Goal: Information Seeking & Learning: Learn about a topic

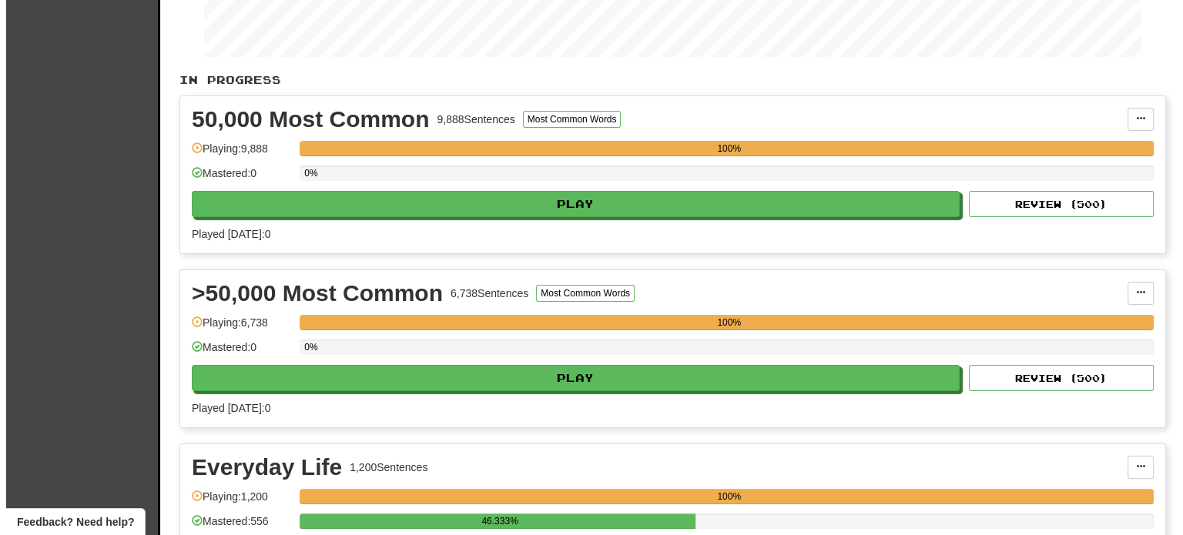
scroll to position [265, 0]
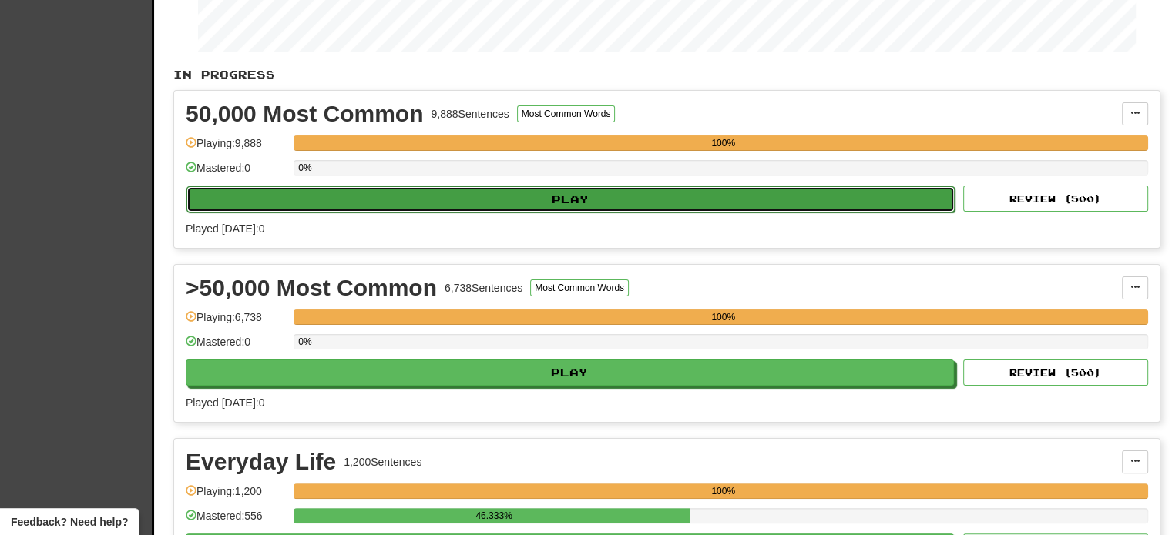
click at [649, 187] on button "Play" at bounding box center [570, 199] width 768 height 26
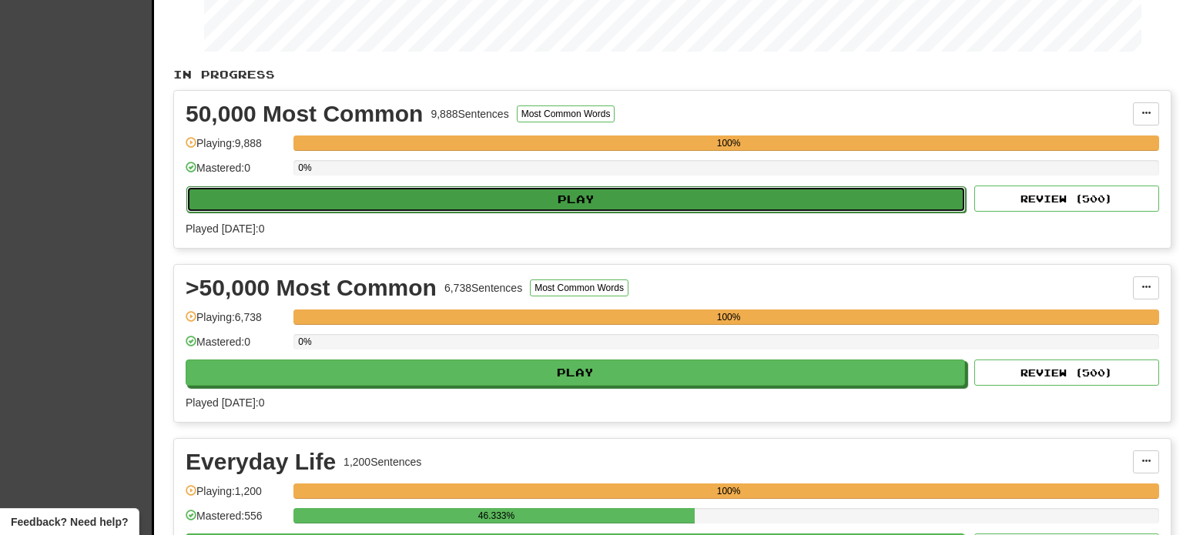
select select "**"
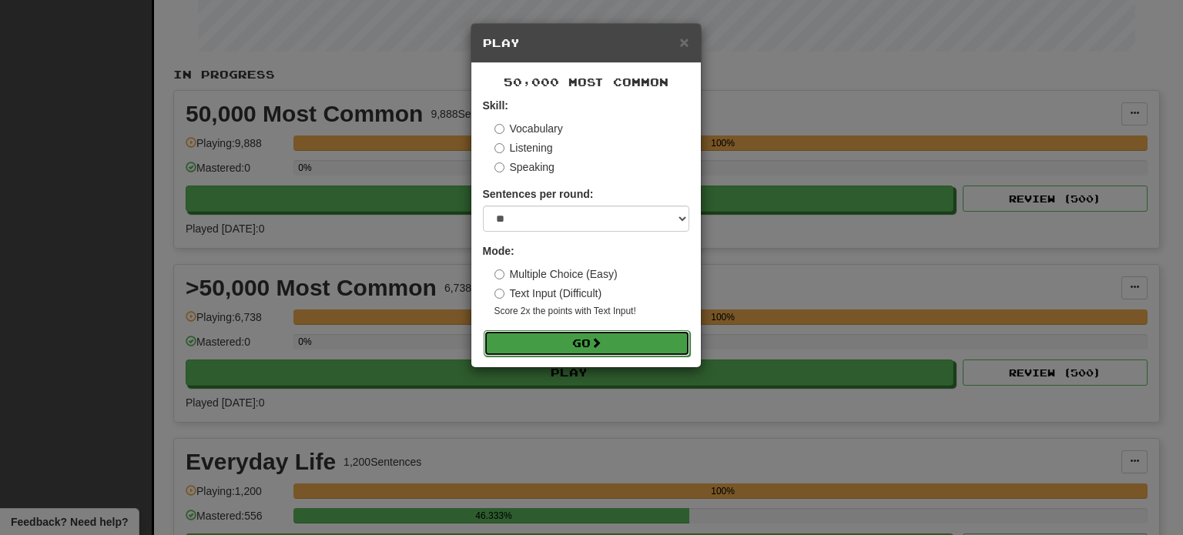
click at [592, 337] on button "Go" at bounding box center [587, 344] width 206 height 26
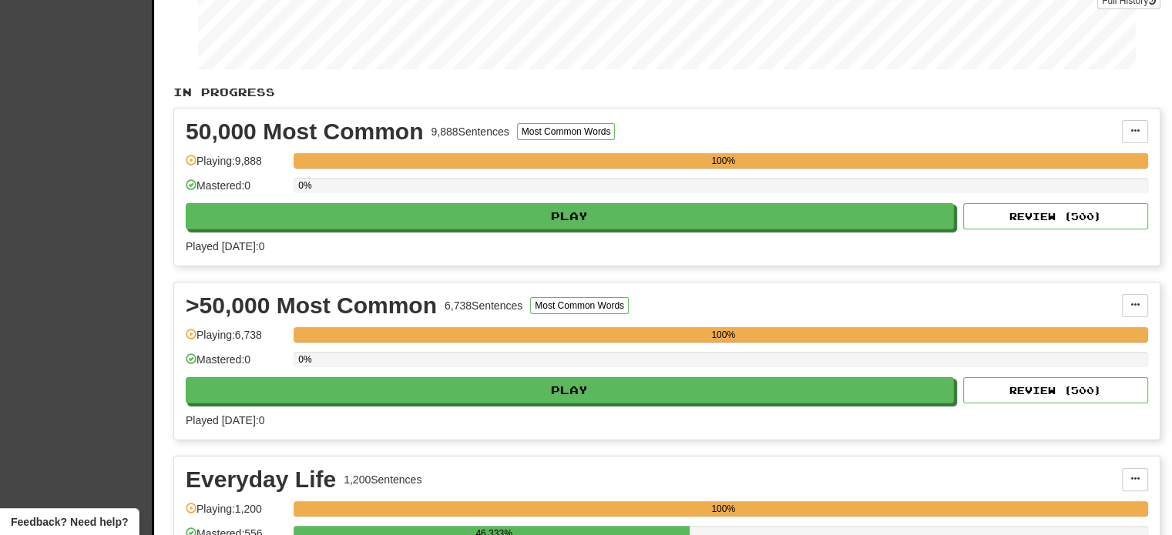
scroll to position [267, 0]
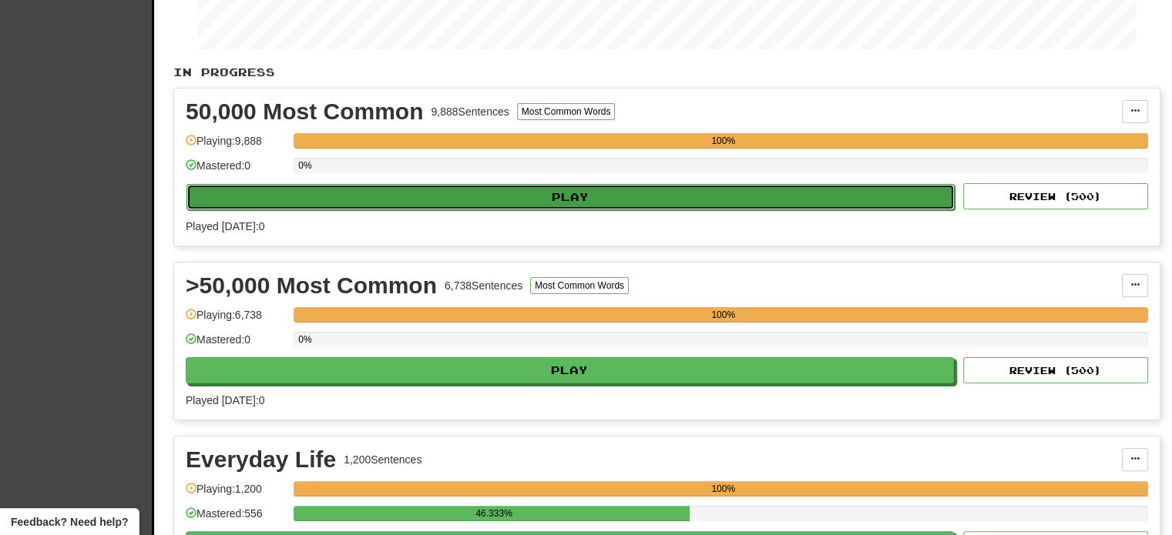
click at [647, 193] on button "Play" at bounding box center [570, 197] width 768 height 26
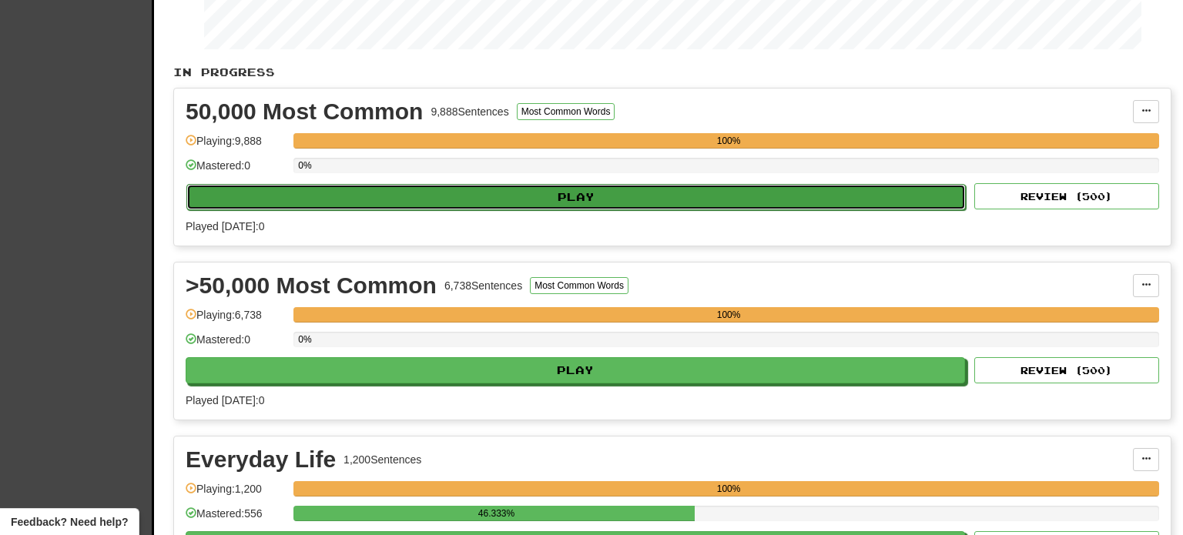
select select "**"
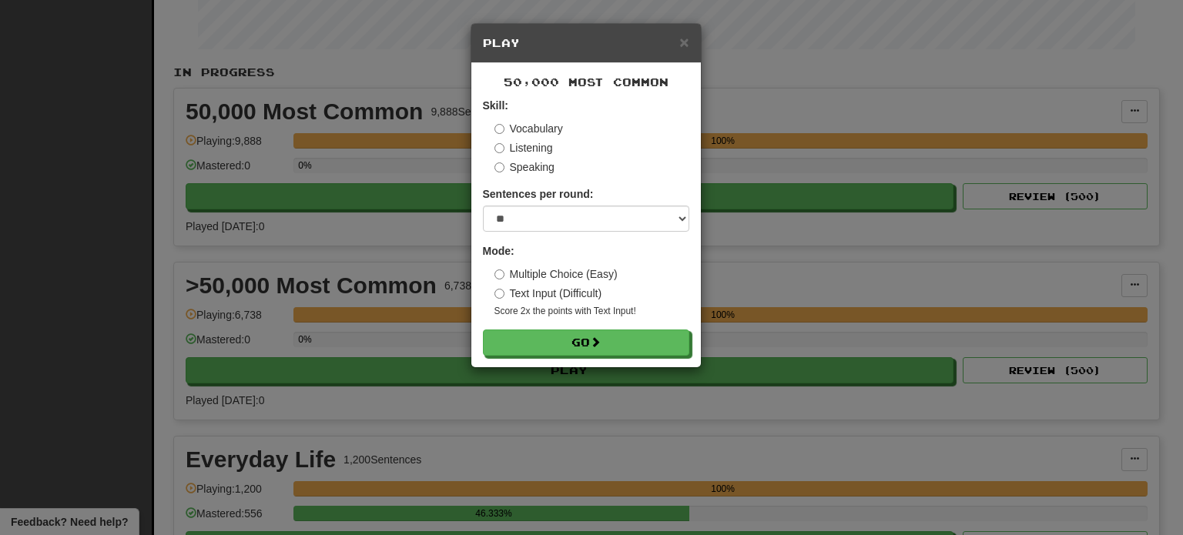
click at [1079, 252] on div "× Play 50,000 Most Common Skill: Vocabulary Listening Speaking Sentences per ro…" at bounding box center [591, 267] width 1183 height 535
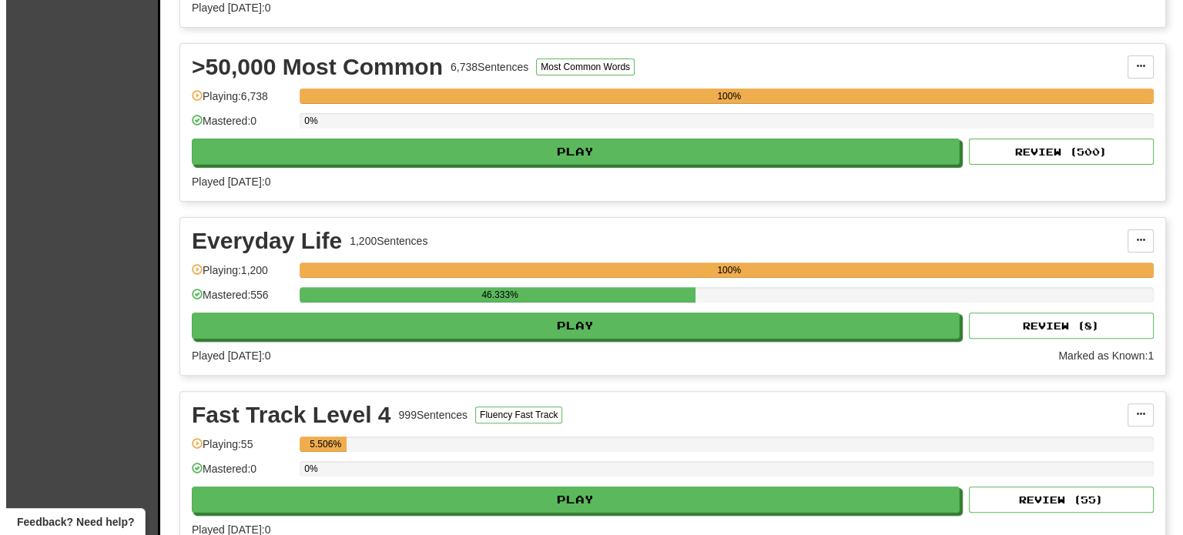
scroll to position [496, 0]
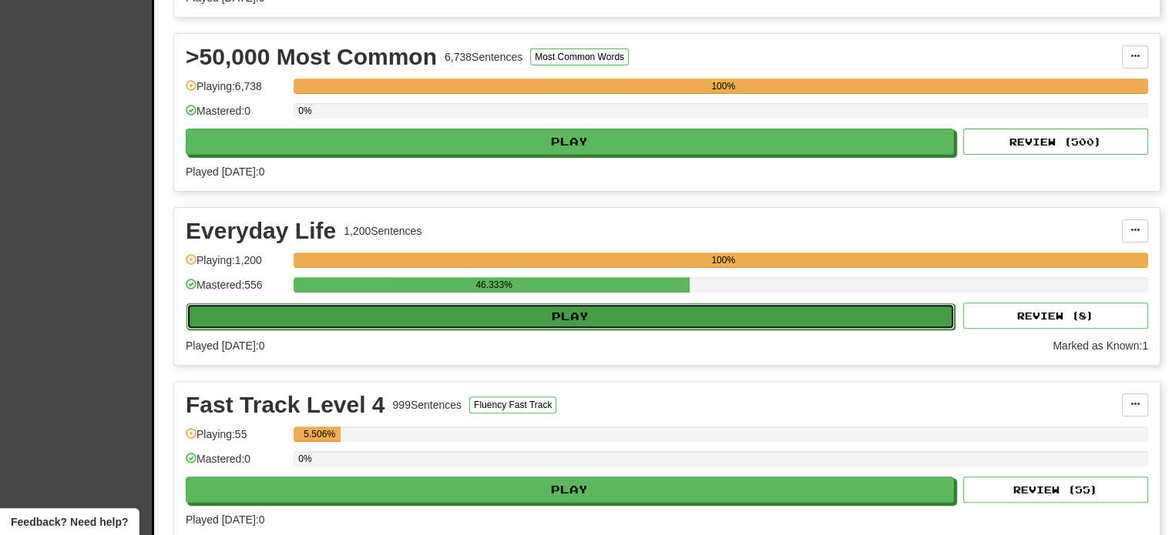
click at [552, 320] on button "Play" at bounding box center [570, 317] width 768 height 26
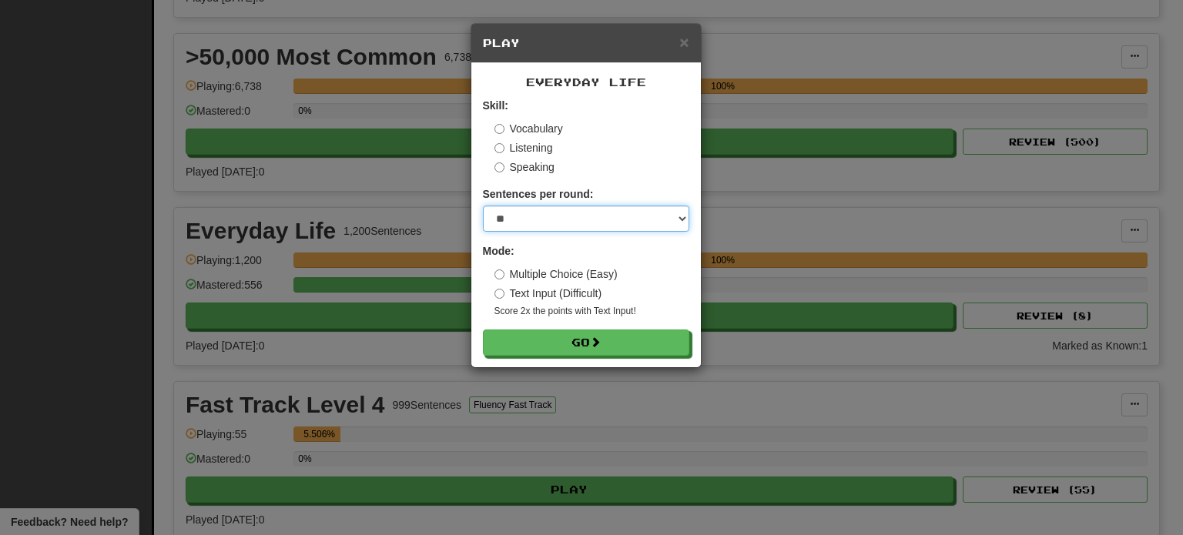
click at [542, 226] on select "* ** ** ** ** ** *** ********" at bounding box center [586, 219] width 206 height 26
select select "**"
click at [483, 206] on select "* ** ** ** ** ** *** ********" at bounding box center [586, 219] width 206 height 26
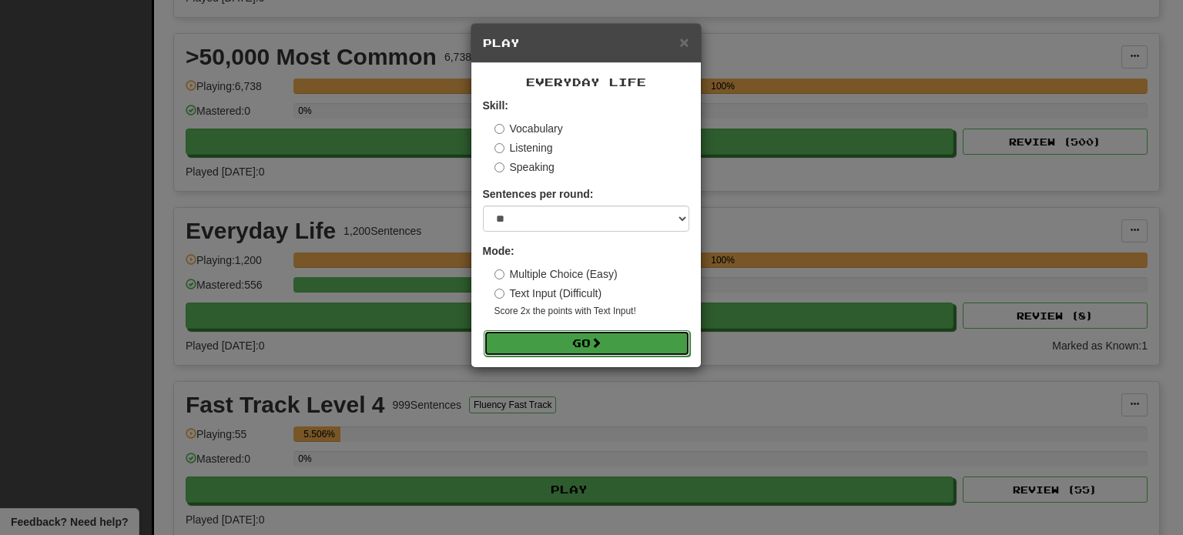
click at [539, 334] on button "Go" at bounding box center [587, 344] width 206 height 26
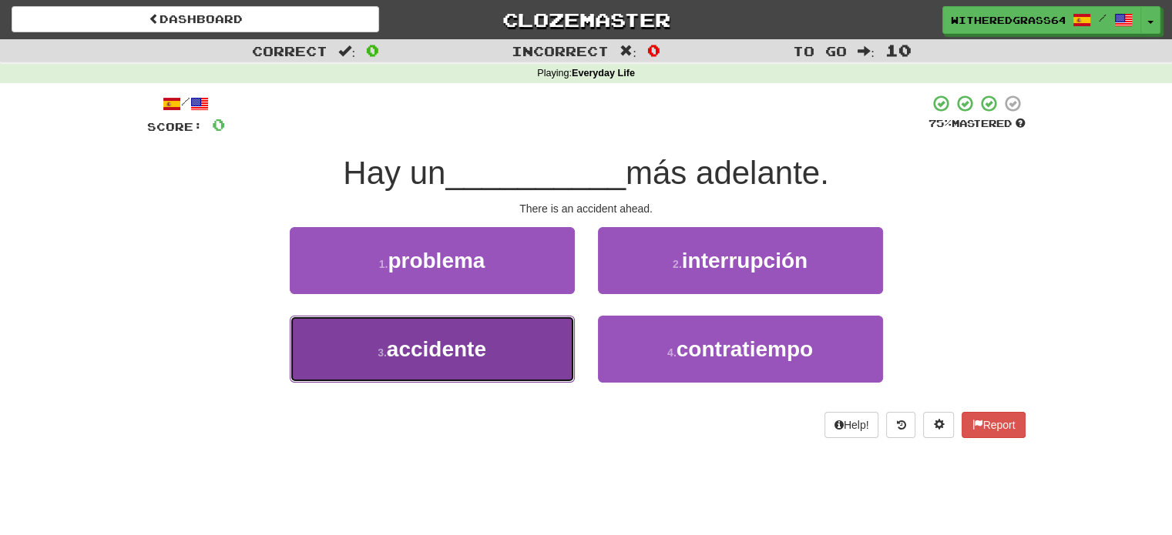
click at [525, 347] on button "3 . accidente" at bounding box center [432, 349] width 285 height 67
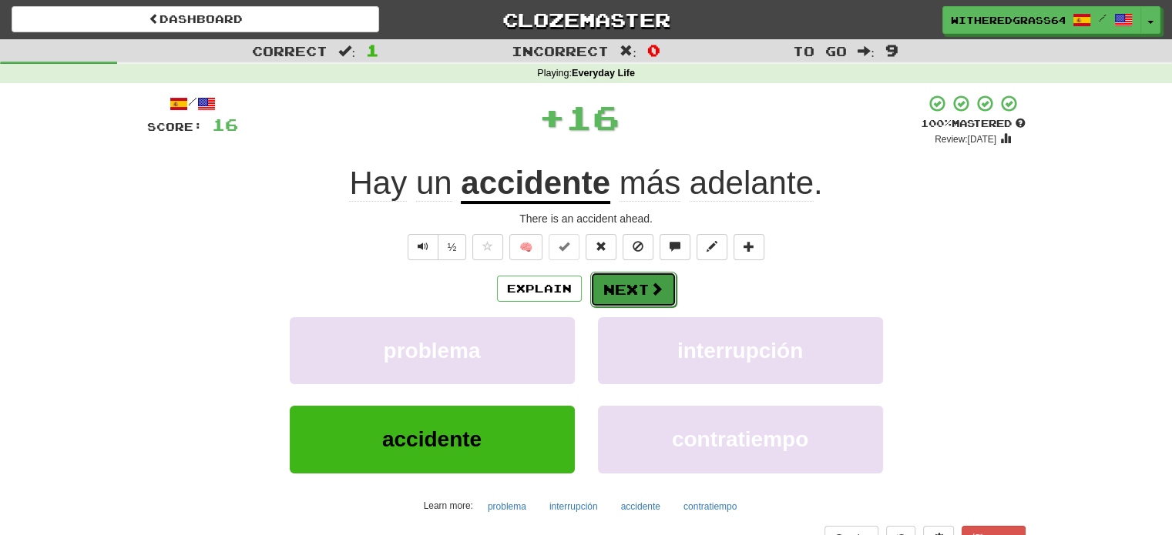
click at [627, 283] on button "Next" at bounding box center [633, 289] width 86 height 35
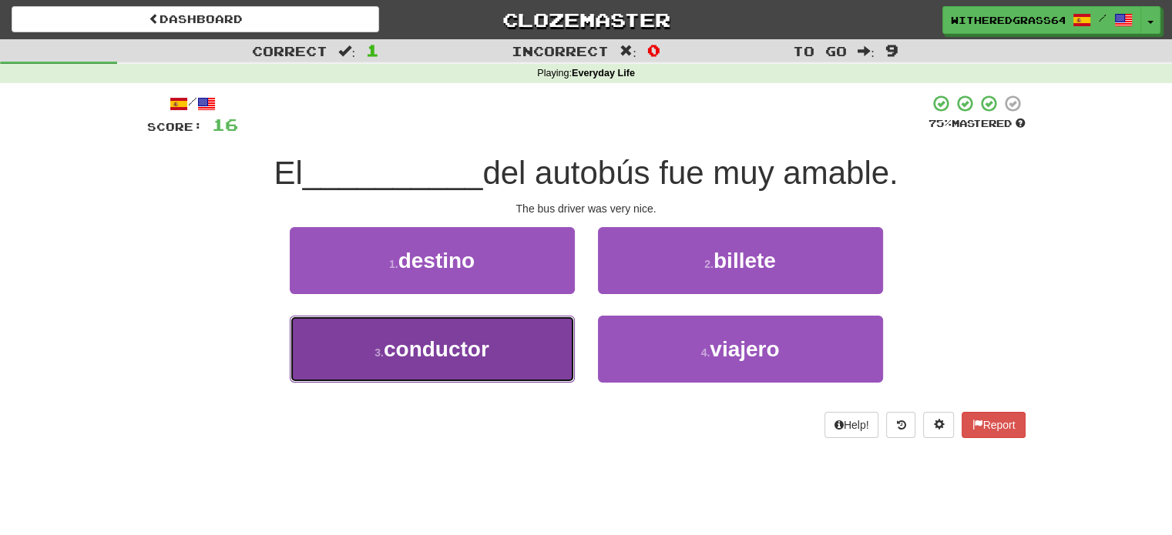
click at [535, 330] on button "3 . conductor" at bounding box center [432, 349] width 285 height 67
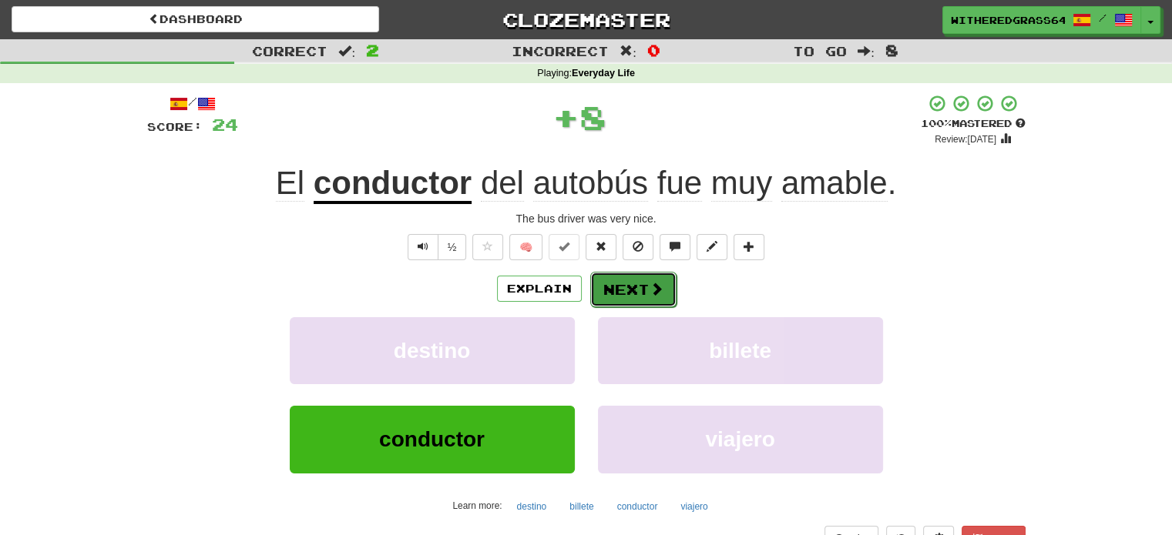
click at [616, 289] on button "Next" at bounding box center [633, 289] width 86 height 35
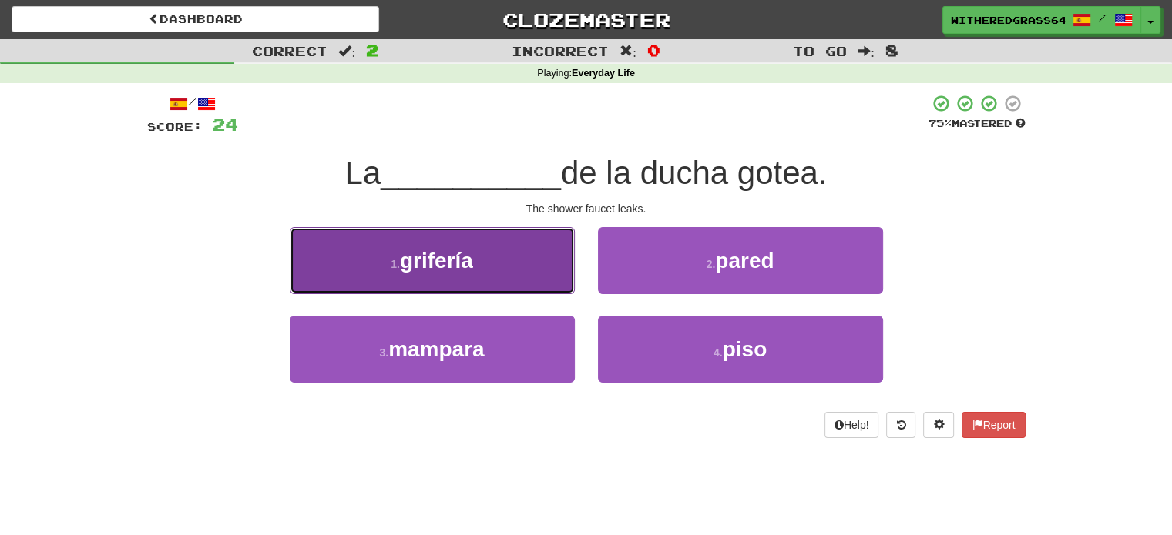
click at [545, 278] on button "1 . grifería" at bounding box center [432, 260] width 285 height 67
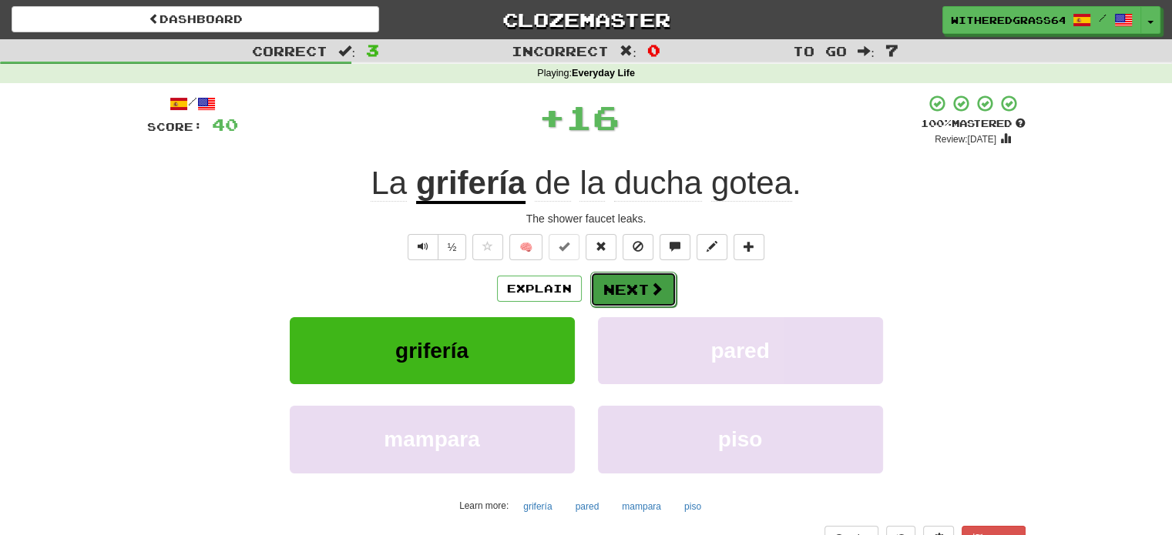
click at [616, 290] on button "Next" at bounding box center [633, 289] width 86 height 35
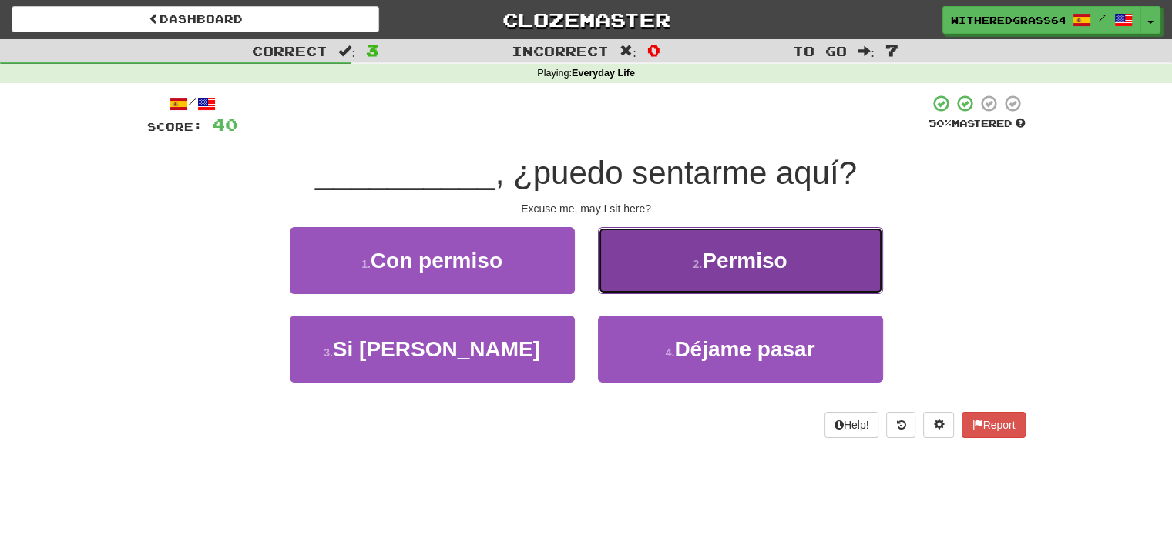
click at [649, 251] on button "2 . Permiso" at bounding box center [740, 260] width 285 height 67
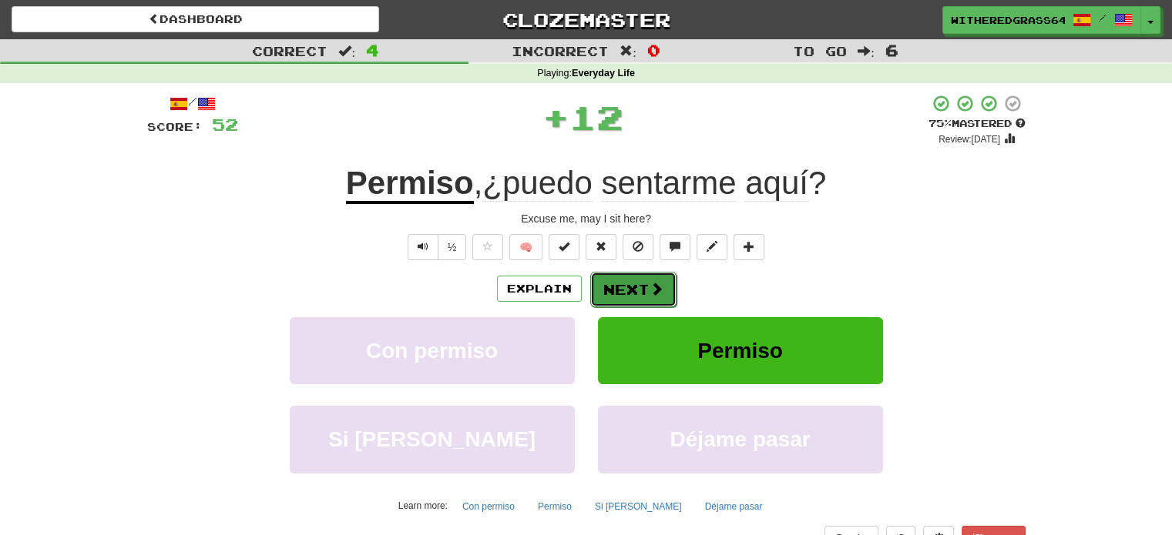
click at [636, 287] on button "Next" at bounding box center [633, 289] width 86 height 35
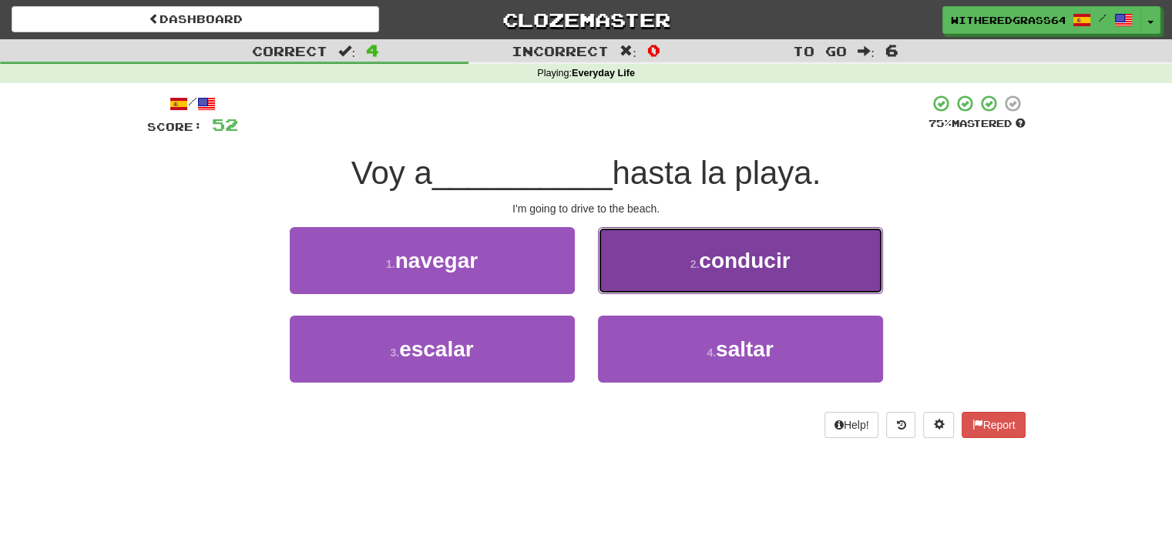
click at [635, 277] on button "2 . conducir" at bounding box center [740, 260] width 285 height 67
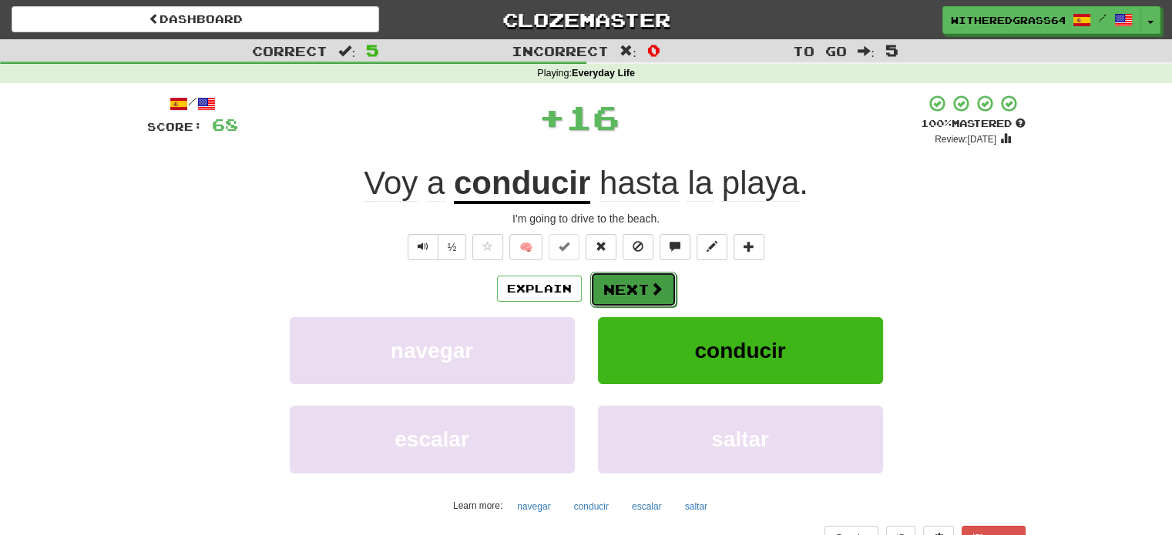
click at [647, 296] on button "Next" at bounding box center [633, 289] width 86 height 35
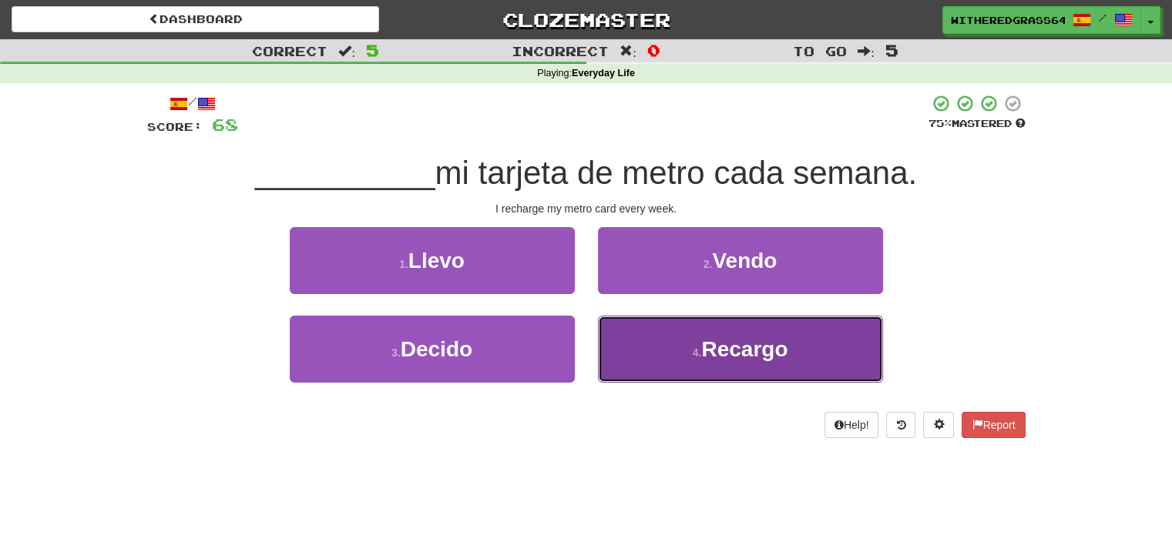
click at [667, 354] on button "4 . Recargo" at bounding box center [740, 349] width 285 height 67
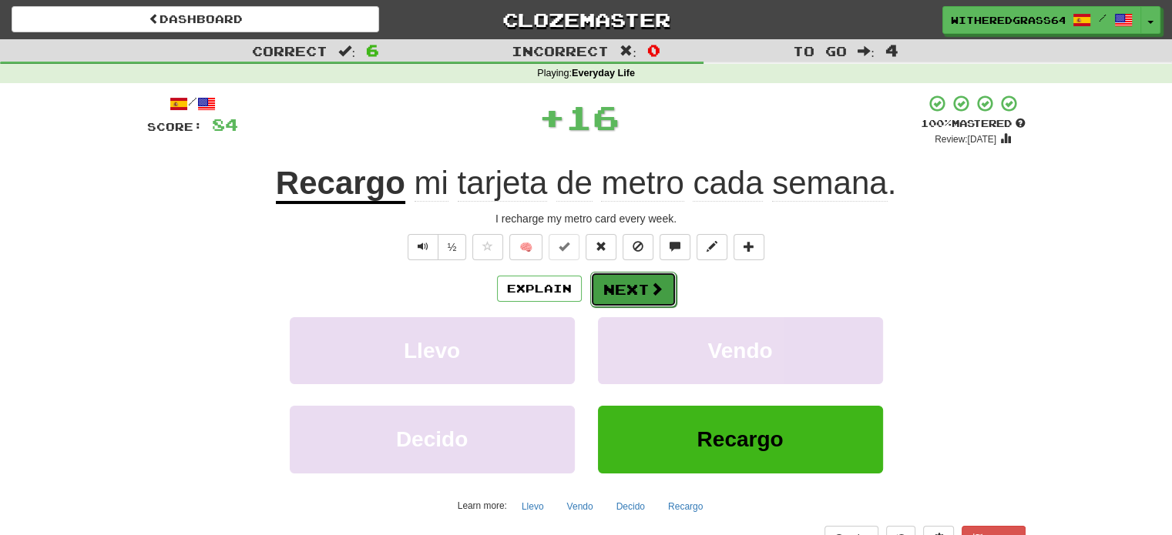
click at [652, 289] on span at bounding box center [656, 289] width 14 height 14
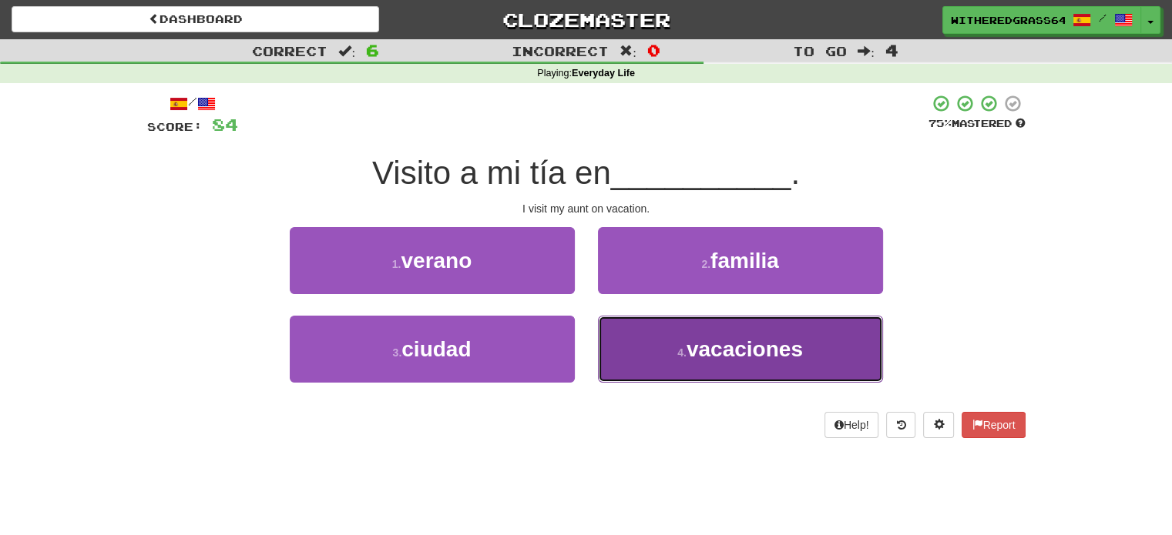
click at [639, 323] on button "4 . vacaciones" at bounding box center [740, 349] width 285 height 67
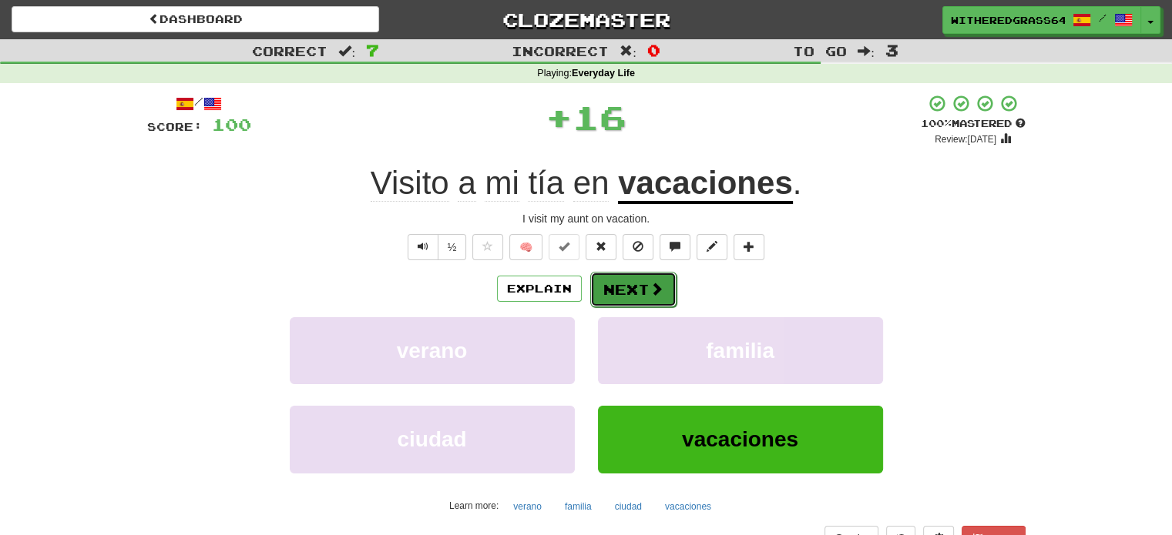
click at [643, 304] on button "Next" at bounding box center [633, 289] width 86 height 35
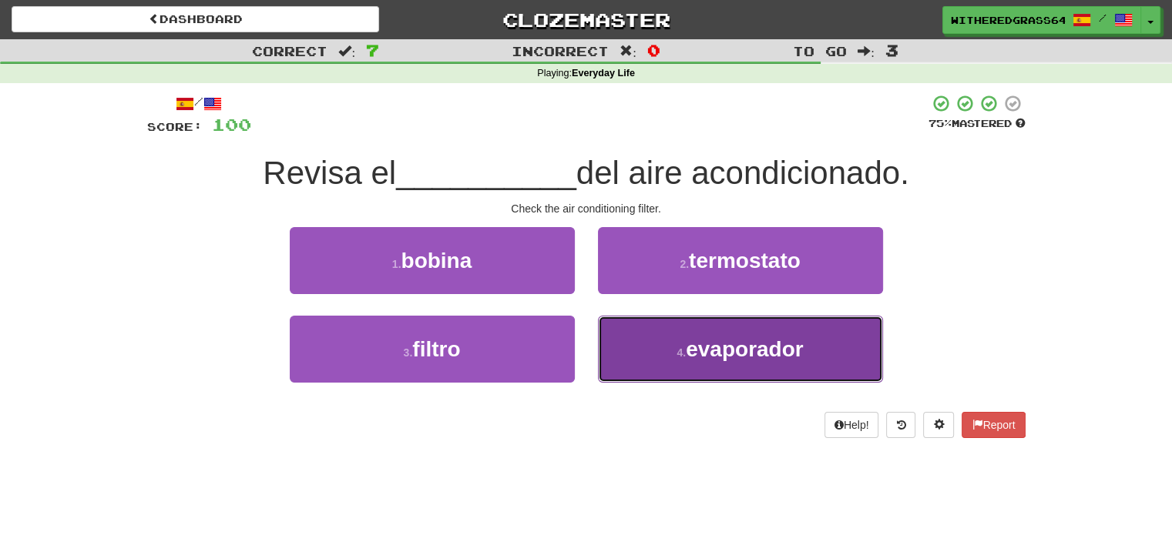
click at [647, 351] on button "4 . evaporador" at bounding box center [740, 349] width 285 height 67
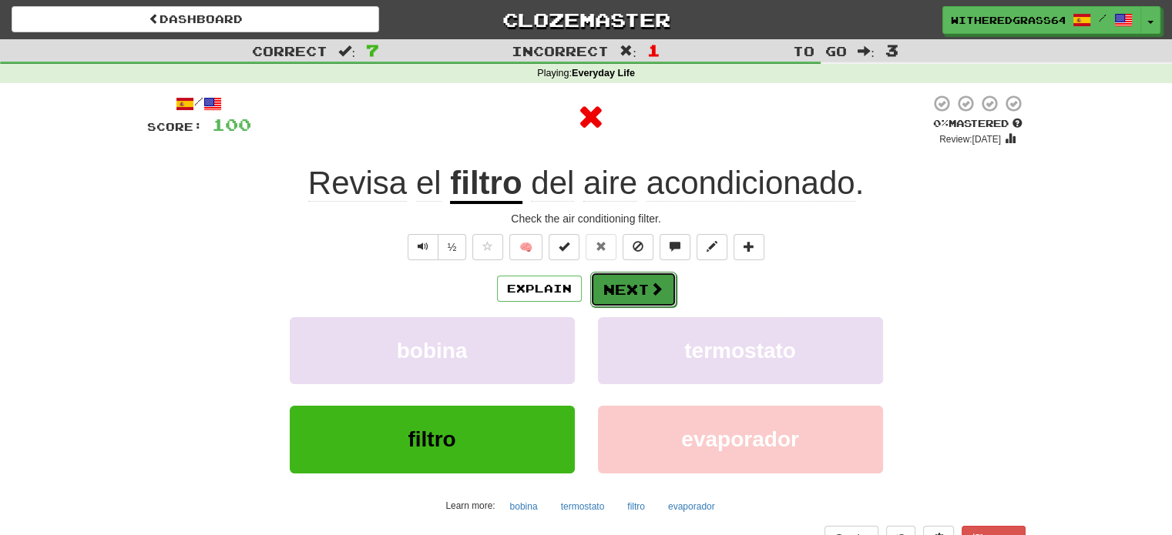
click at [619, 298] on button "Next" at bounding box center [633, 289] width 86 height 35
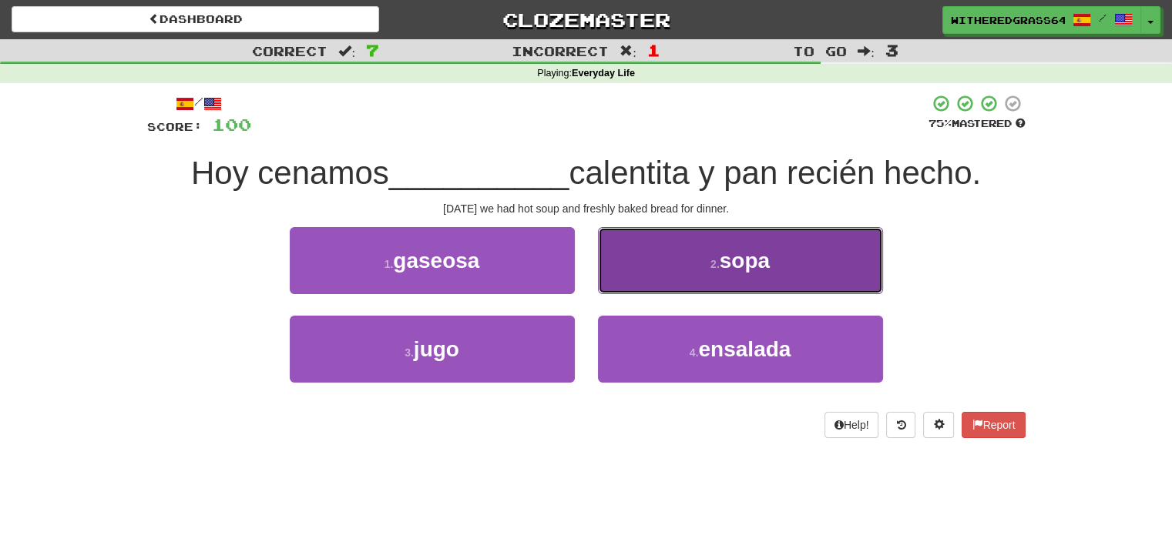
click at [679, 255] on button "2 . sopa" at bounding box center [740, 260] width 285 height 67
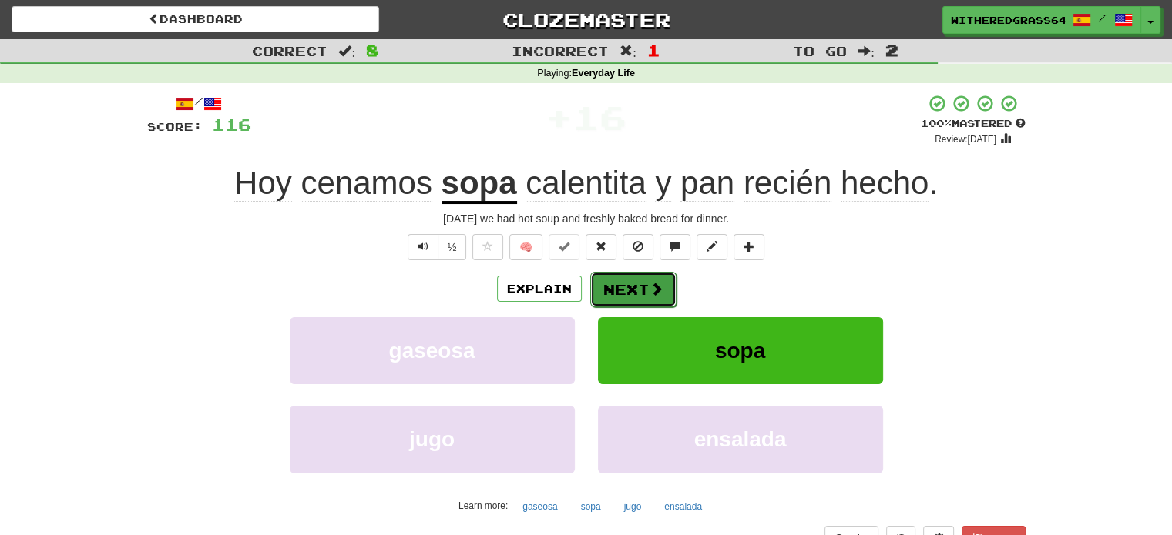
click at [645, 292] on button "Next" at bounding box center [633, 289] width 86 height 35
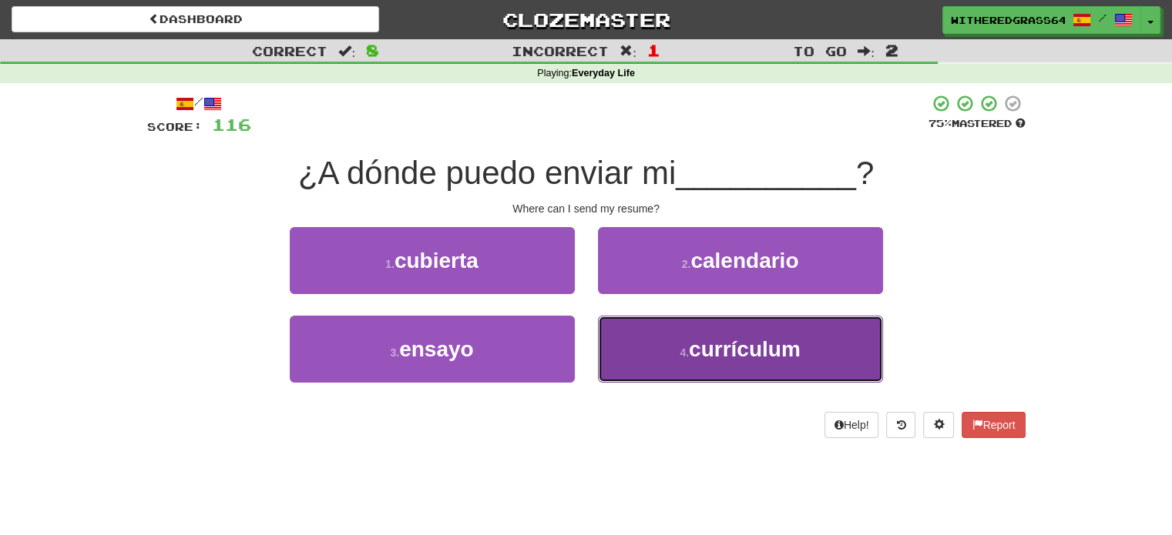
click at [659, 338] on button "4 . currículum" at bounding box center [740, 349] width 285 height 67
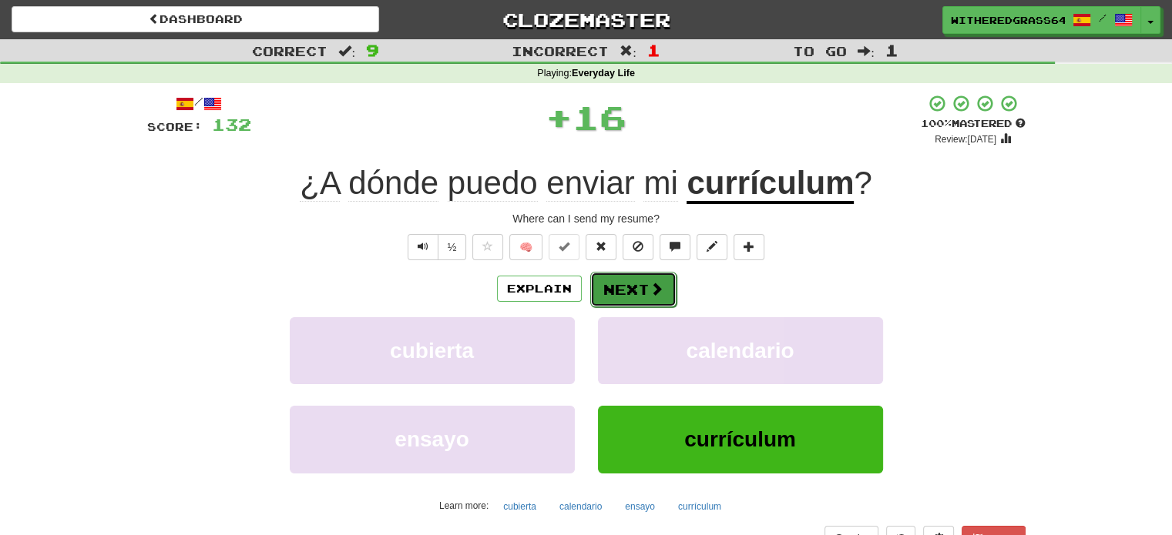
click at [636, 292] on button "Next" at bounding box center [633, 289] width 86 height 35
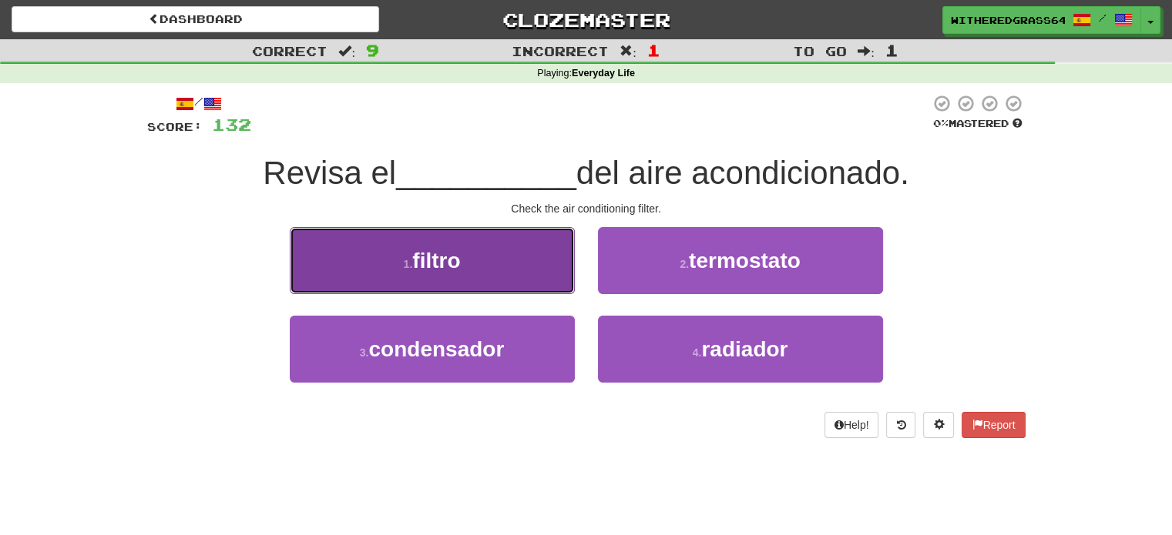
click at [550, 266] on button "1 . filtro" at bounding box center [432, 260] width 285 height 67
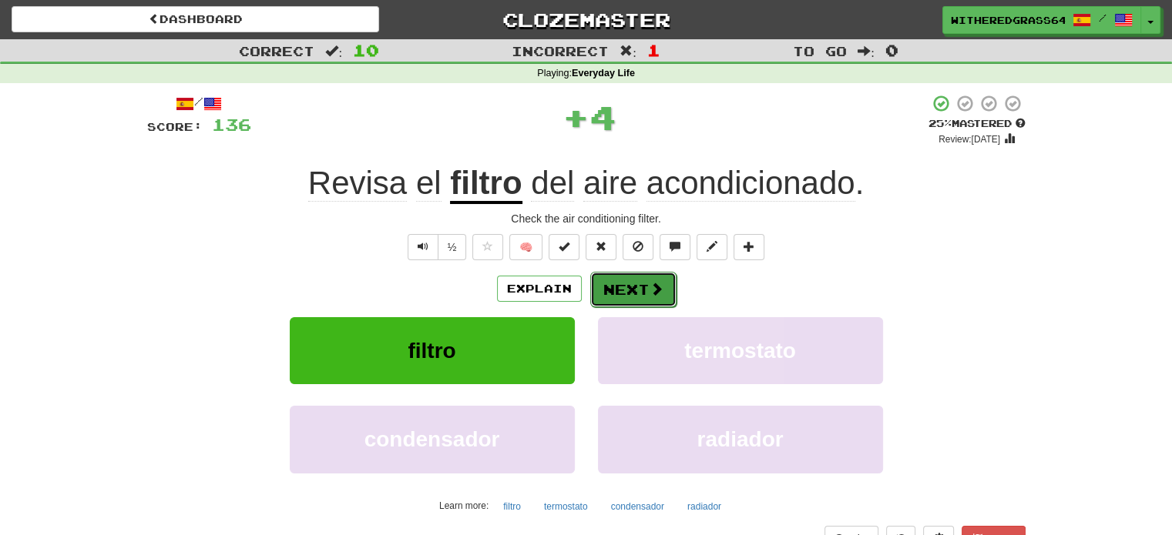
click at [634, 304] on button "Next" at bounding box center [633, 289] width 86 height 35
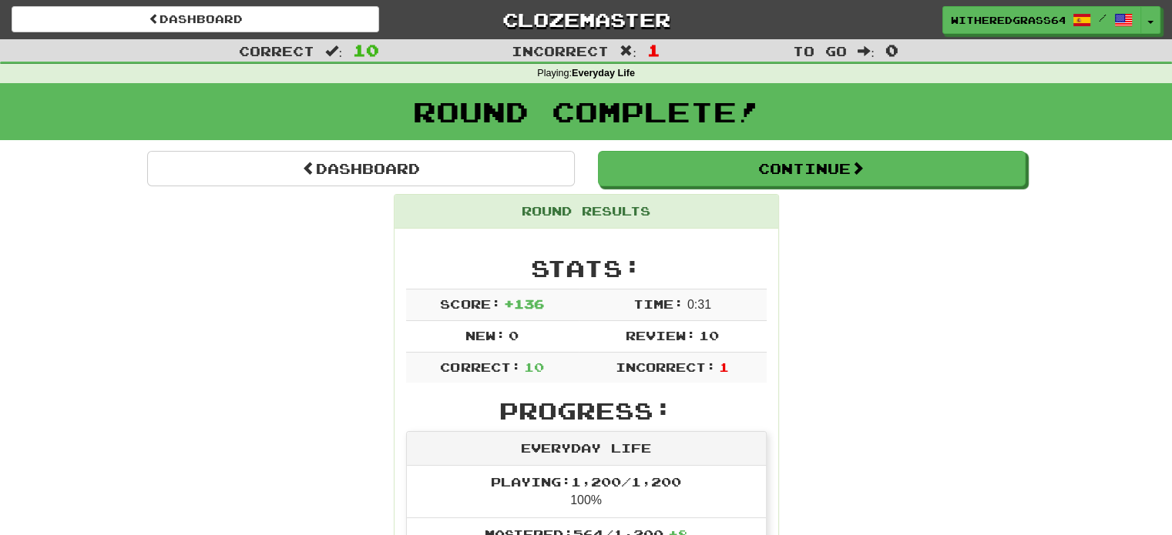
click at [632, 303] on td "Time: 0 : 31" at bounding box center [673, 305] width 188 height 32
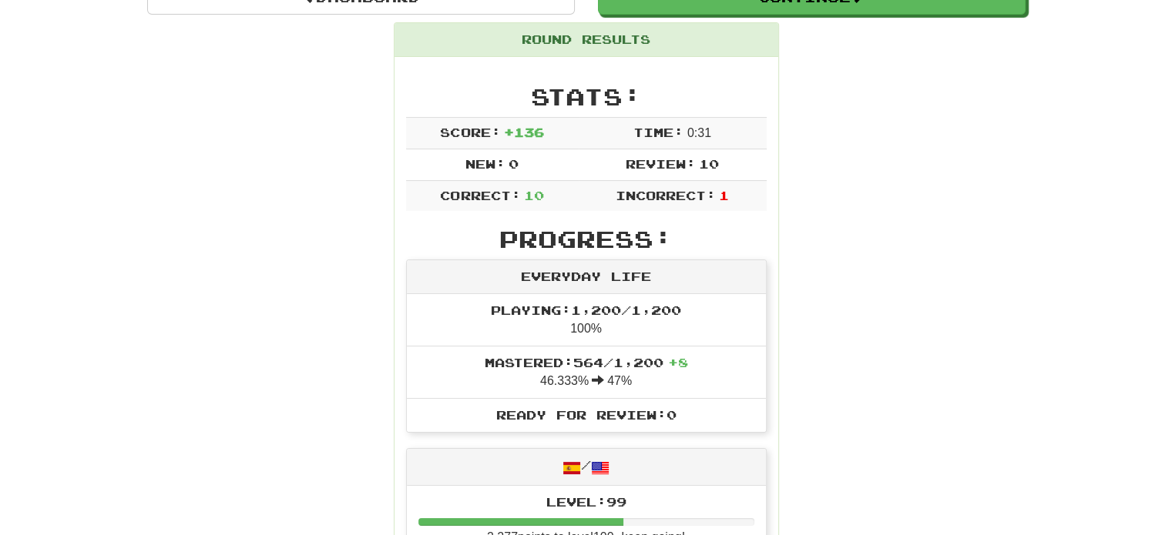
scroll to position [41, 0]
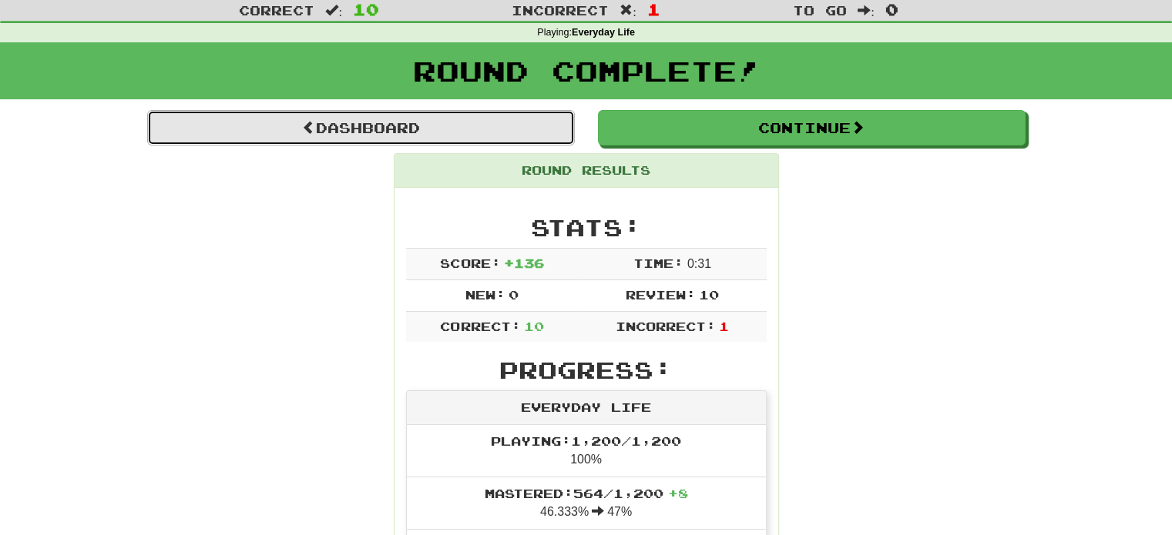
click at [450, 129] on link "Dashboard" at bounding box center [361, 127] width 428 height 35
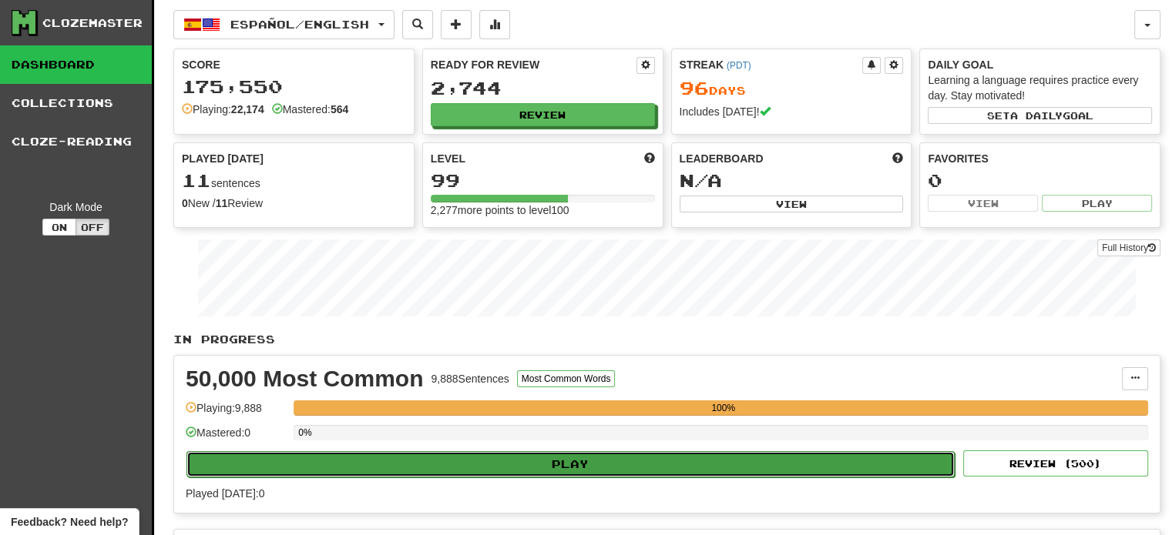
click at [505, 461] on button "Play" at bounding box center [570, 464] width 768 height 26
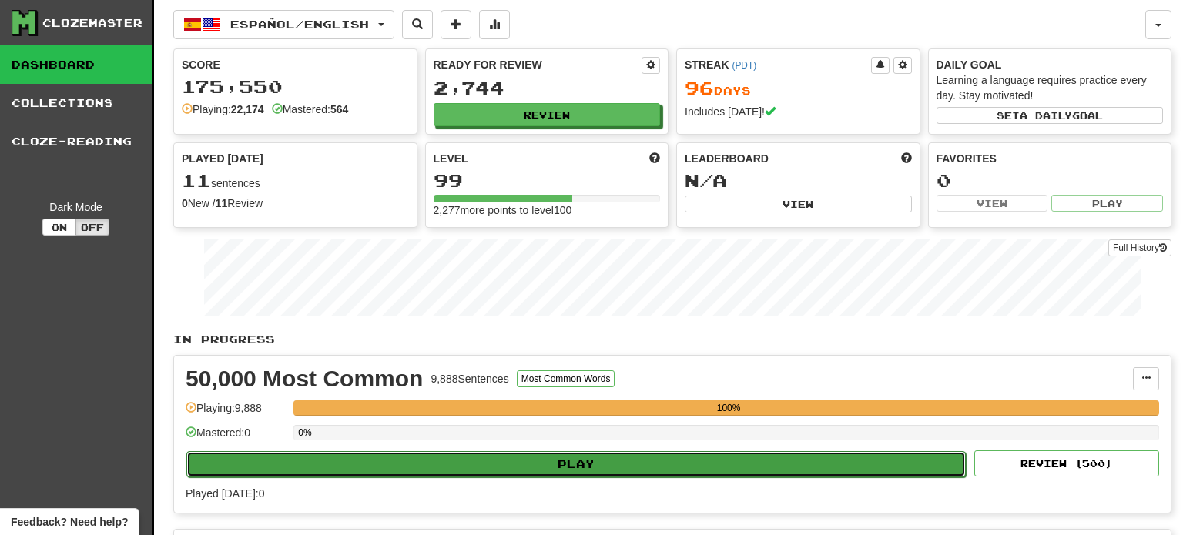
select select "**"
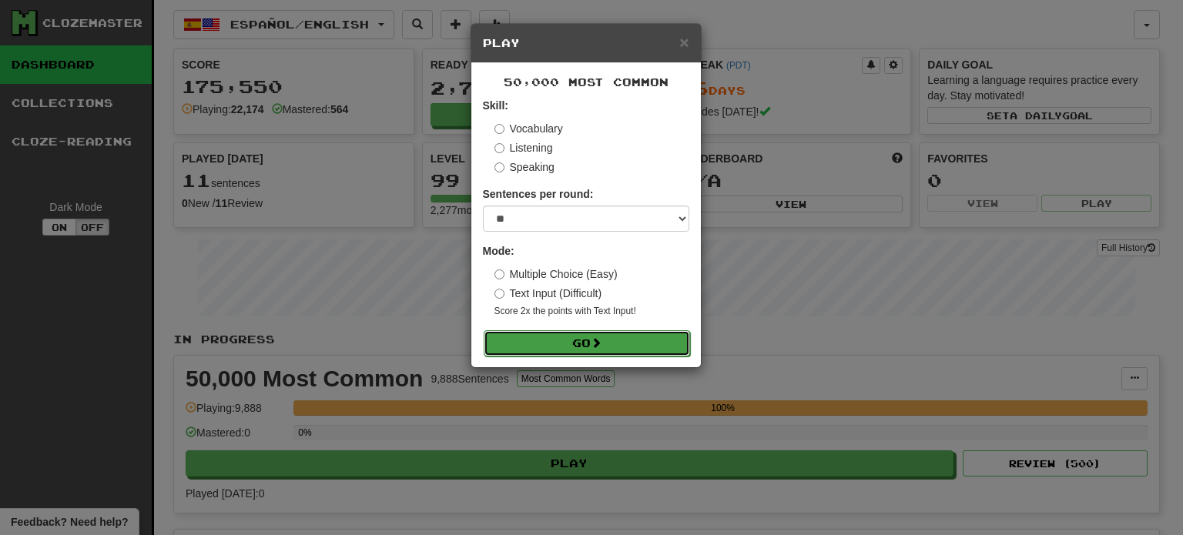
click at [524, 331] on button "Go" at bounding box center [587, 344] width 206 height 26
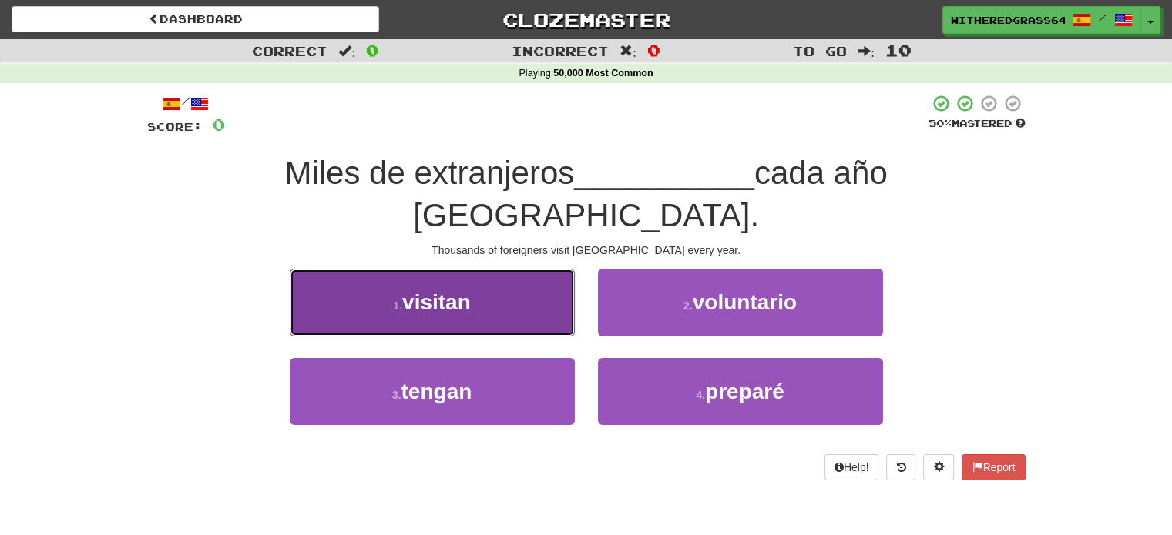
click at [557, 269] on button "1 . visitan" at bounding box center [432, 302] width 285 height 67
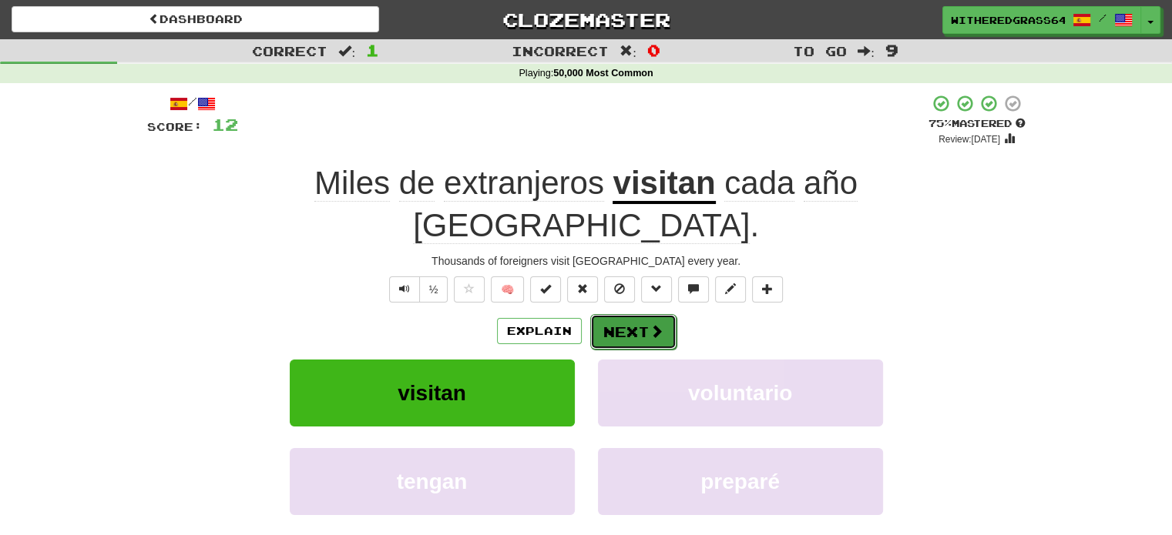
click at [637, 314] on button "Next" at bounding box center [633, 331] width 86 height 35
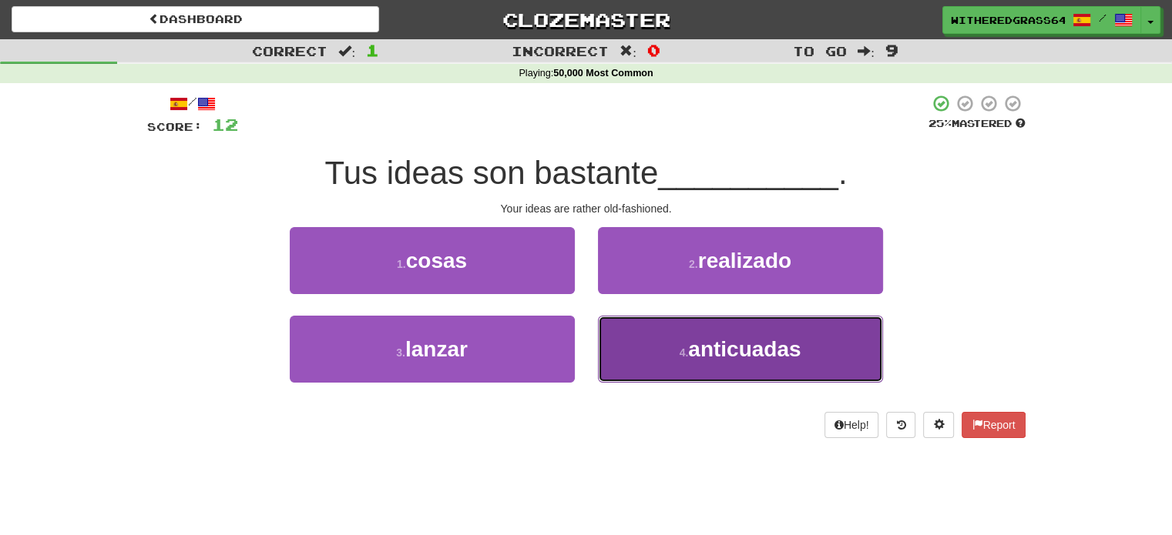
click at [648, 341] on button "4 . anticuadas" at bounding box center [740, 349] width 285 height 67
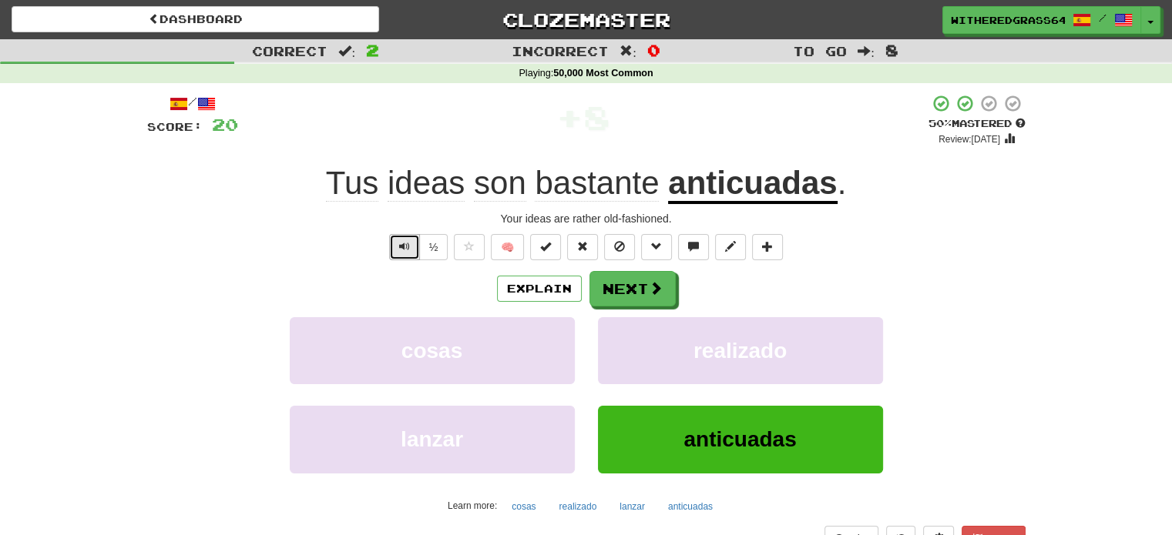
click at [402, 241] on span "Text-to-speech controls" at bounding box center [404, 246] width 11 height 11
click at [619, 283] on button "Next" at bounding box center [633, 289] width 86 height 35
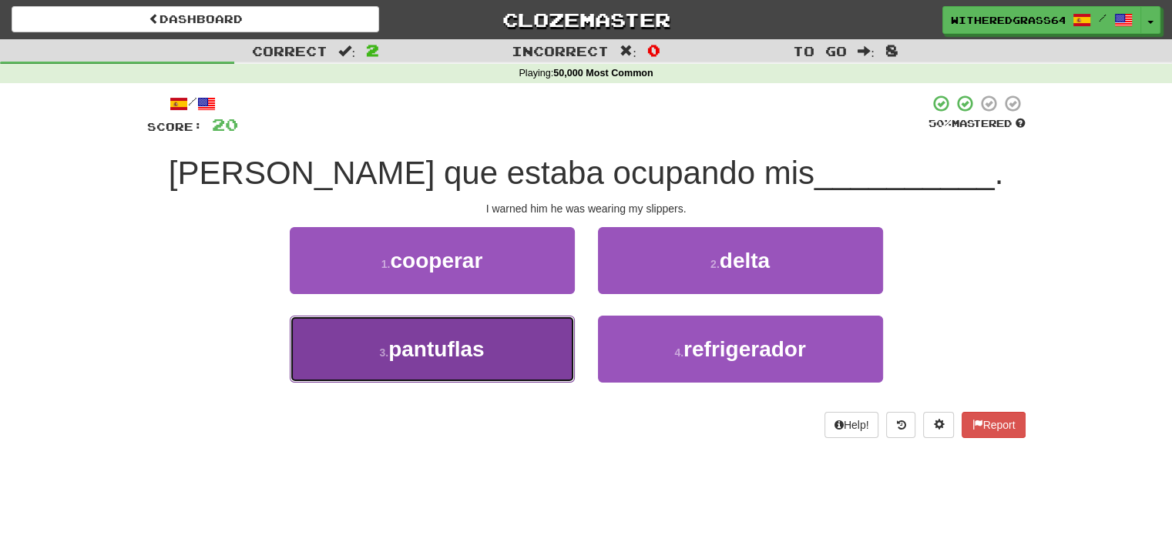
click at [512, 346] on button "3 . pantuflas" at bounding box center [432, 349] width 285 height 67
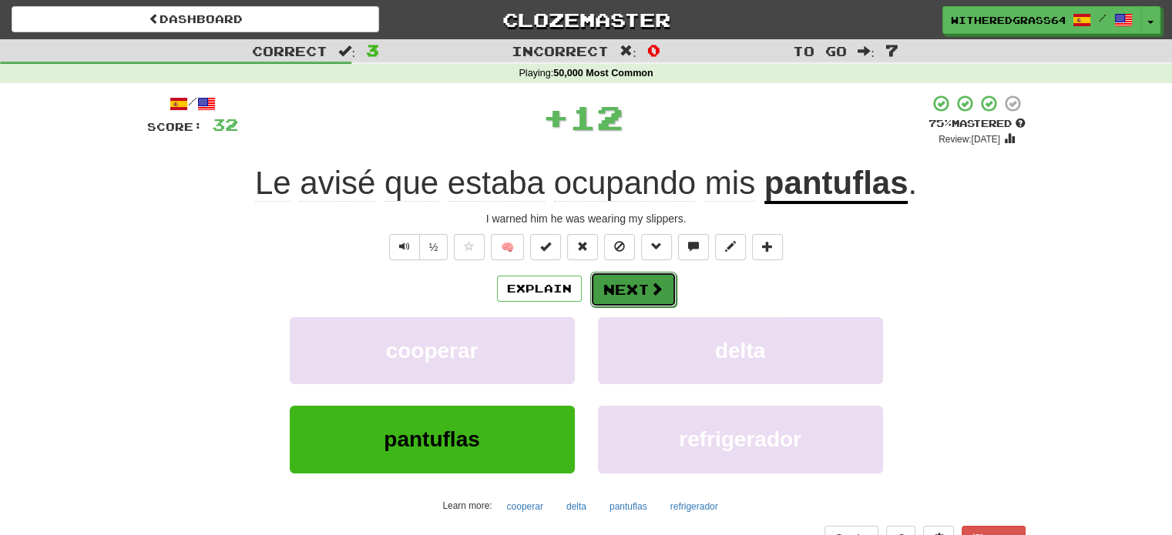
click at [619, 284] on button "Next" at bounding box center [633, 289] width 86 height 35
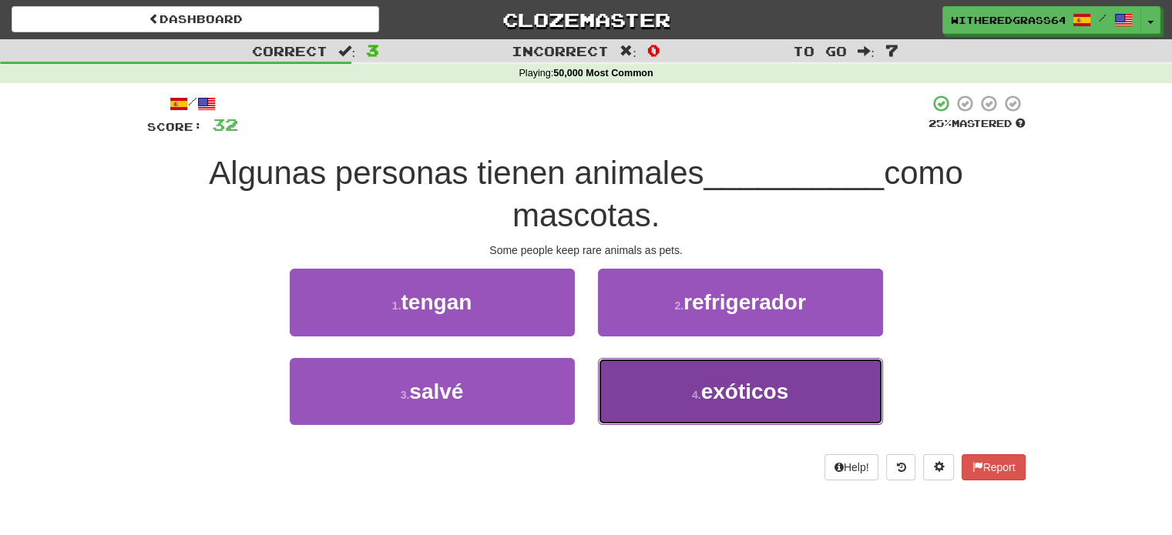
click at [667, 386] on button "4 . exóticos" at bounding box center [740, 391] width 285 height 67
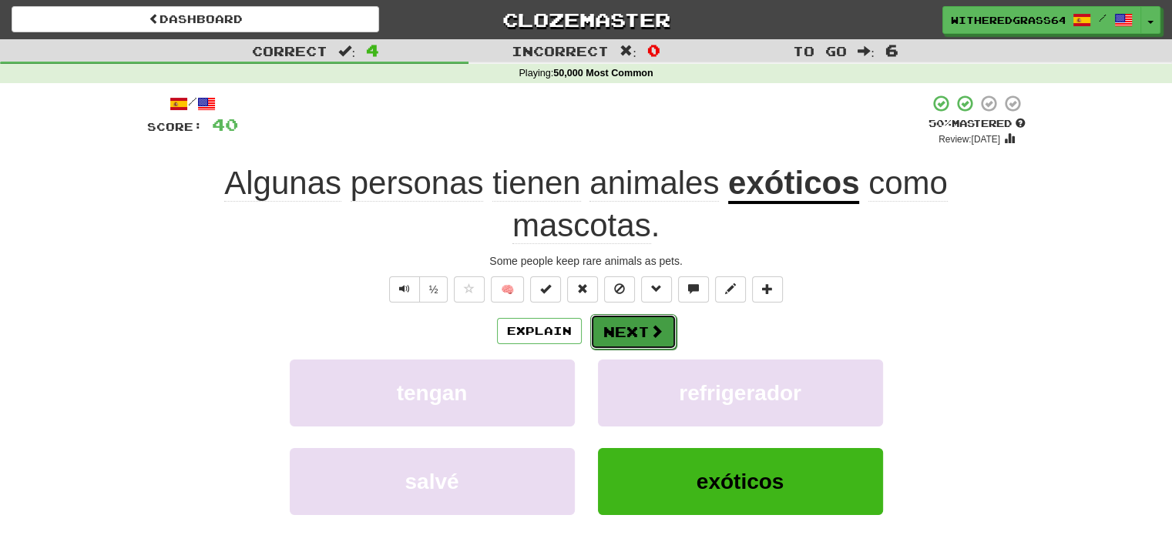
click at [659, 334] on span at bounding box center [656, 331] width 14 height 14
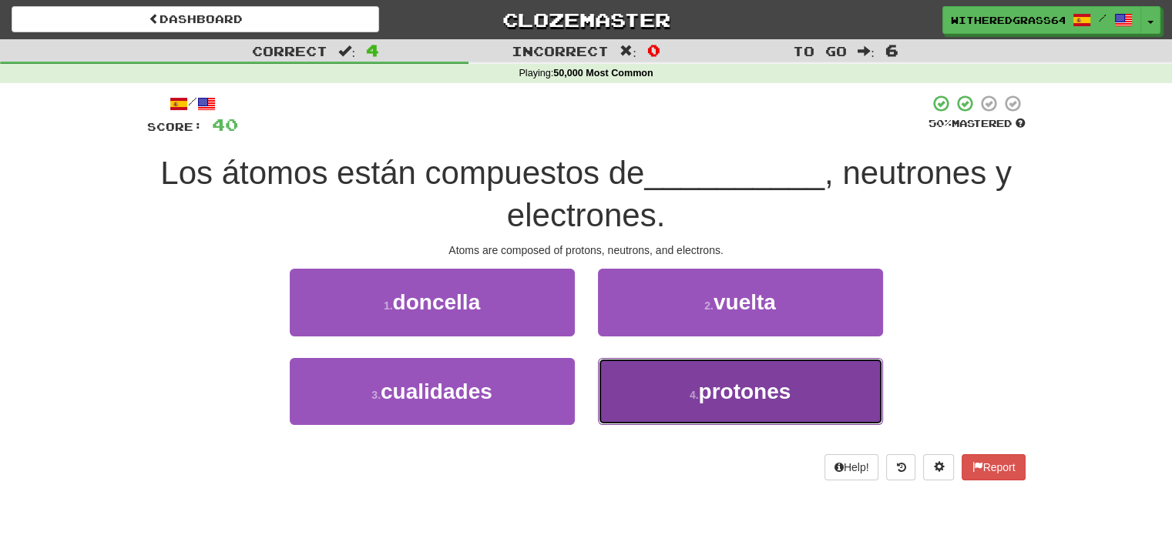
click at [670, 406] on button "4 . protones" at bounding box center [740, 391] width 285 height 67
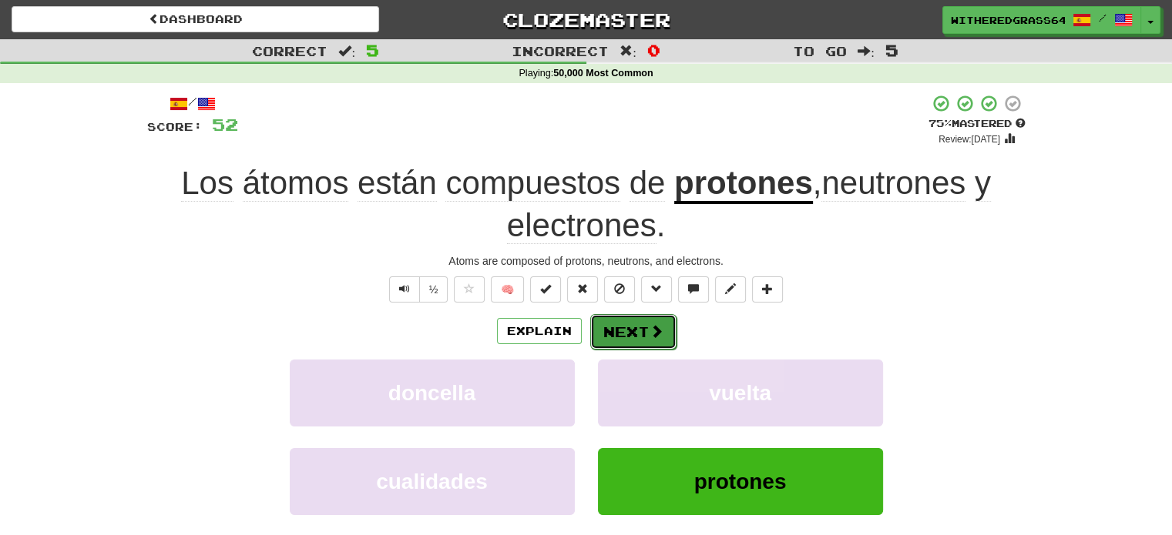
click at [641, 334] on button "Next" at bounding box center [633, 331] width 86 height 35
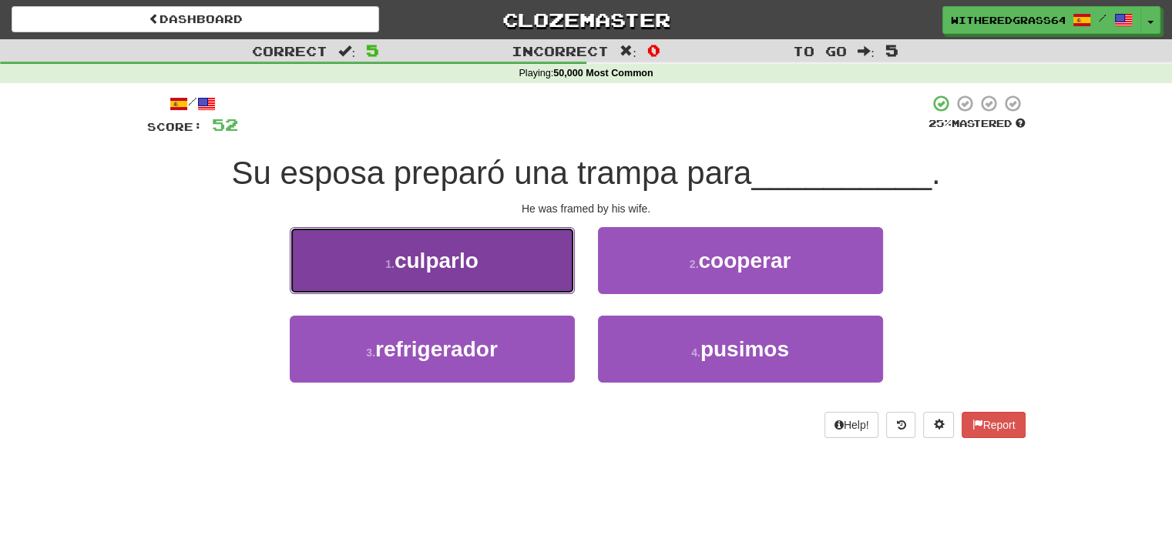
click at [545, 265] on button "1 . culparlo" at bounding box center [432, 260] width 285 height 67
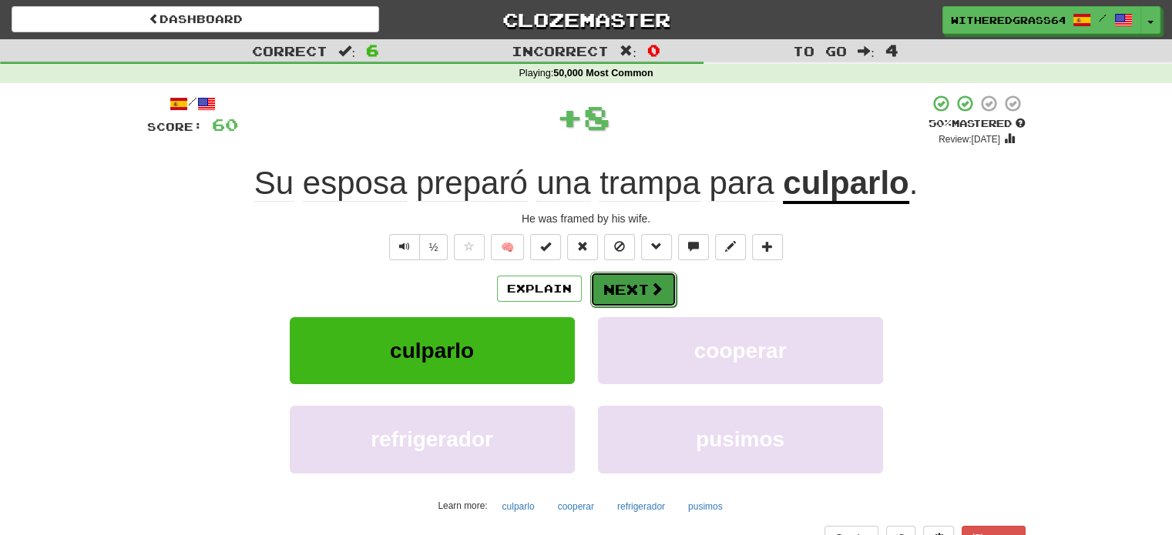
click at [611, 287] on button "Next" at bounding box center [633, 289] width 86 height 35
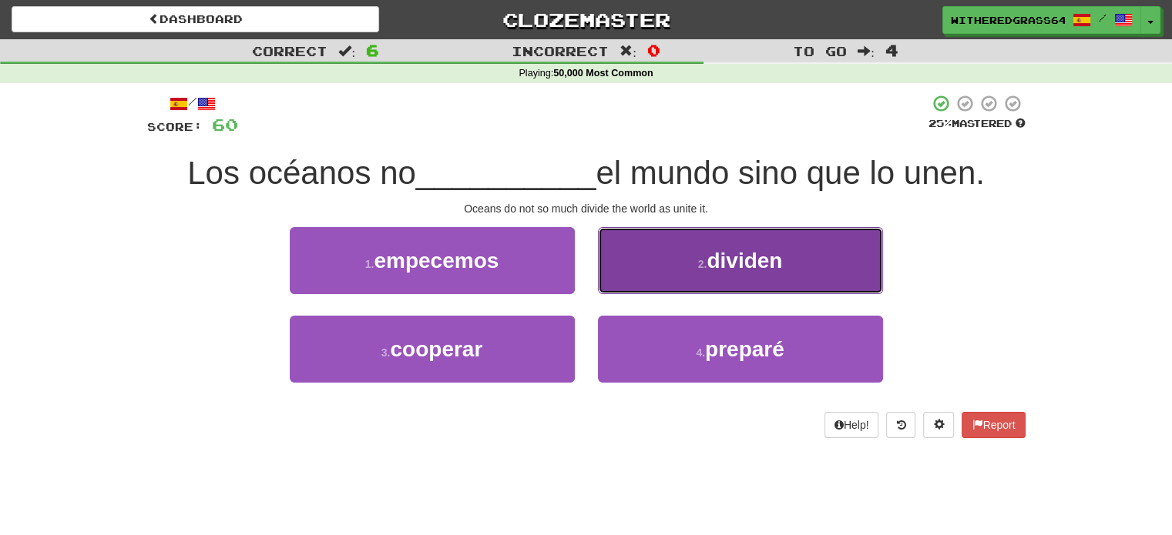
click at [673, 278] on button "2 . dividen" at bounding box center [740, 260] width 285 height 67
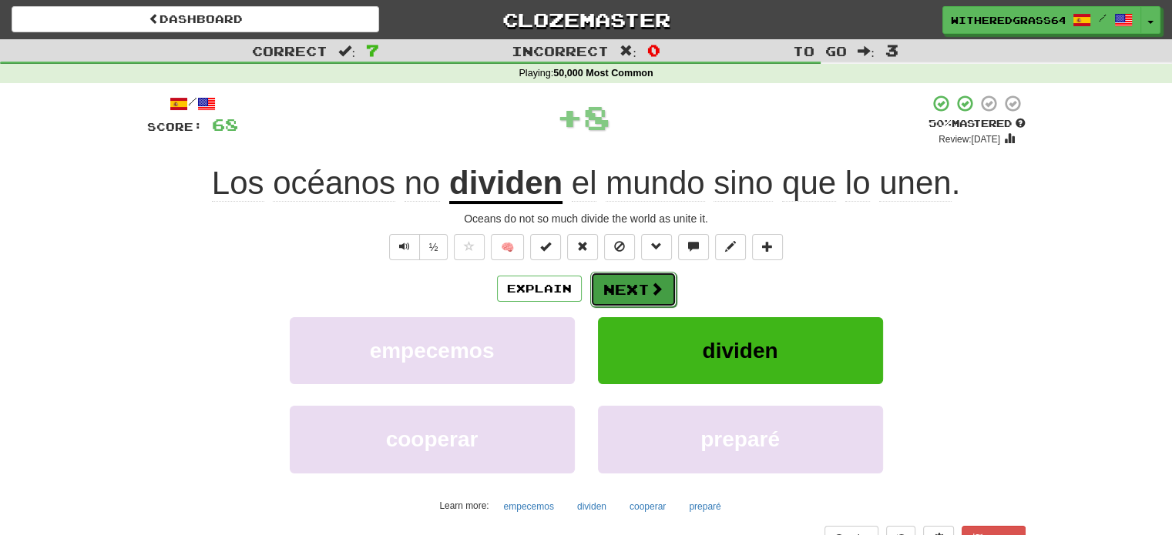
click at [634, 289] on button "Next" at bounding box center [633, 289] width 86 height 35
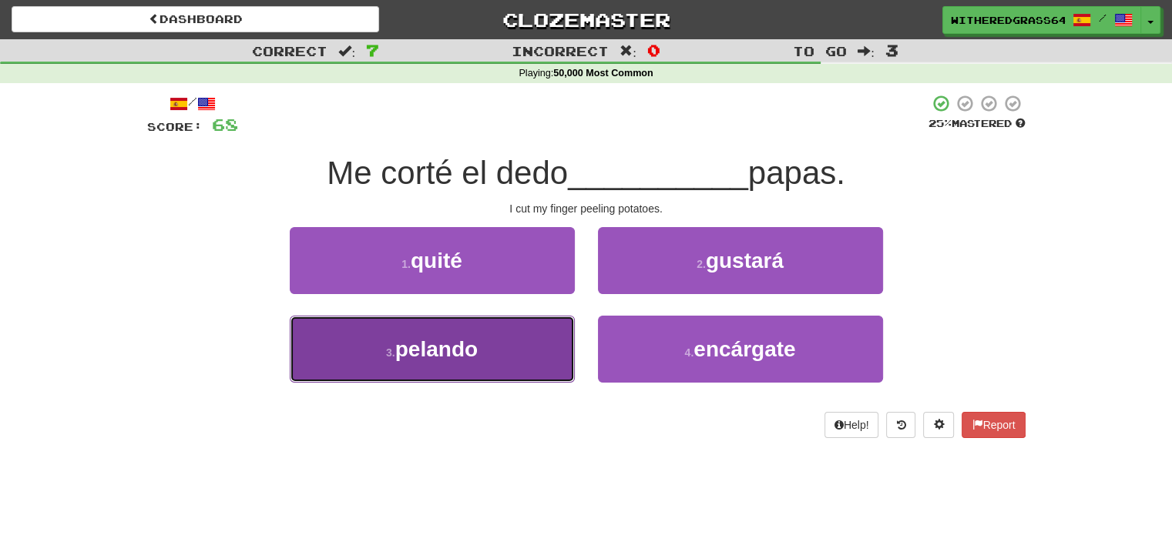
click at [532, 347] on button "3 . pelando" at bounding box center [432, 349] width 285 height 67
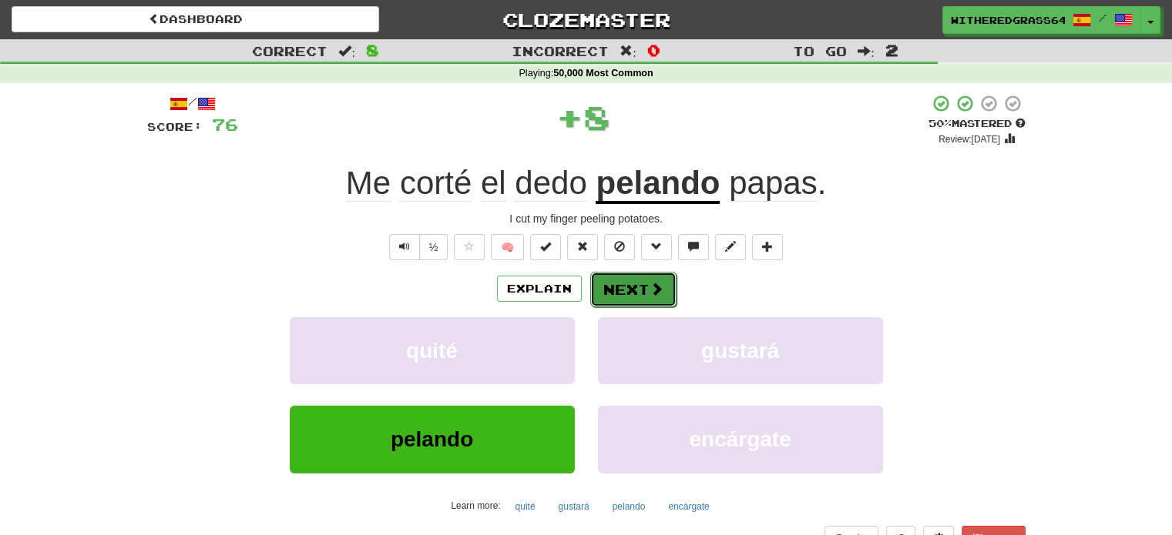
click at [634, 289] on button "Next" at bounding box center [633, 289] width 86 height 35
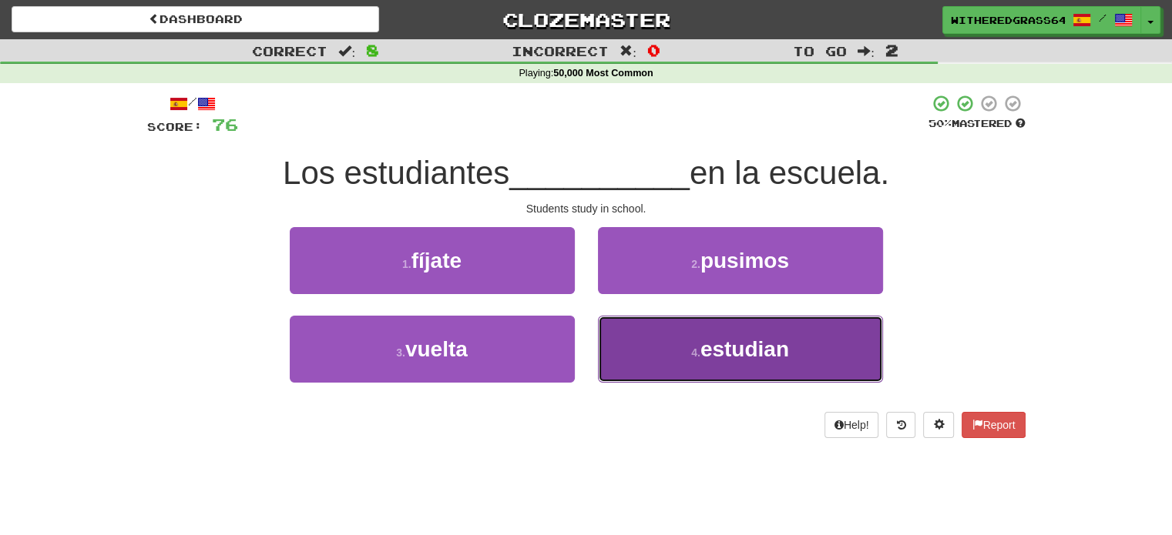
click at [626, 347] on button "4 . estudian" at bounding box center [740, 349] width 285 height 67
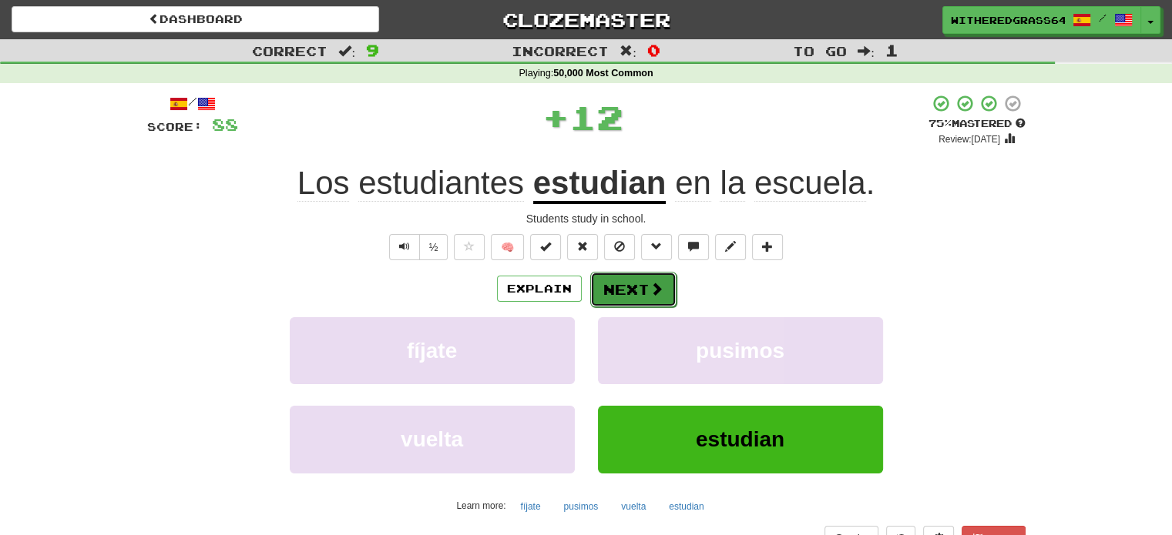
click at [610, 292] on button "Next" at bounding box center [633, 289] width 86 height 35
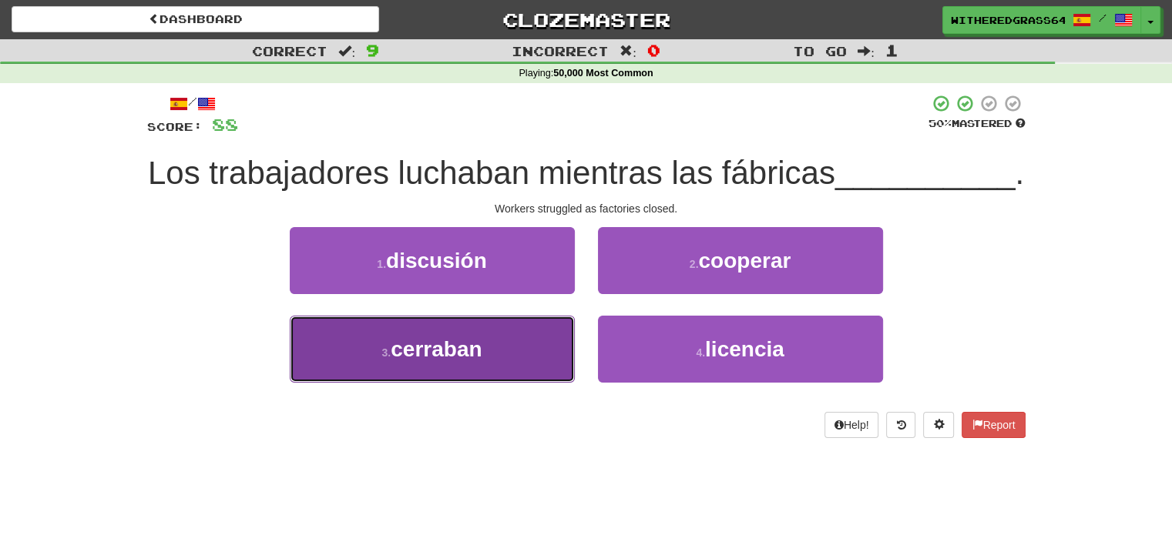
click at [527, 367] on button "3 . cerraban" at bounding box center [432, 349] width 285 height 67
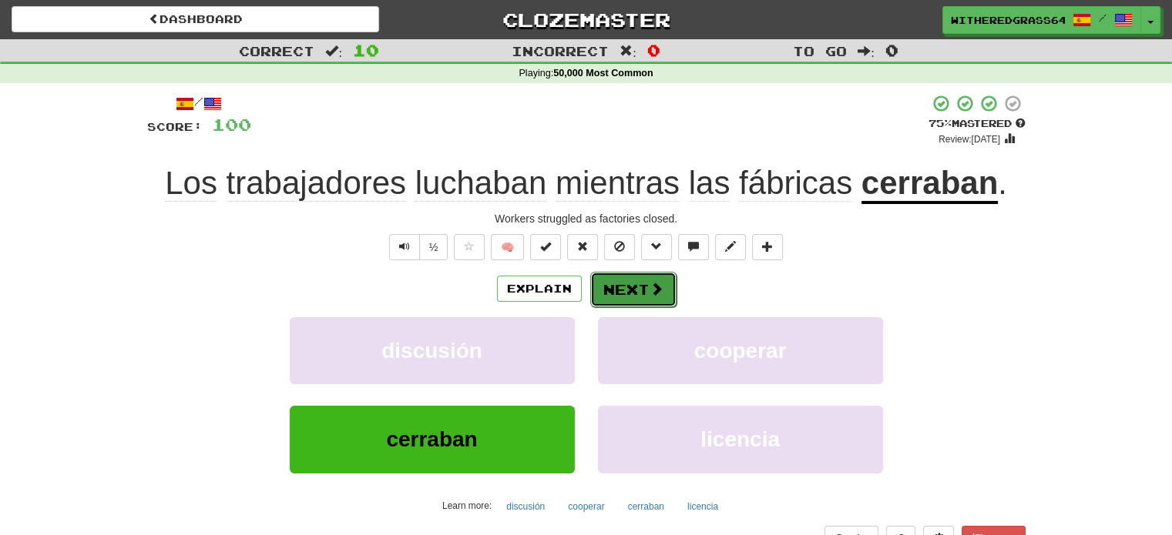
click at [620, 289] on button "Next" at bounding box center [633, 289] width 86 height 35
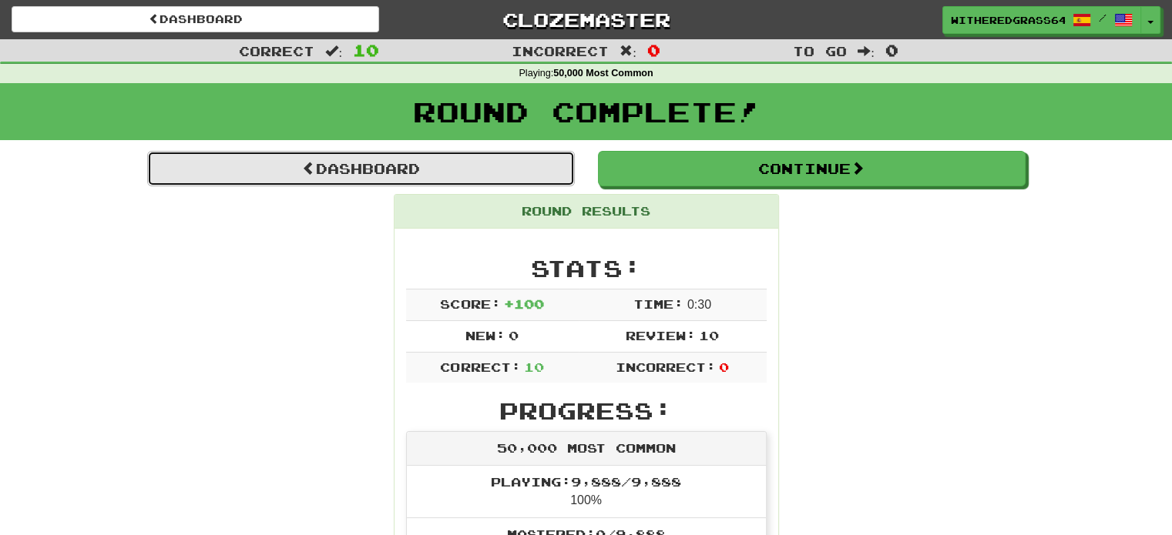
click at [546, 177] on link "Dashboard" at bounding box center [361, 168] width 428 height 35
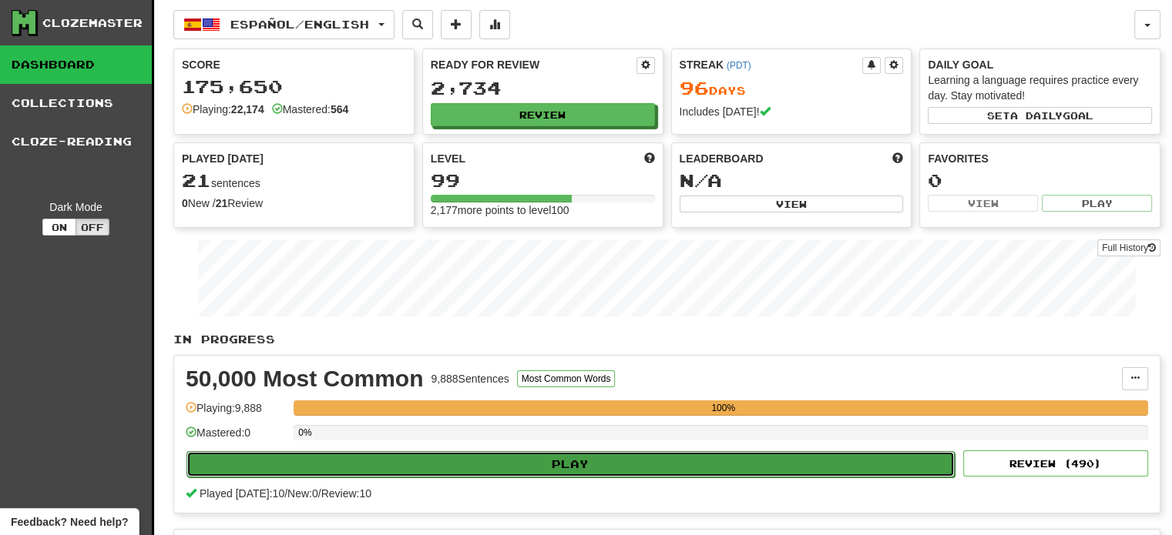
click at [641, 458] on button "Play" at bounding box center [570, 464] width 768 height 26
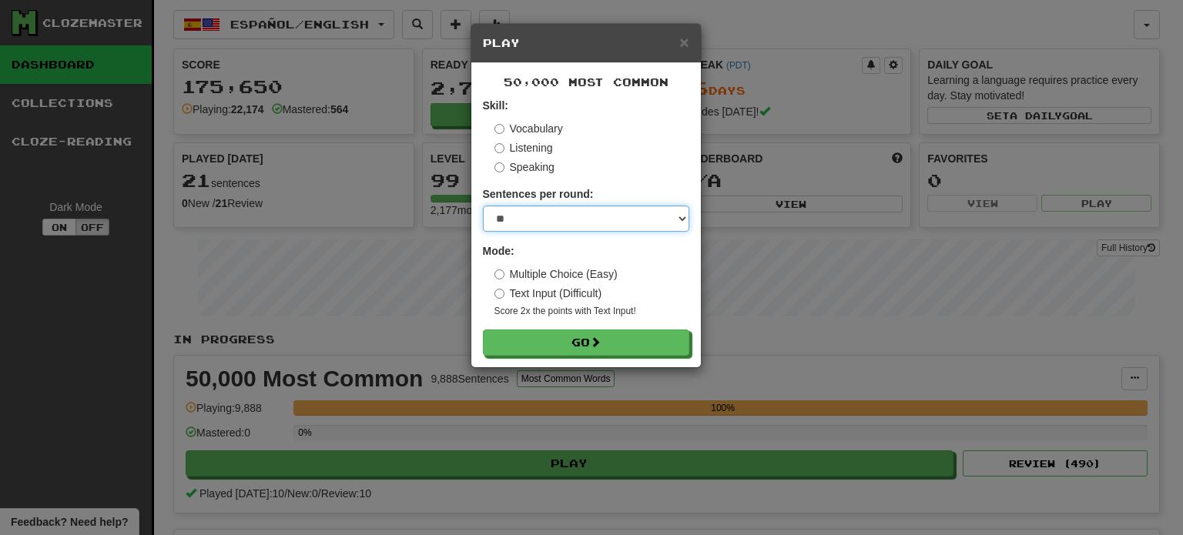
click at [562, 216] on select "* ** ** ** ** ** *** ********" at bounding box center [586, 219] width 206 height 26
select select "**"
click at [483, 206] on select "* ** ** ** ** ** *** ********" at bounding box center [586, 219] width 206 height 26
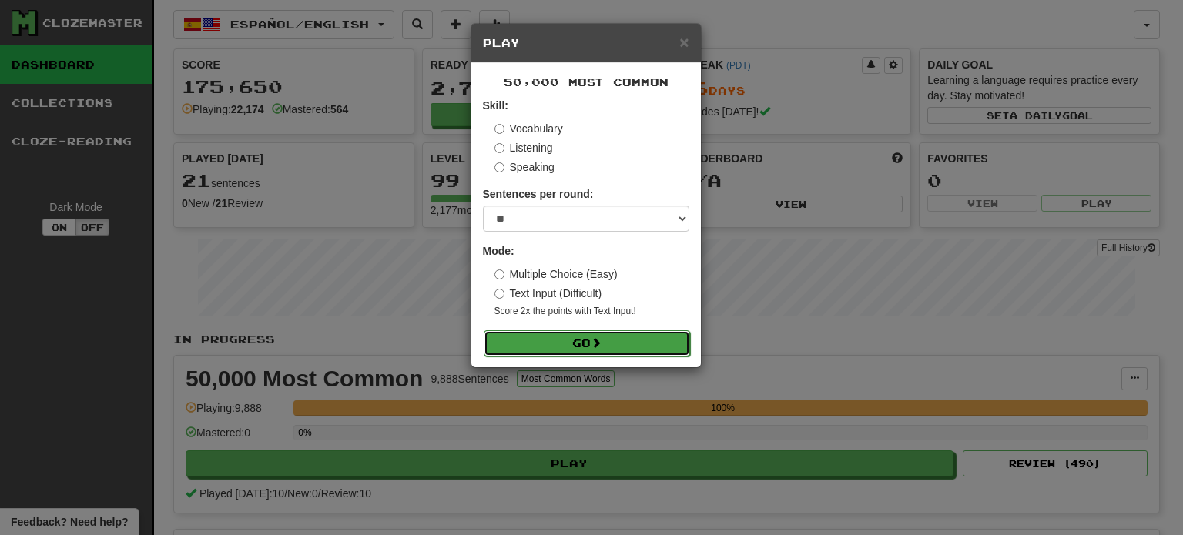
click at [554, 336] on button "Go" at bounding box center [587, 344] width 206 height 26
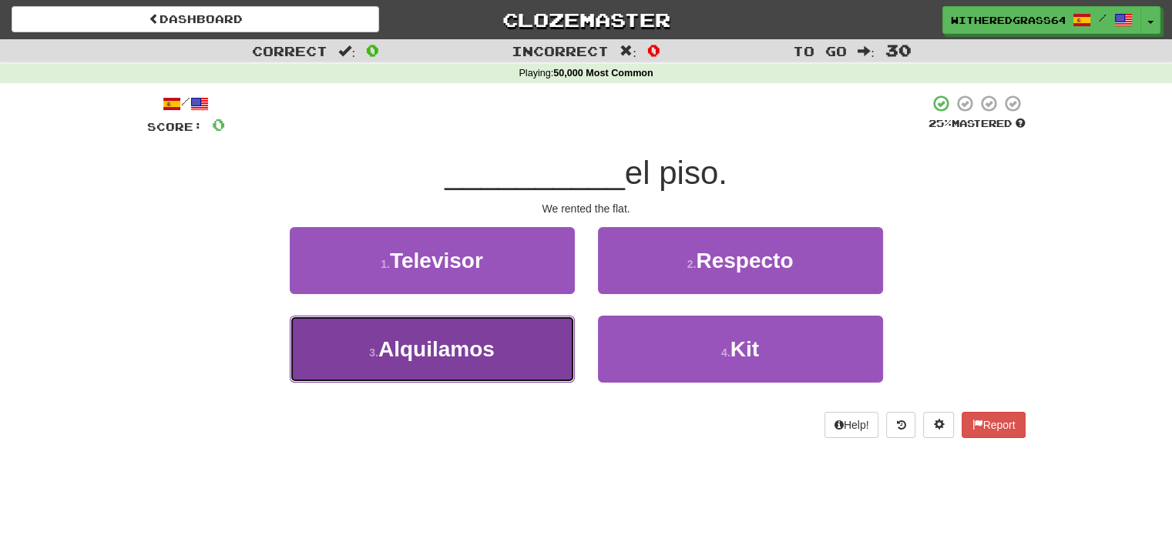
click at [496, 350] on button "3 . Alquilamos" at bounding box center [432, 349] width 285 height 67
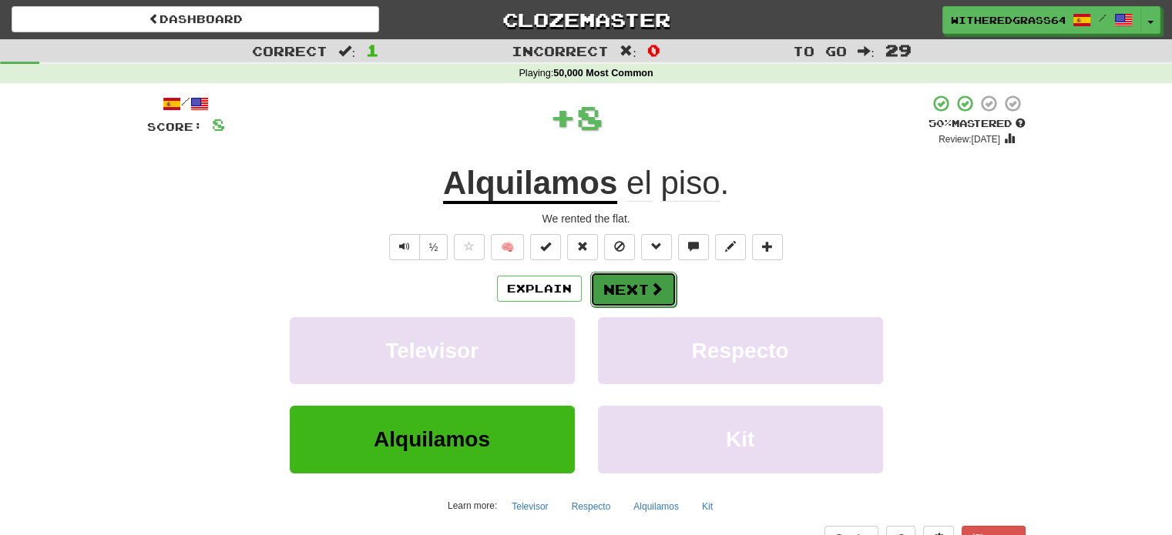
click at [626, 292] on button "Next" at bounding box center [633, 289] width 86 height 35
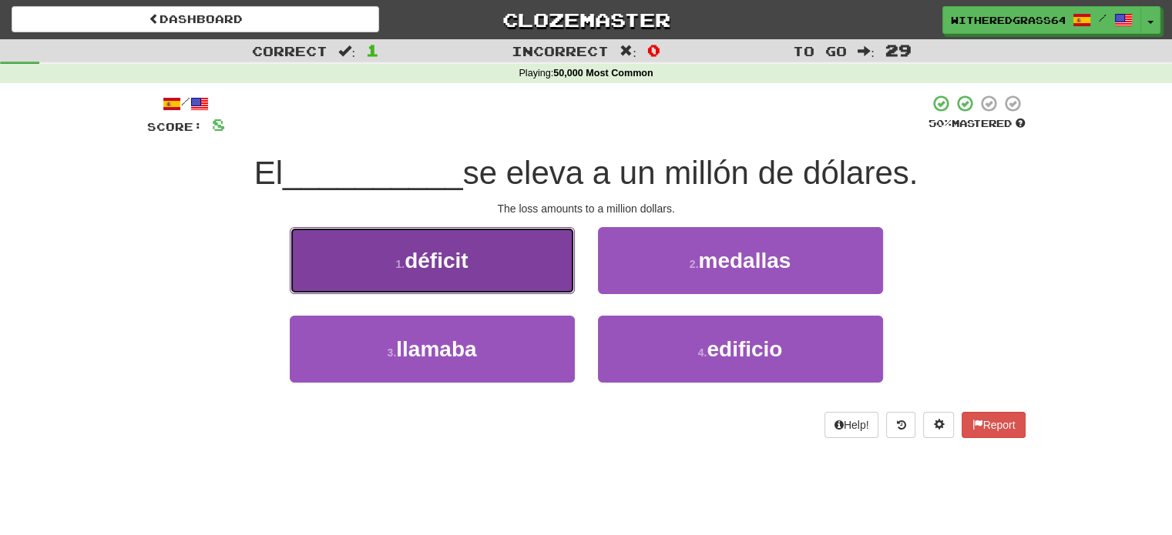
click at [529, 260] on button "1 . déficit" at bounding box center [432, 260] width 285 height 67
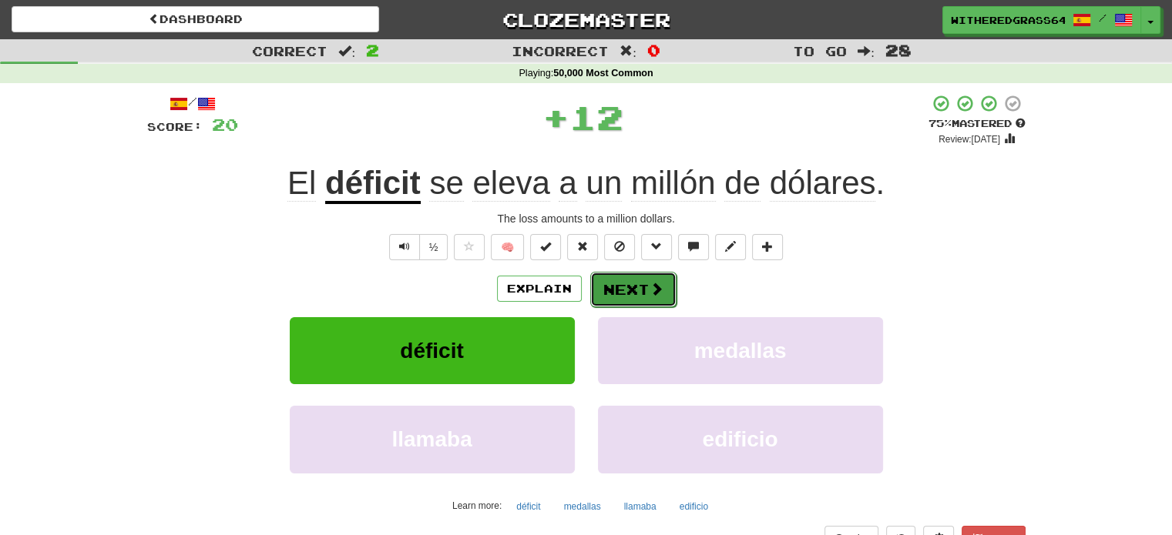
click at [608, 296] on button "Next" at bounding box center [633, 289] width 86 height 35
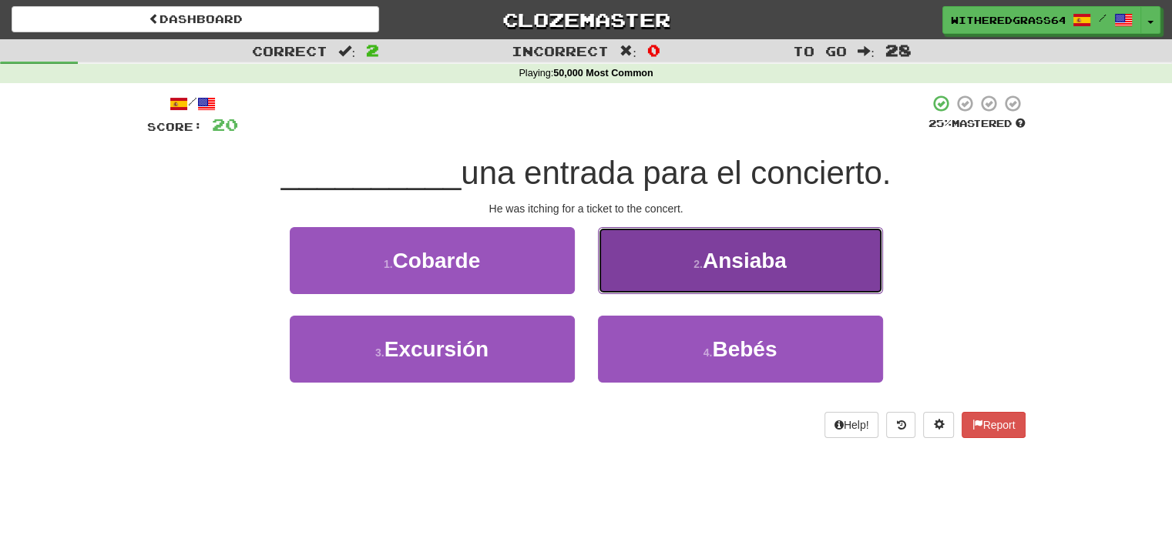
click at [636, 273] on button "2 . [GEOGRAPHIC_DATA]" at bounding box center [740, 260] width 285 height 67
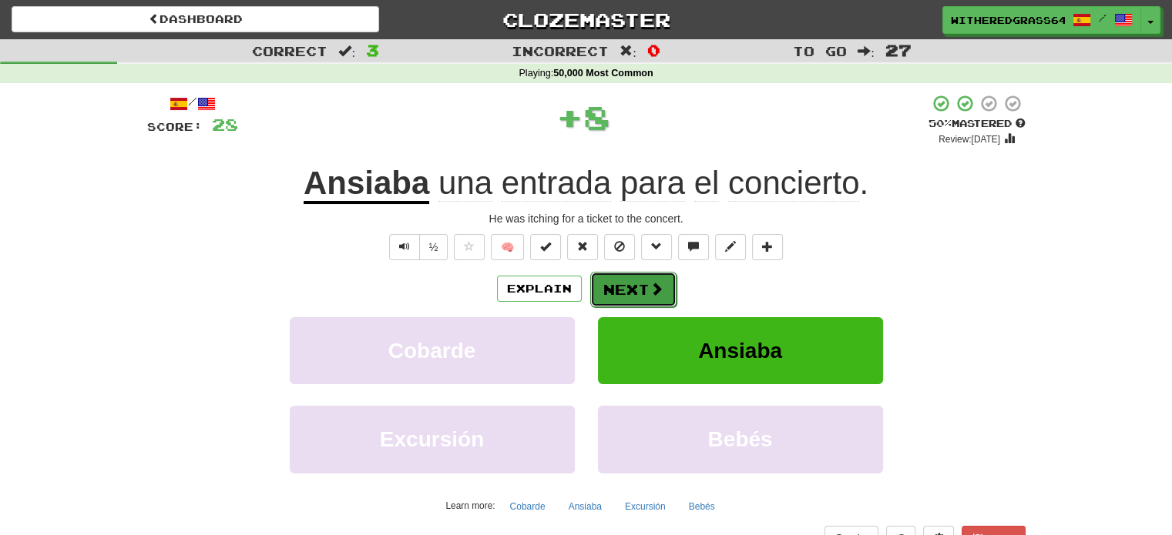
click at [626, 287] on button "Next" at bounding box center [633, 289] width 86 height 35
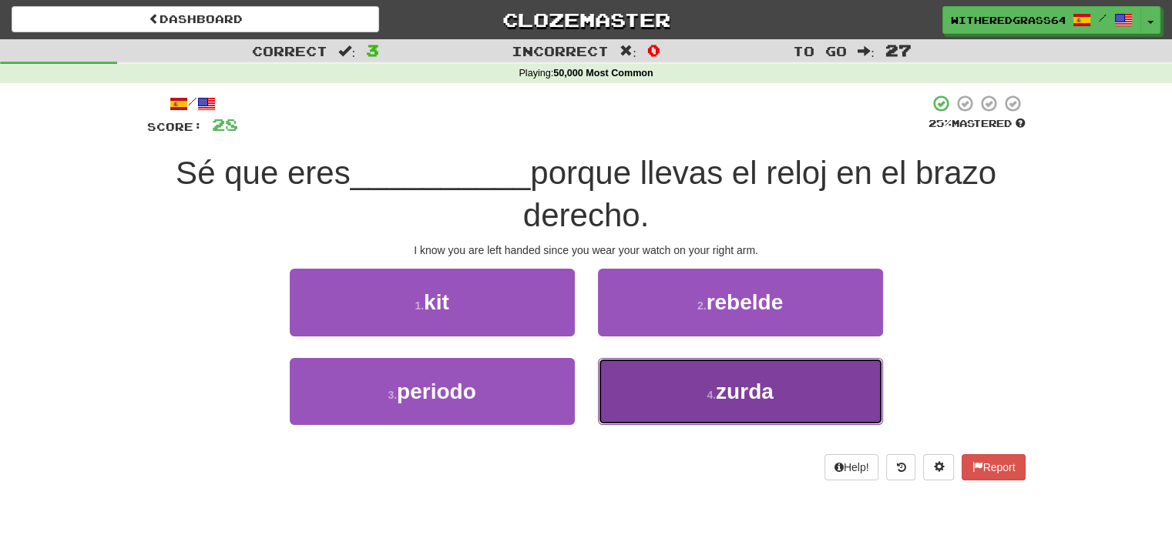
click at [656, 374] on button "4 . zurda" at bounding box center [740, 391] width 285 height 67
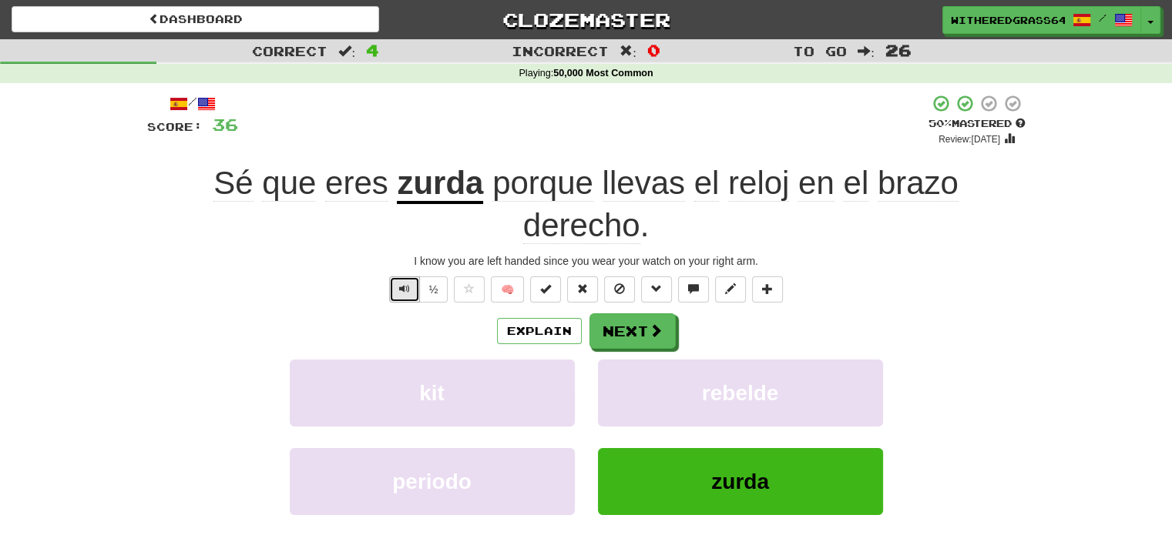
click at [407, 284] on span "Text-to-speech controls" at bounding box center [404, 289] width 11 height 11
click at [607, 327] on button "Next" at bounding box center [633, 331] width 86 height 35
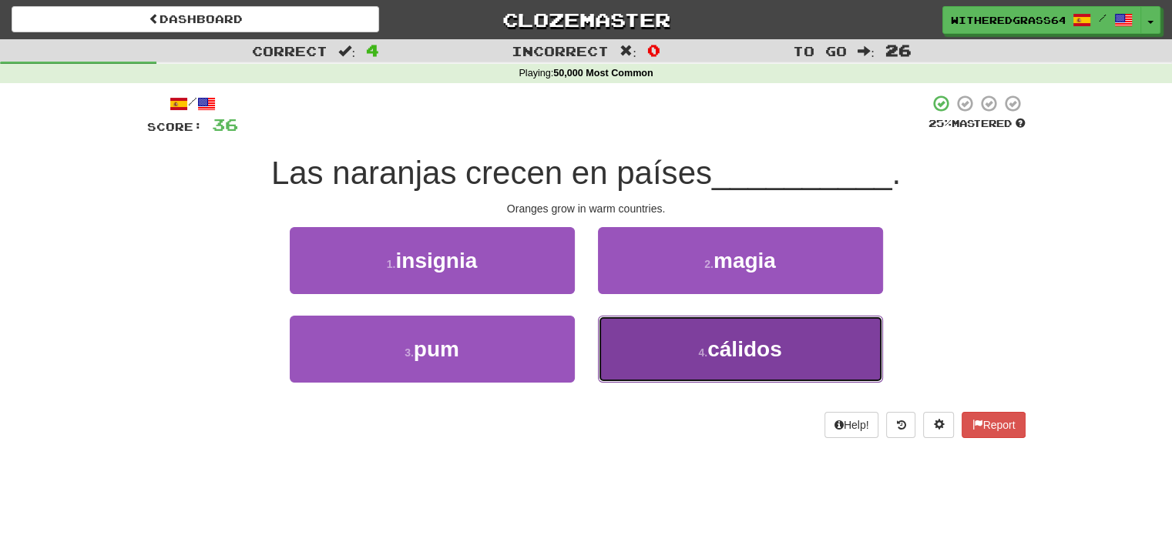
click at [645, 354] on button "4 . cálidos" at bounding box center [740, 349] width 285 height 67
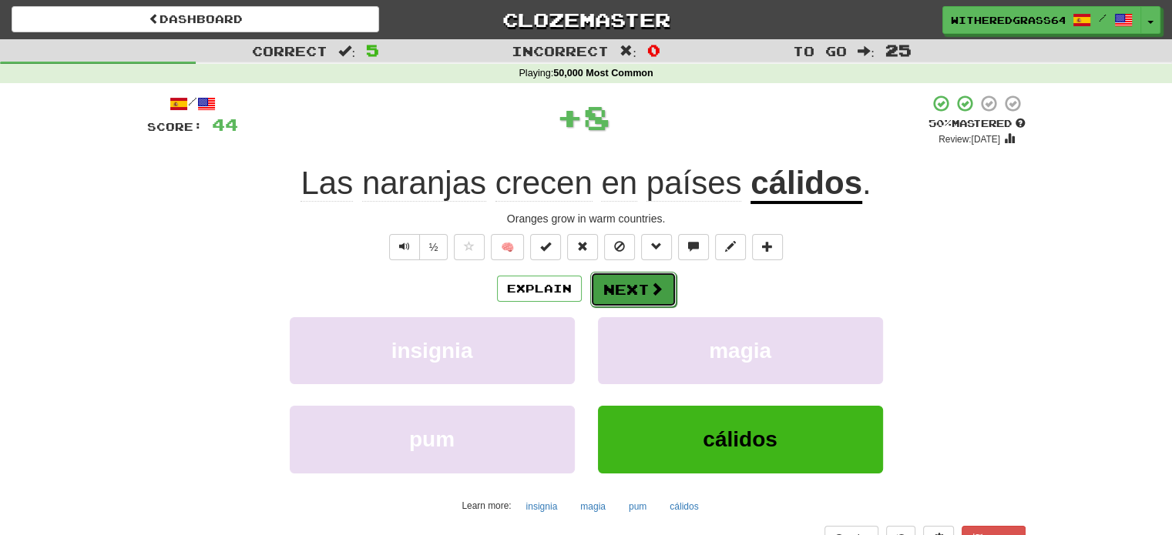
click at [616, 292] on button "Next" at bounding box center [633, 289] width 86 height 35
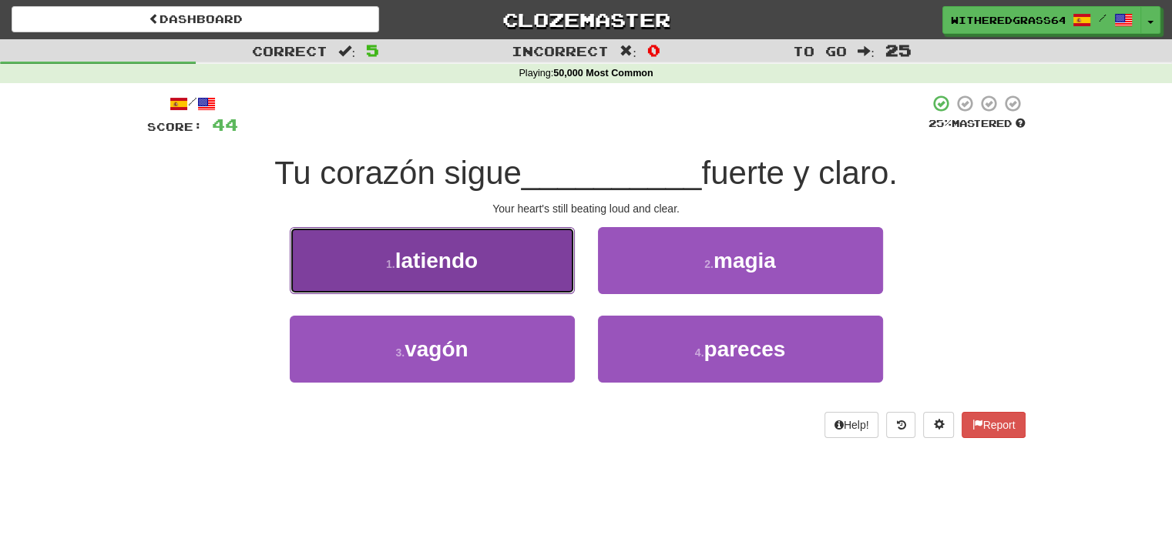
click at [545, 251] on button "1 . latiendo" at bounding box center [432, 260] width 285 height 67
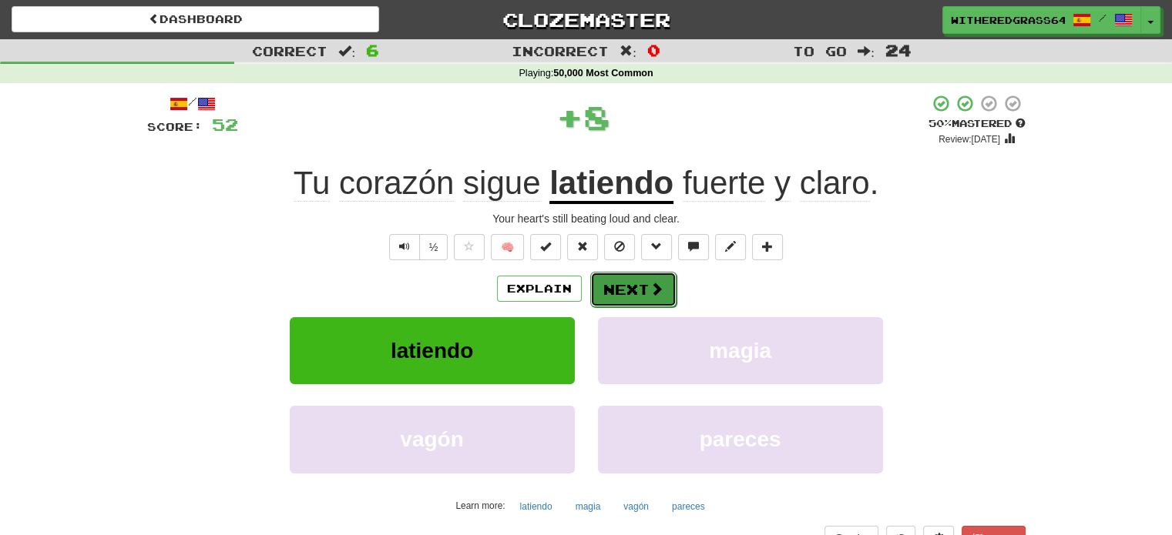
click at [626, 292] on button "Next" at bounding box center [633, 289] width 86 height 35
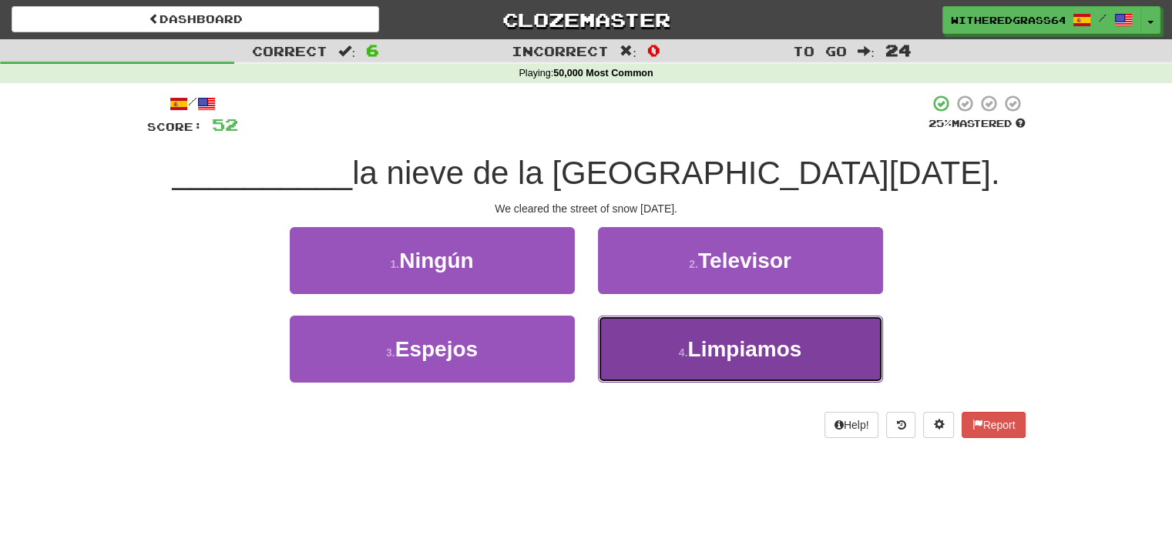
click at [629, 341] on button "4 . [GEOGRAPHIC_DATA]" at bounding box center [740, 349] width 285 height 67
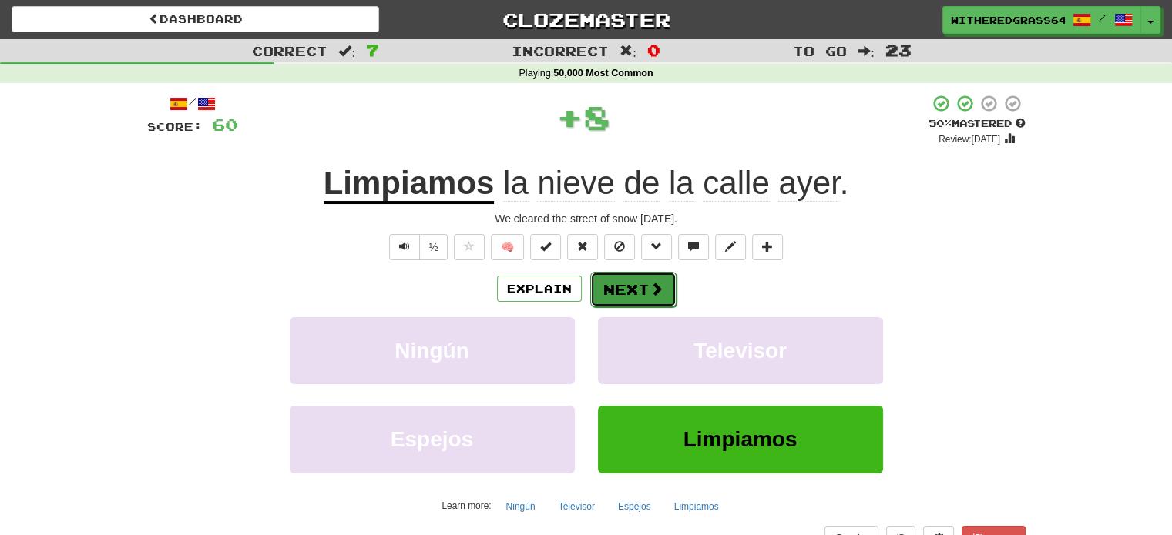
click at [629, 293] on button "Next" at bounding box center [633, 289] width 86 height 35
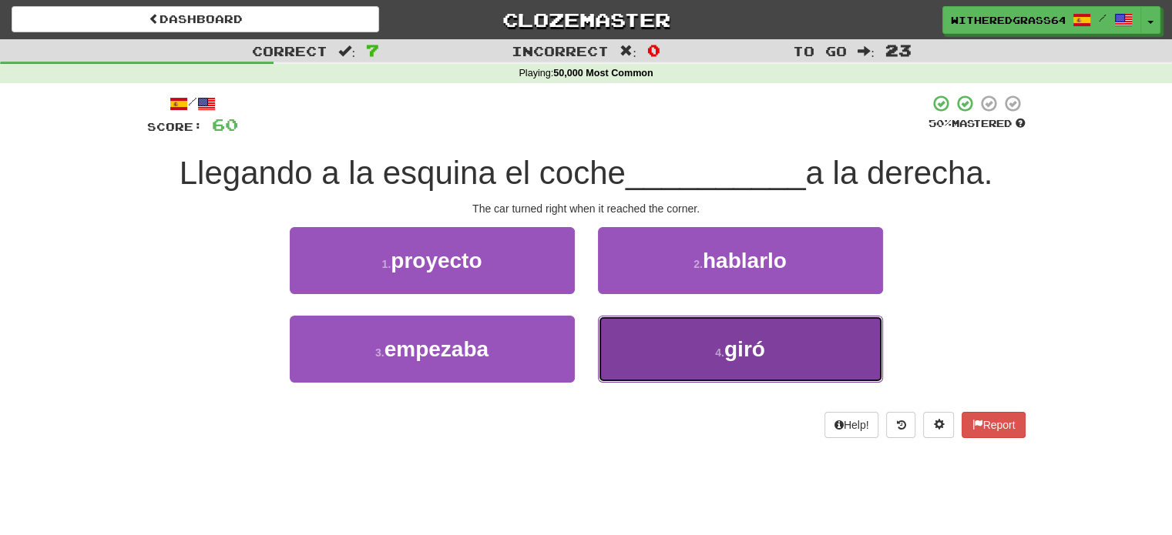
click at [652, 335] on button "4 . [GEOGRAPHIC_DATA]" at bounding box center [740, 349] width 285 height 67
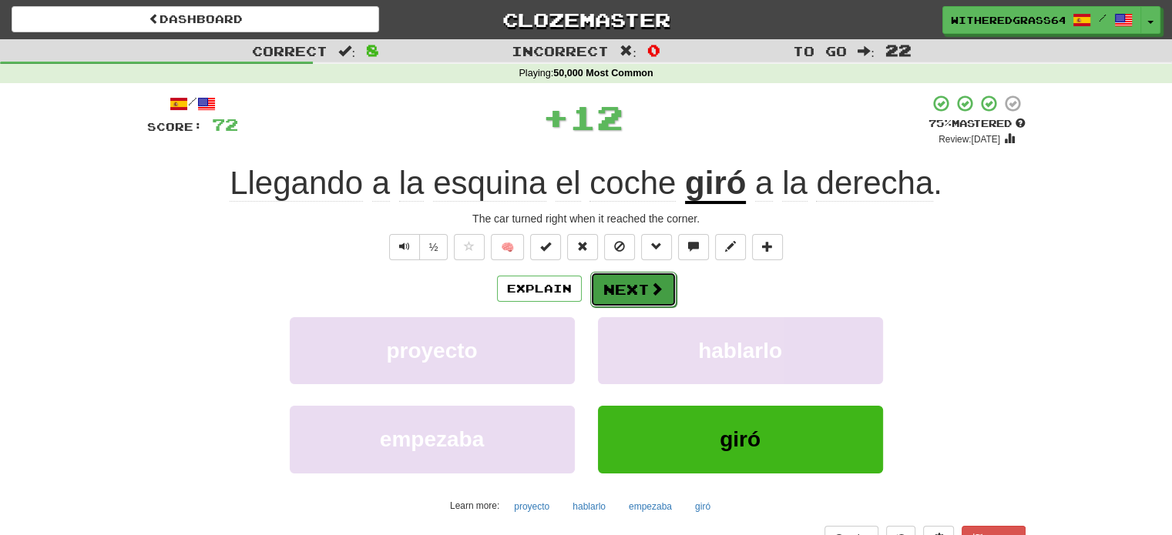
click at [641, 292] on button "Next" at bounding box center [633, 289] width 86 height 35
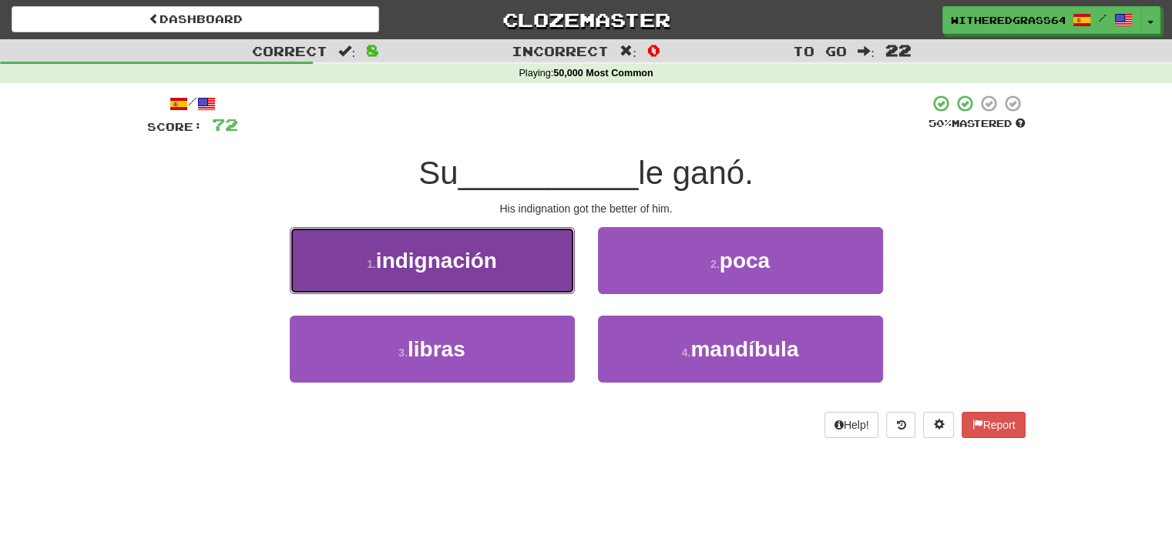
click at [522, 267] on button "1 . indignación" at bounding box center [432, 260] width 285 height 67
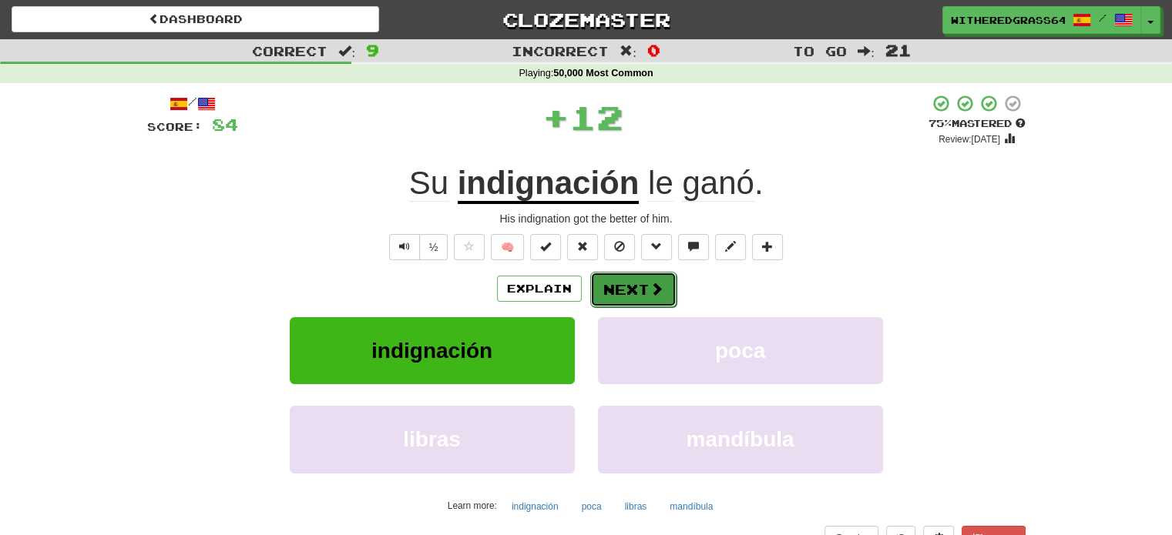
click at [623, 290] on button "Next" at bounding box center [633, 289] width 86 height 35
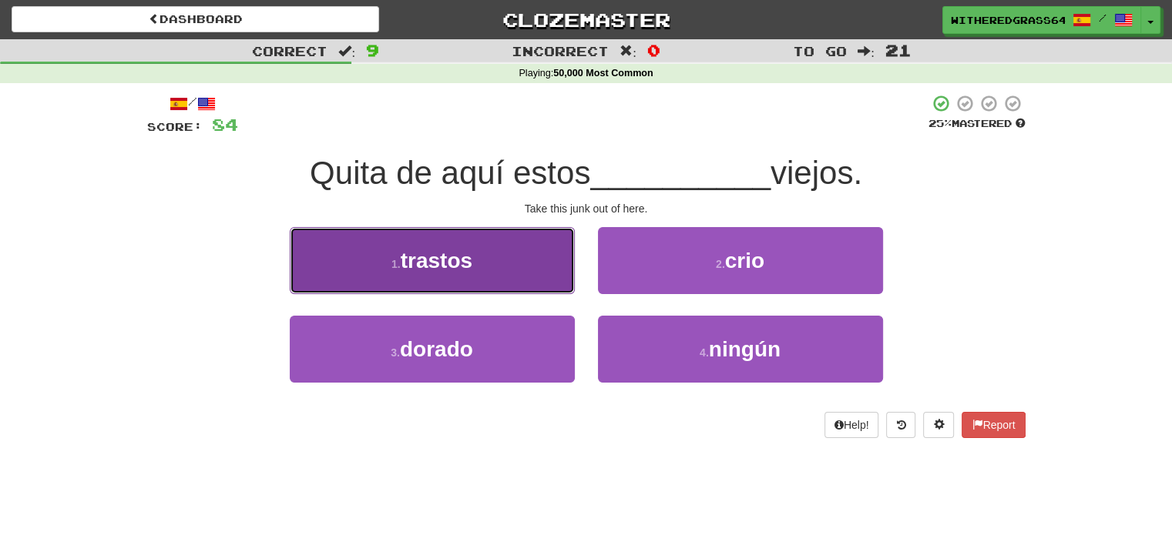
click at [536, 269] on button "1 . trastos" at bounding box center [432, 260] width 285 height 67
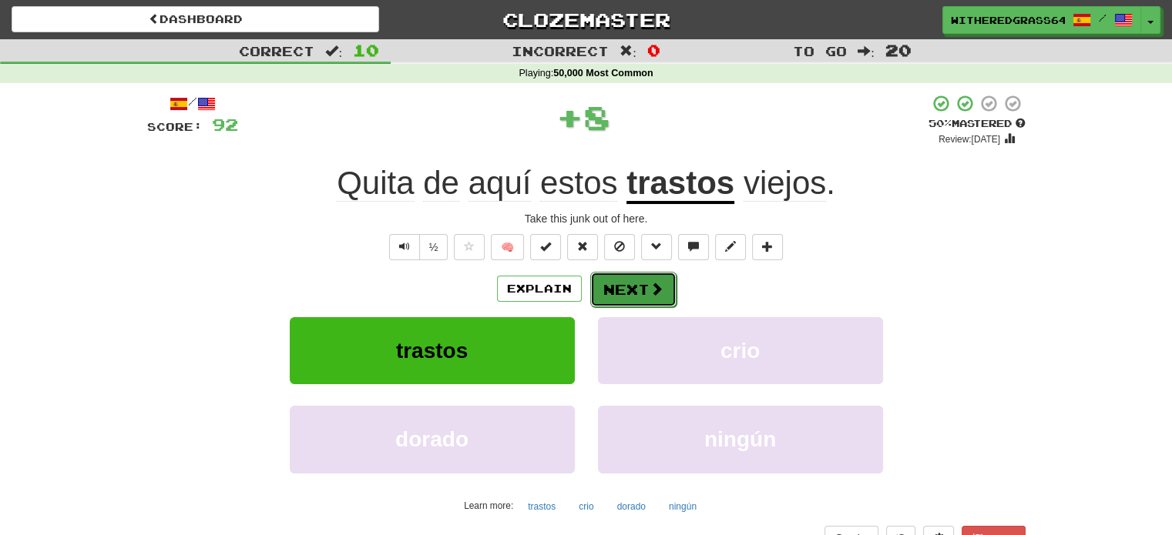
click at [606, 281] on button "Next" at bounding box center [633, 289] width 86 height 35
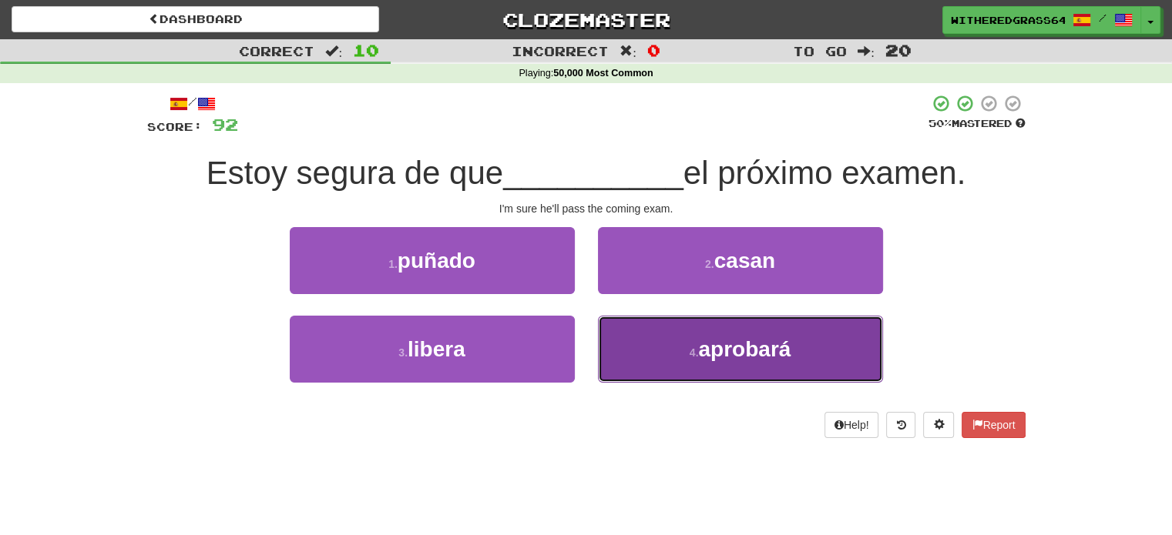
click at [653, 341] on button "4 . aprobará" at bounding box center [740, 349] width 285 height 67
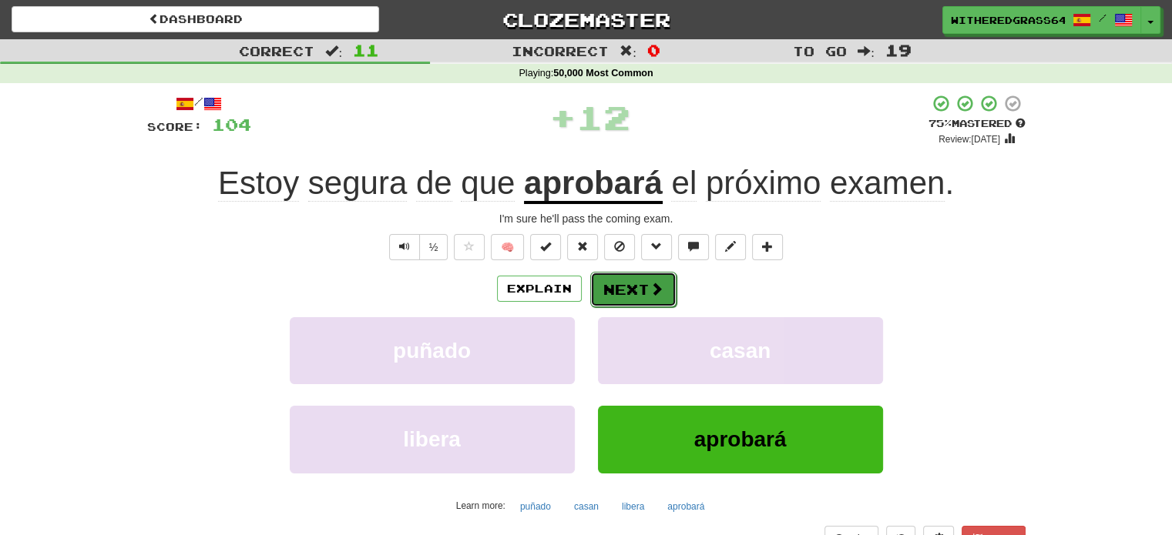
click at [636, 291] on button "Next" at bounding box center [633, 289] width 86 height 35
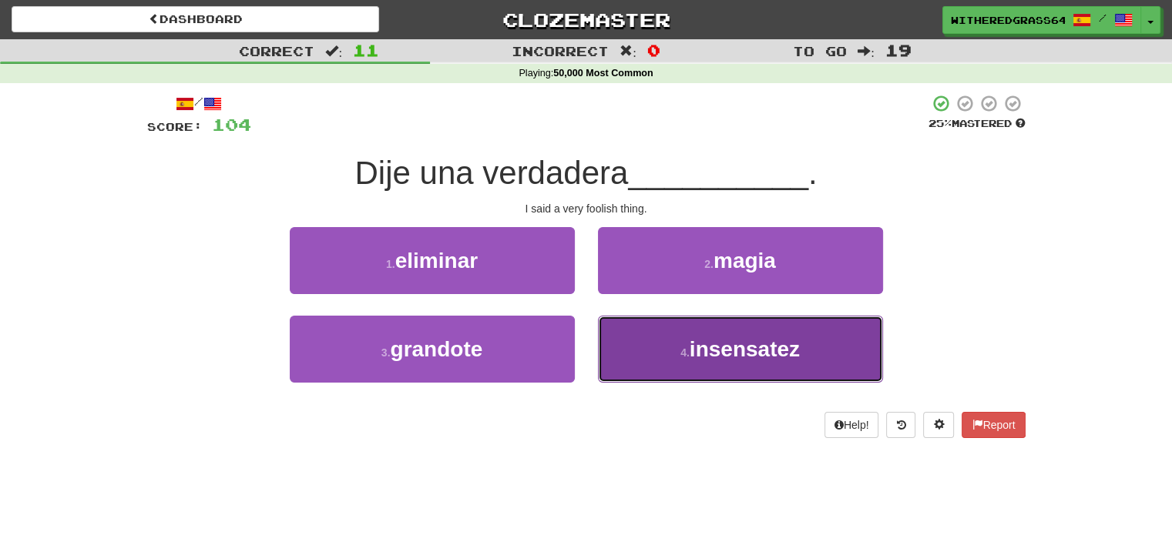
click at [667, 373] on button "4 . insensatez" at bounding box center [740, 349] width 285 height 67
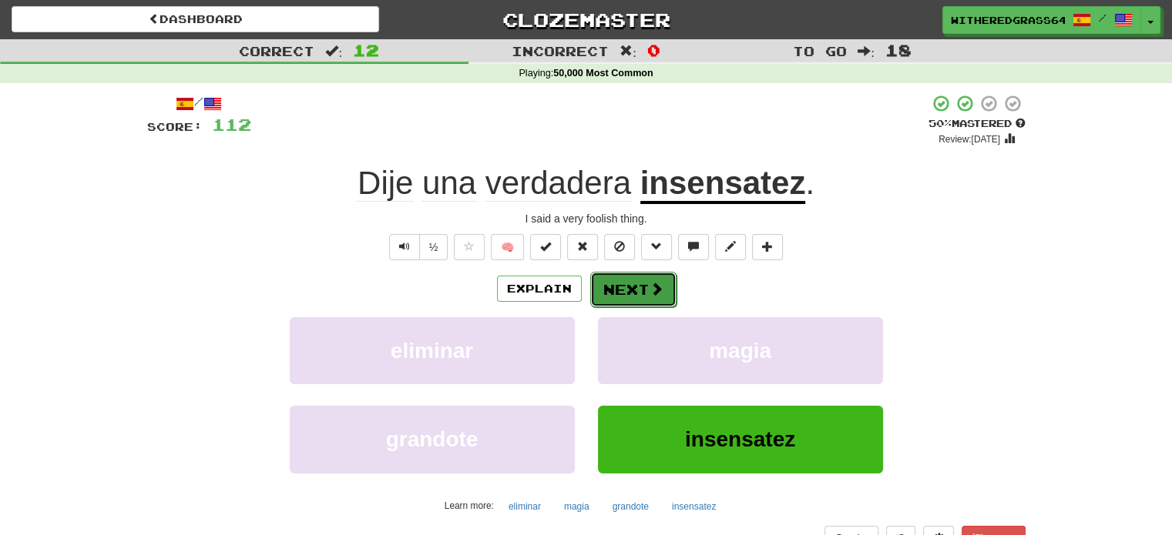
click at [637, 296] on button "Next" at bounding box center [633, 289] width 86 height 35
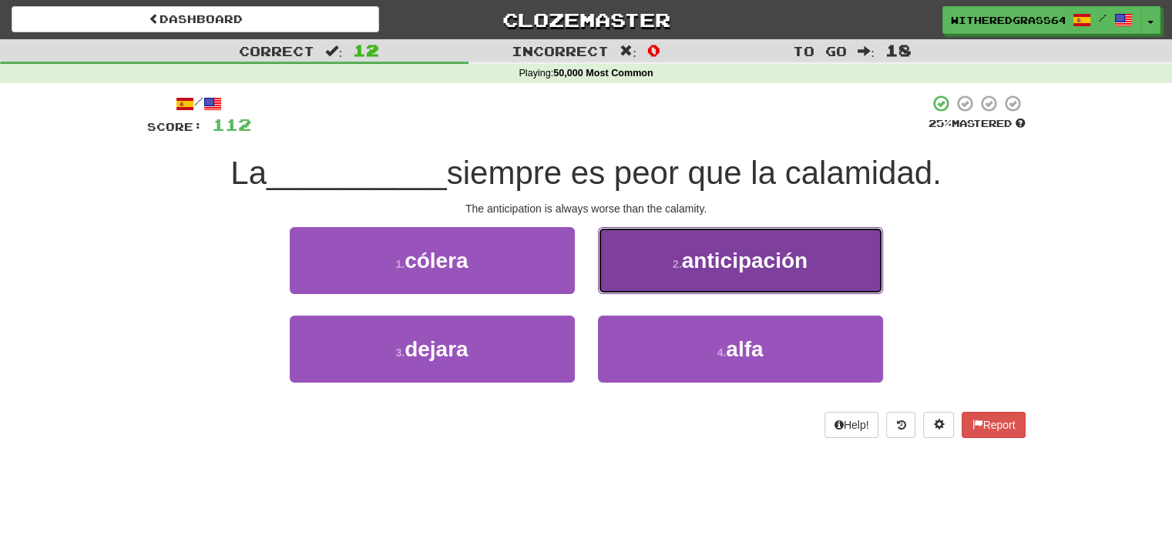
click at [703, 258] on span "anticipación" at bounding box center [745, 261] width 126 height 24
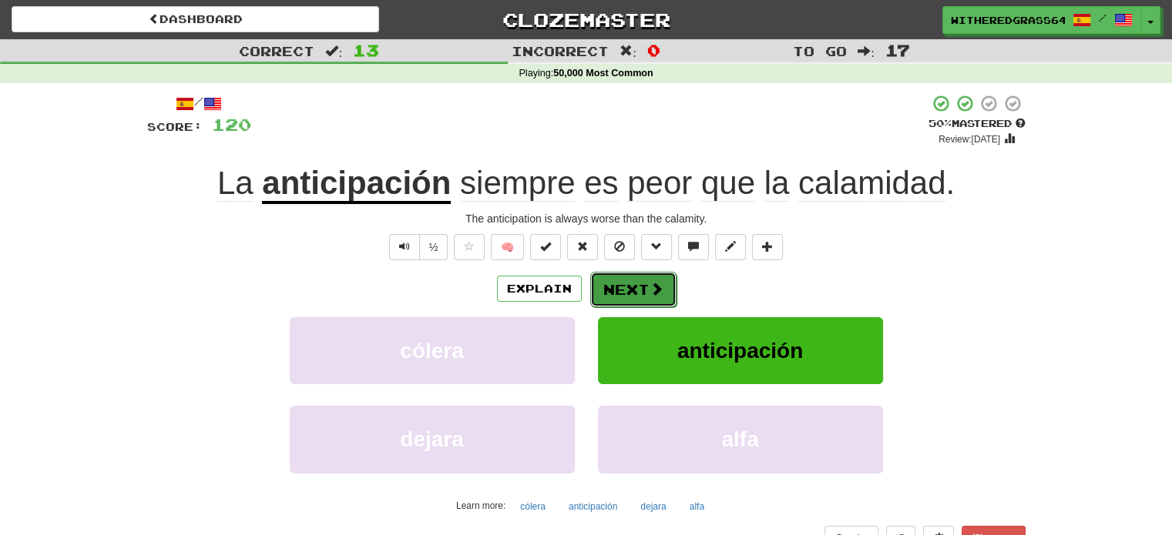
click at [642, 286] on button "Next" at bounding box center [633, 289] width 86 height 35
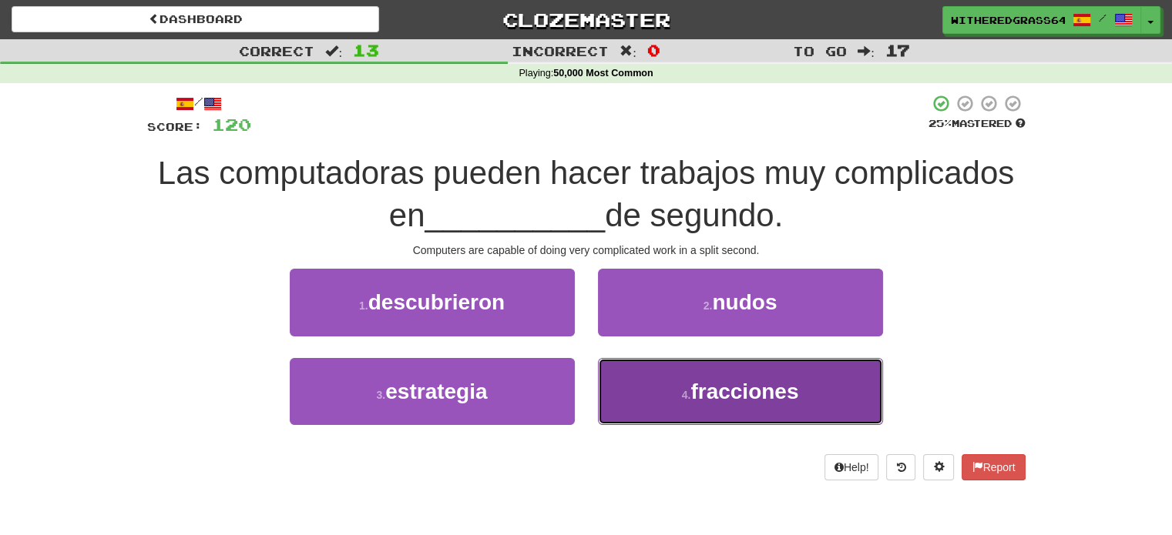
click at [663, 392] on button "4 . fracciones" at bounding box center [740, 391] width 285 height 67
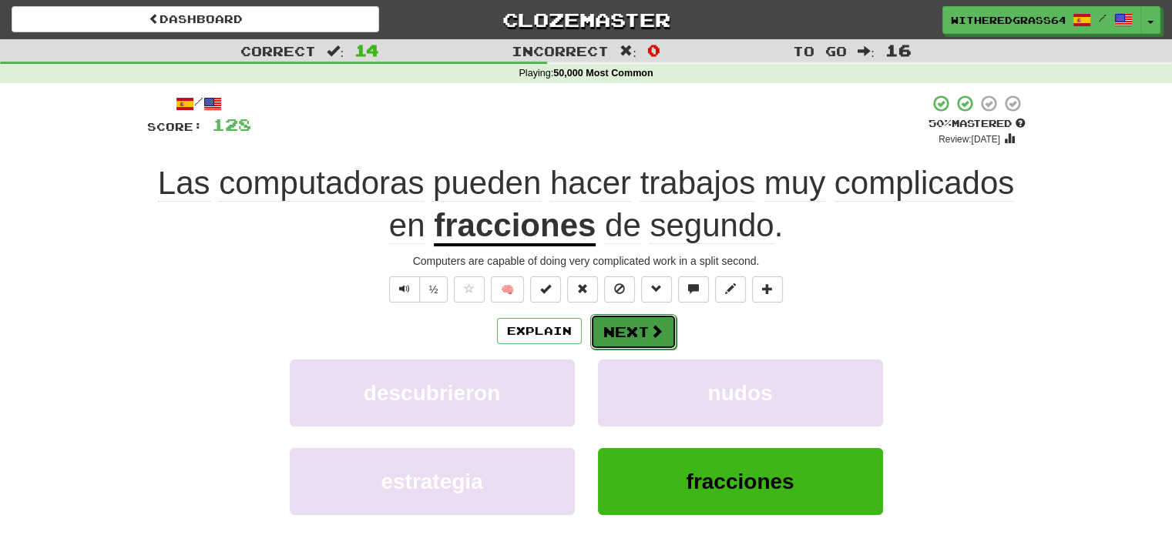
click at [625, 332] on button "Next" at bounding box center [633, 331] width 86 height 35
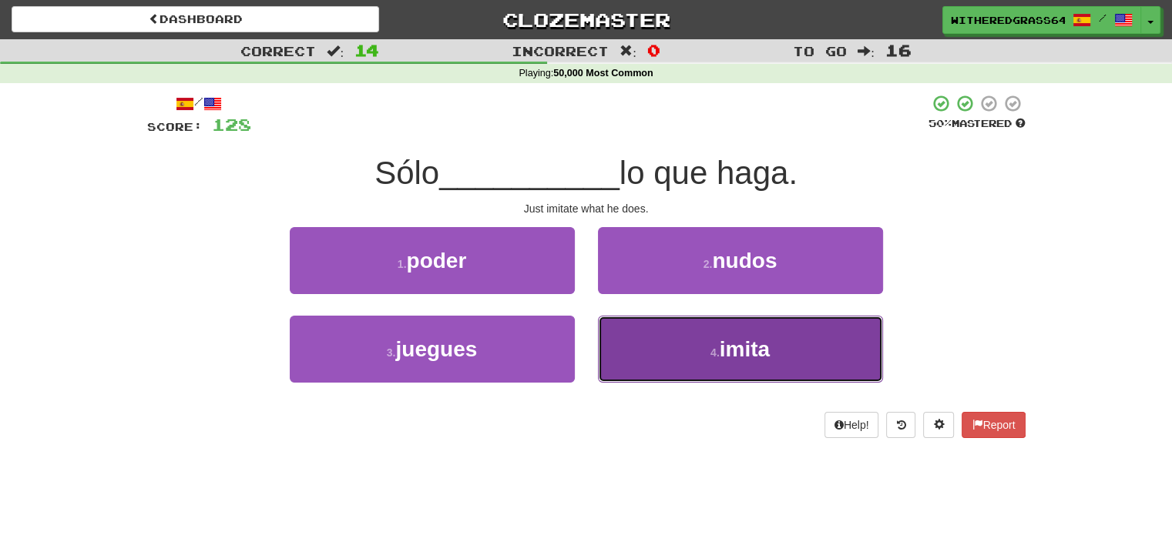
click at [671, 358] on button "4 . imita" at bounding box center [740, 349] width 285 height 67
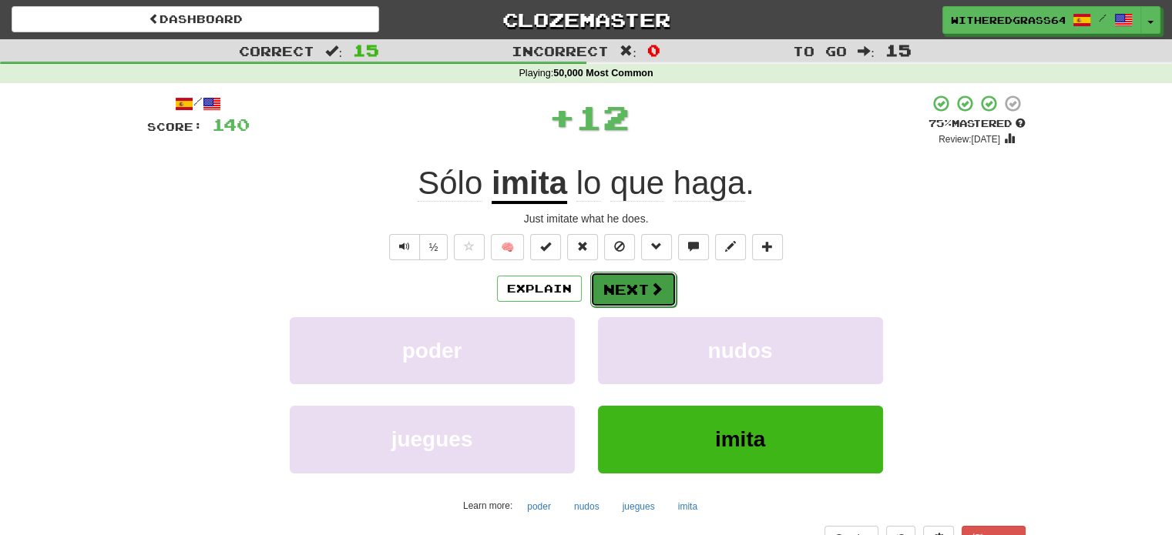
click at [629, 298] on button "Next" at bounding box center [633, 289] width 86 height 35
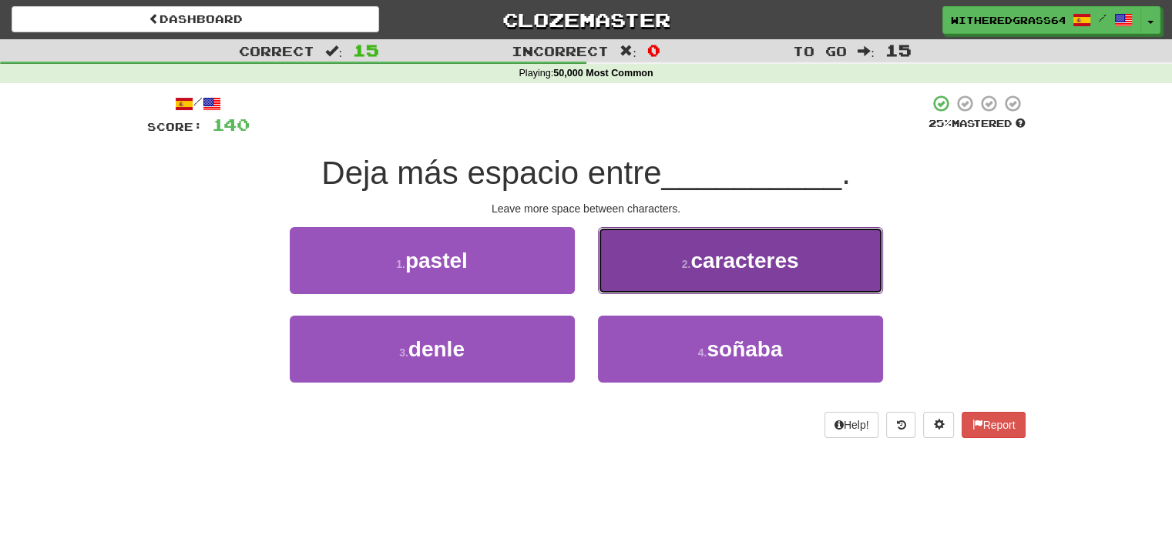
click at [633, 267] on button "2 . caracteres" at bounding box center [740, 260] width 285 height 67
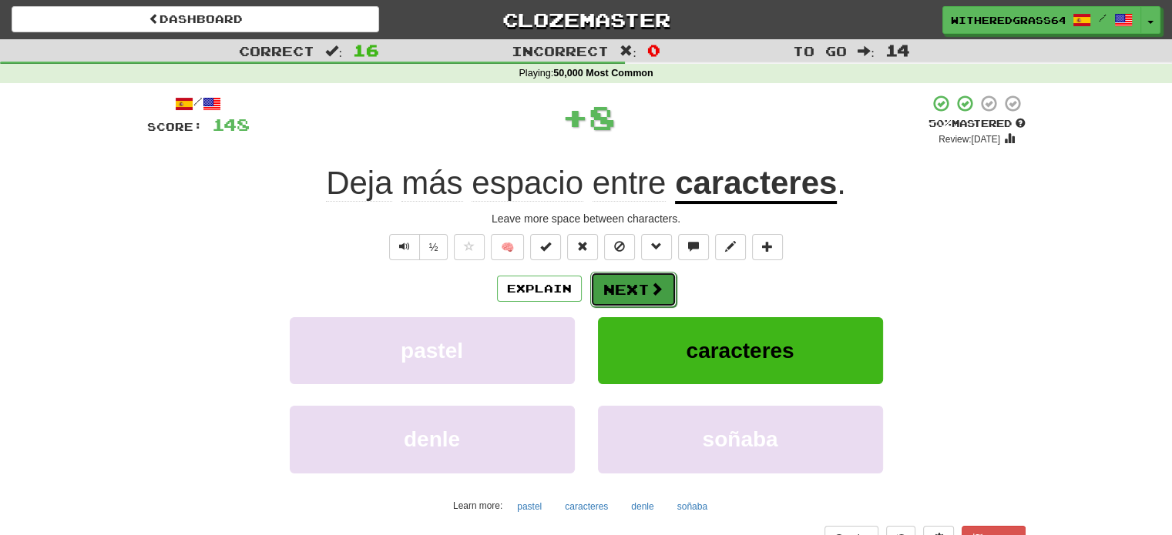
click at [622, 294] on button "Next" at bounding box center [633, 289] width 86 height 35
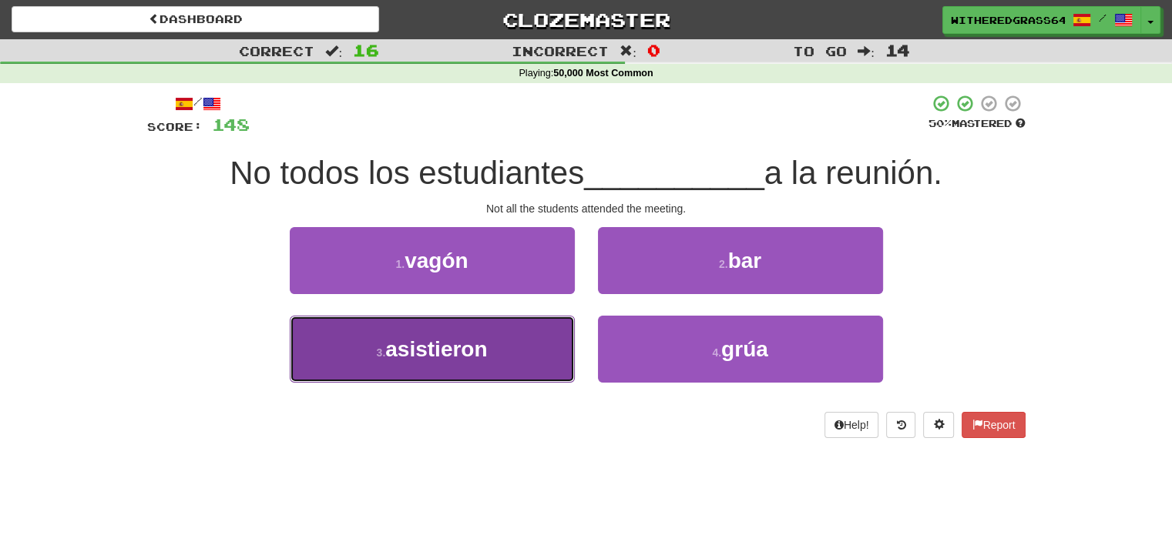
click at [508, 341] on button "3 . asistieron" at bounding box center [432, 349] width 285 height 67
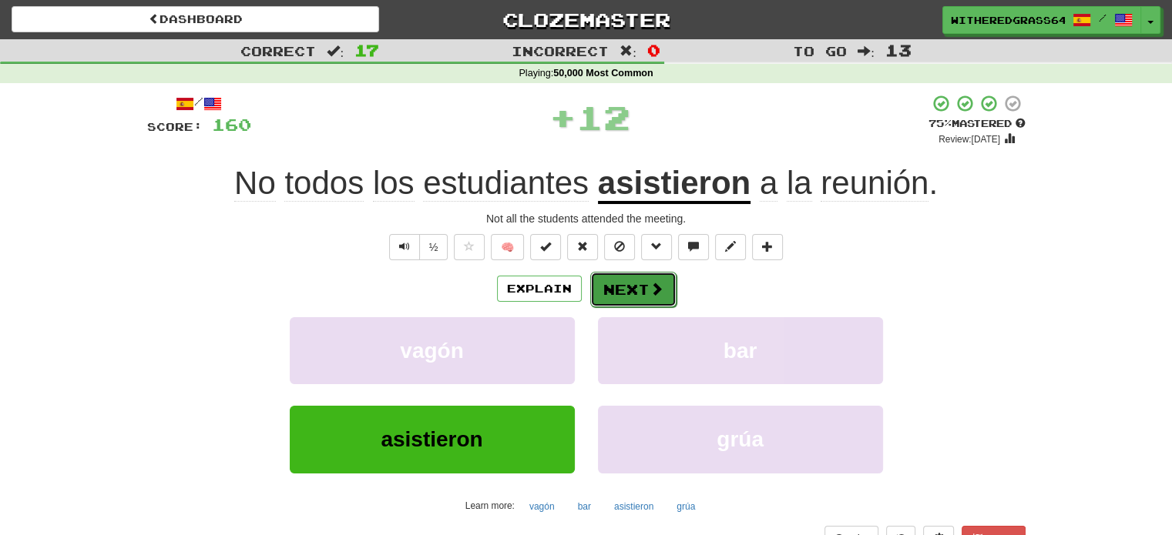
click at [631, 290] on button "Next" at bounding box center [633, 289] width 86 height 35
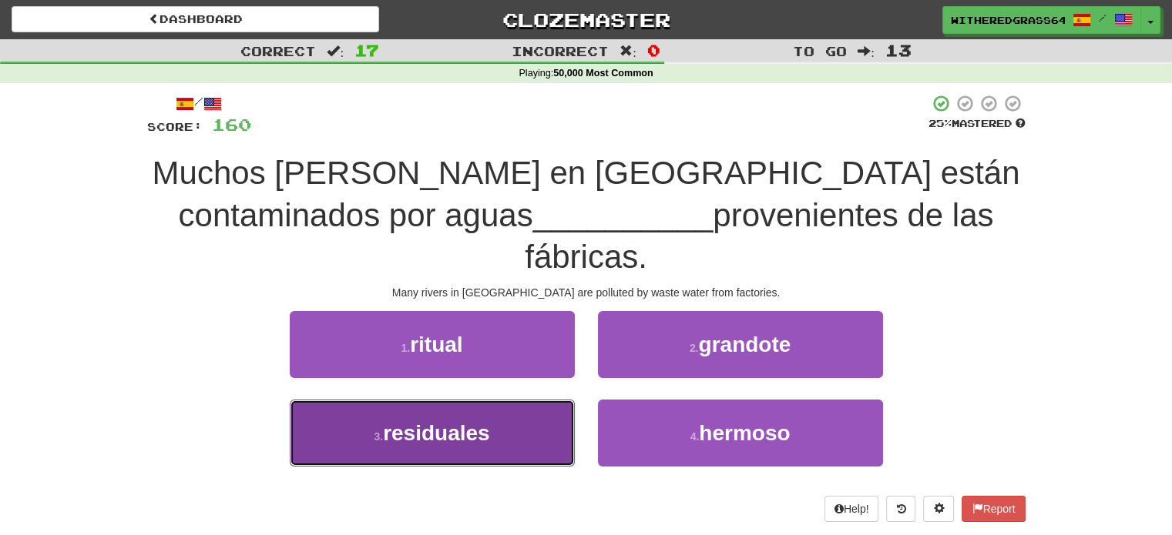
click at [541, 400] on button "3 . residuales" at bounding box center [432, 433] width 285 height 67
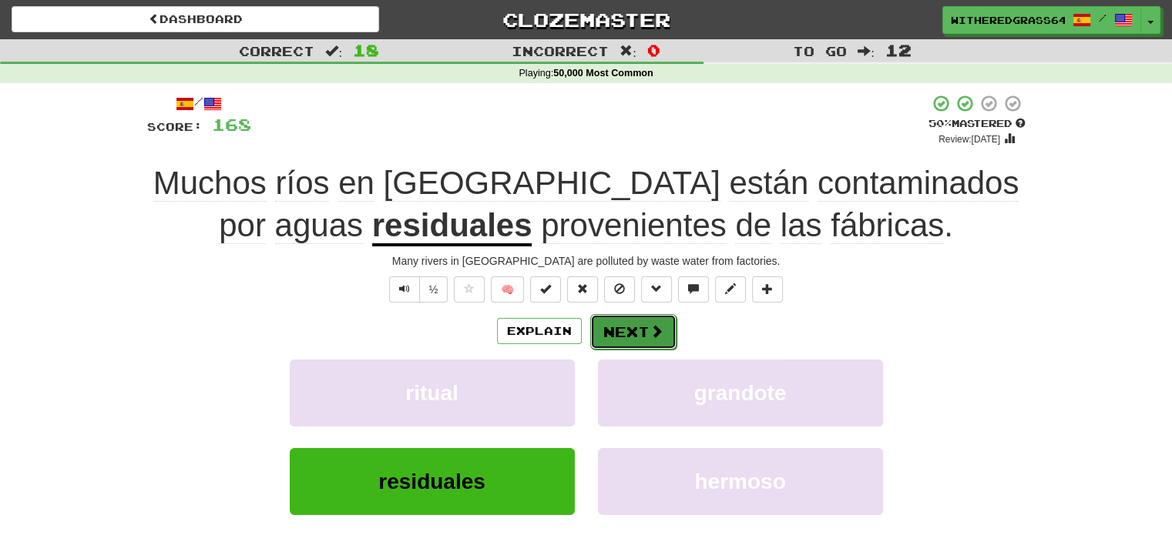
click at [612, 328] on button "Next" at bounding box center [633, 331] width 86 height 35
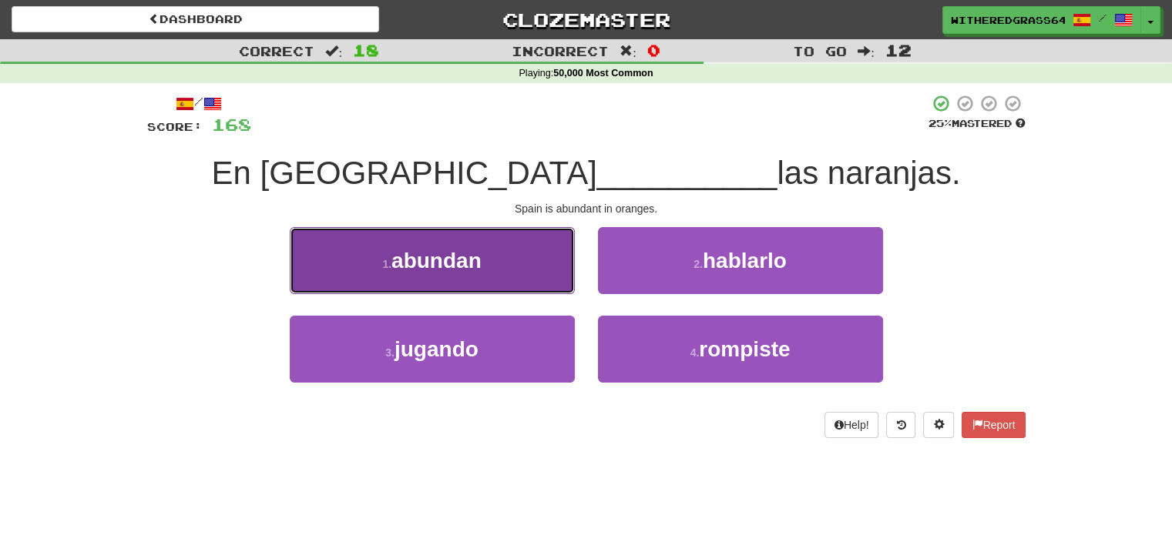
click at [522, 263] on button "1 . abundan" at bounding box center [432, 260] width 285 height 67
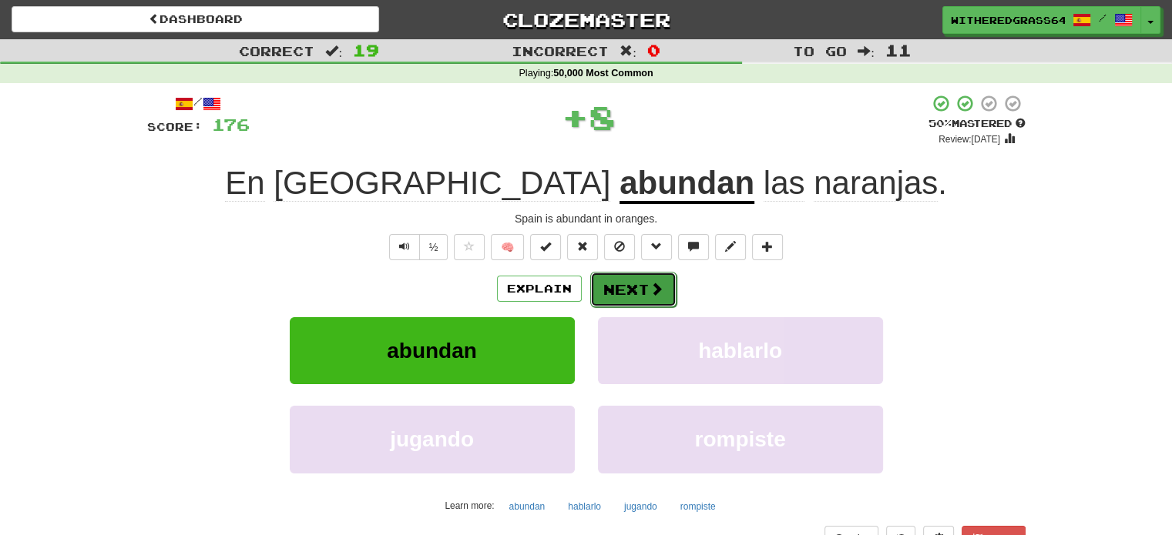
click at [602, 297] on button "Next" at bounding box center [633, 289] width 86 height 35
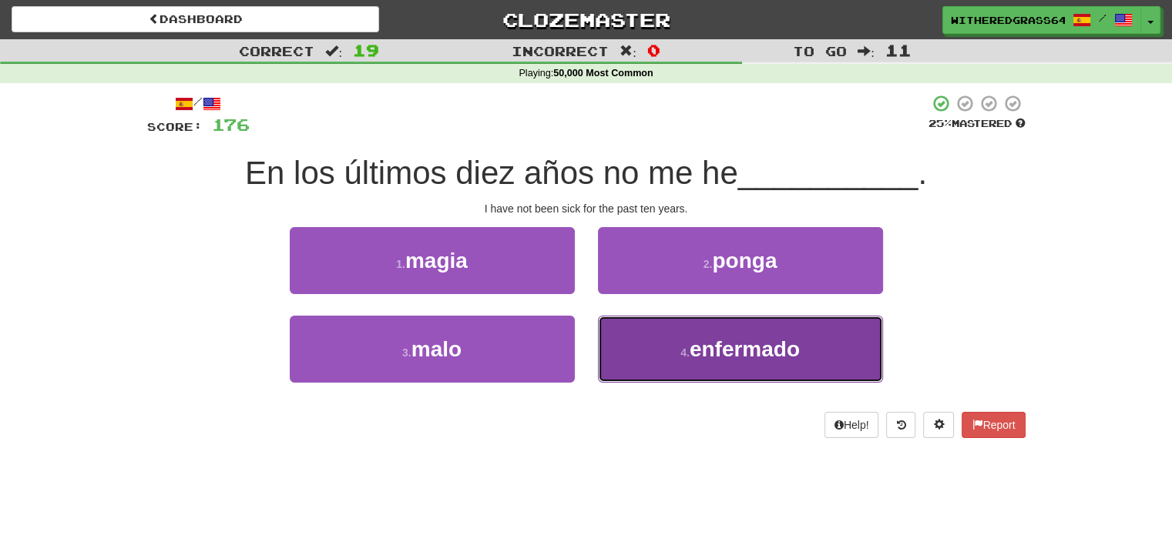
click at [641, 326] on button "4 . enfermado" at bounding box center [740, 349] width 285 height 67
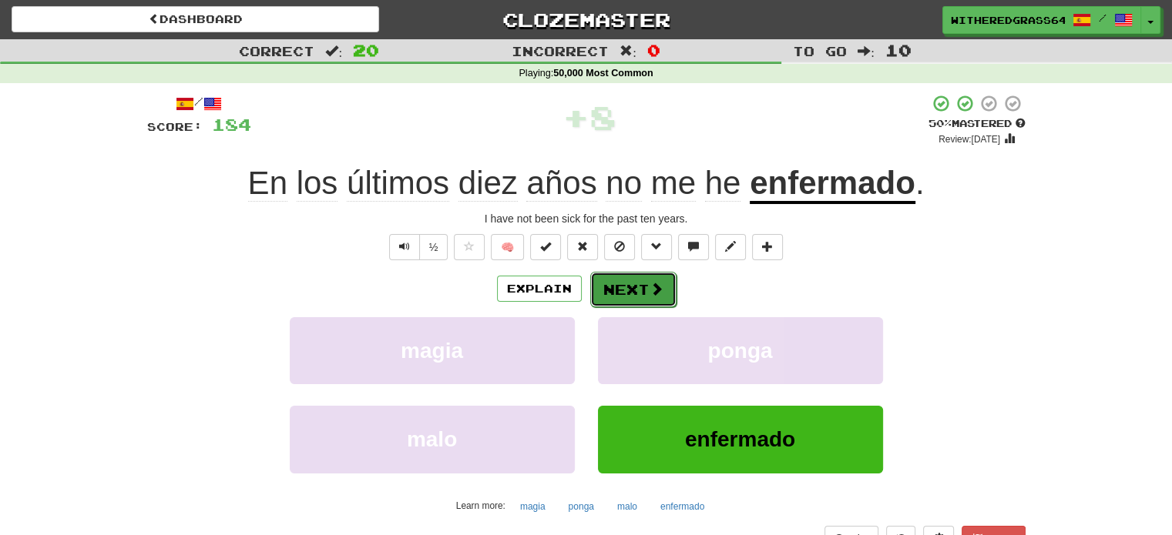
click at [638, 303] on button "Next" at bounding box center [633, 289] width 86 height 35
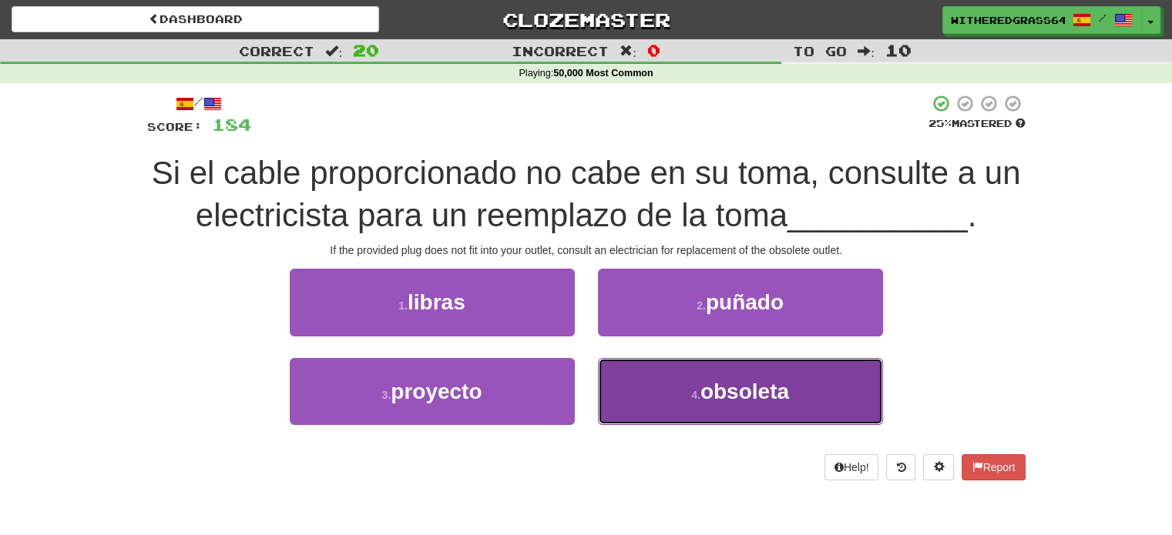
click at [665, 381] on button "4 . obsoleta" at bounding box center [740, 391] width 285 height 67
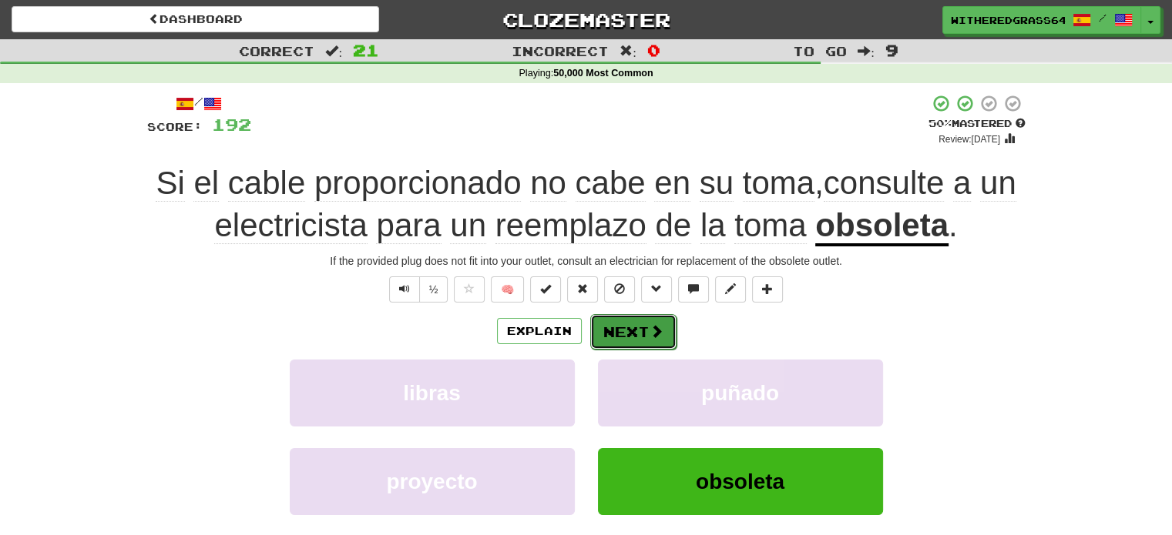
click at [633, 339] on button "Next" at bounding box center [633, 331] width 86 height 35
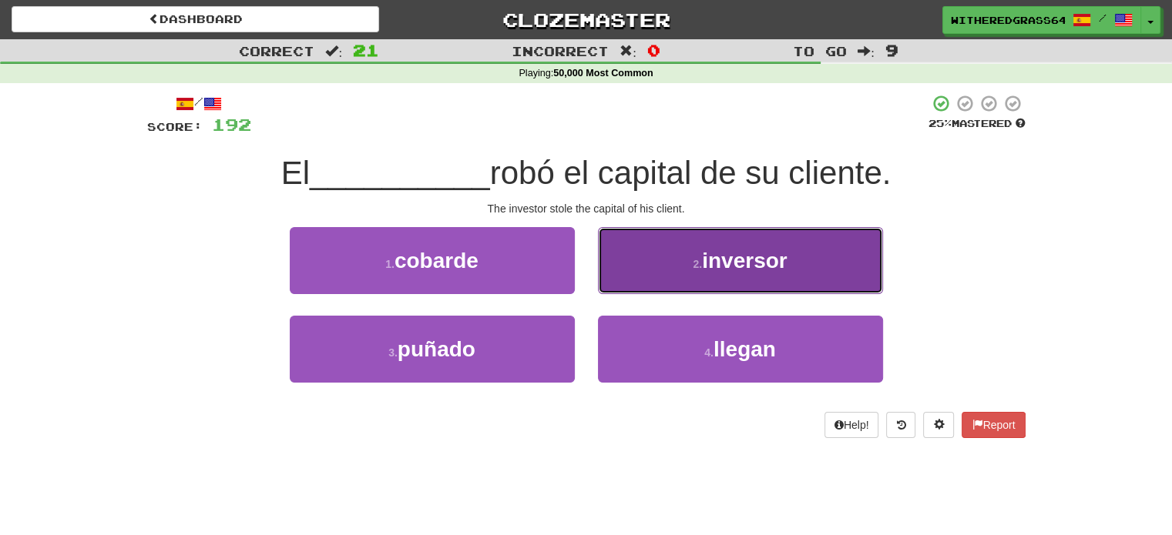
click at [653, 283] on button "2 . inversor" at bounding box center [740, 260] width 285 height 67
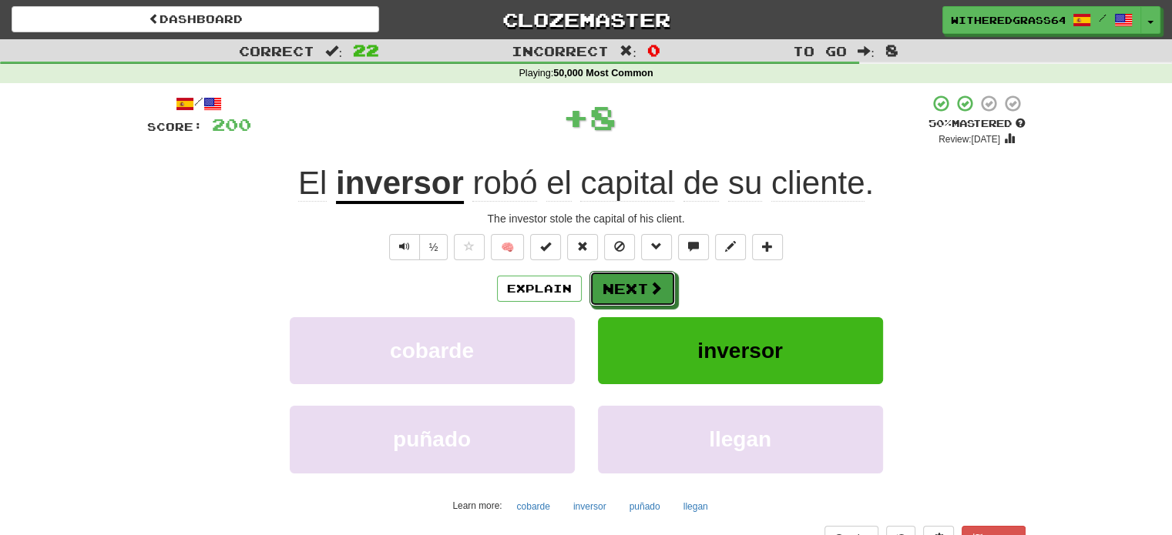
click at [653, 283] on span at bounding box center [656, 288] width 14 height 14
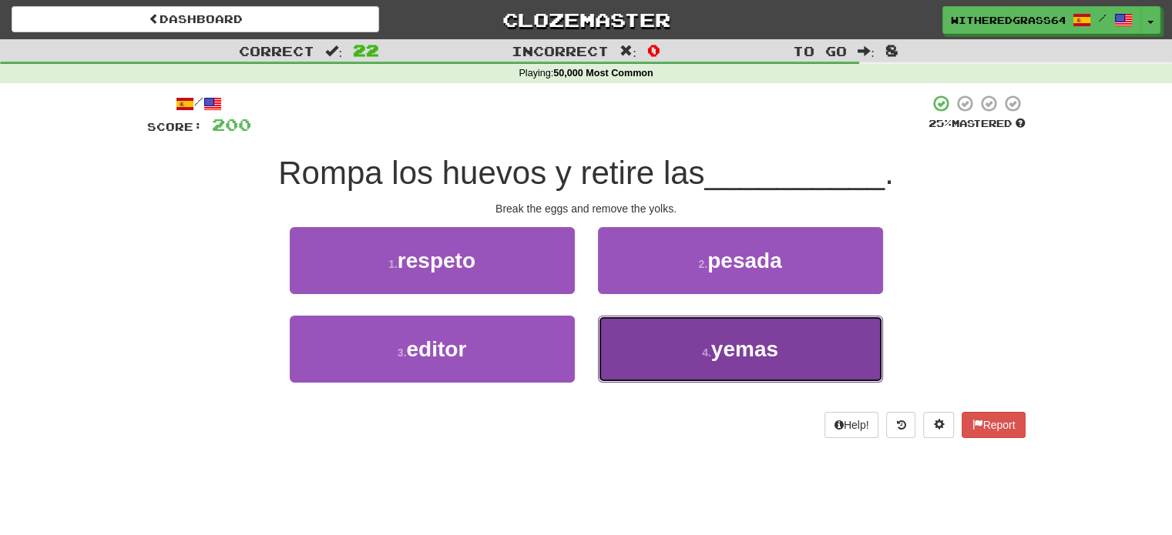
click at [684, 357] on button "4 . yemas" at bounding box center [740, 349] width 285 height 67
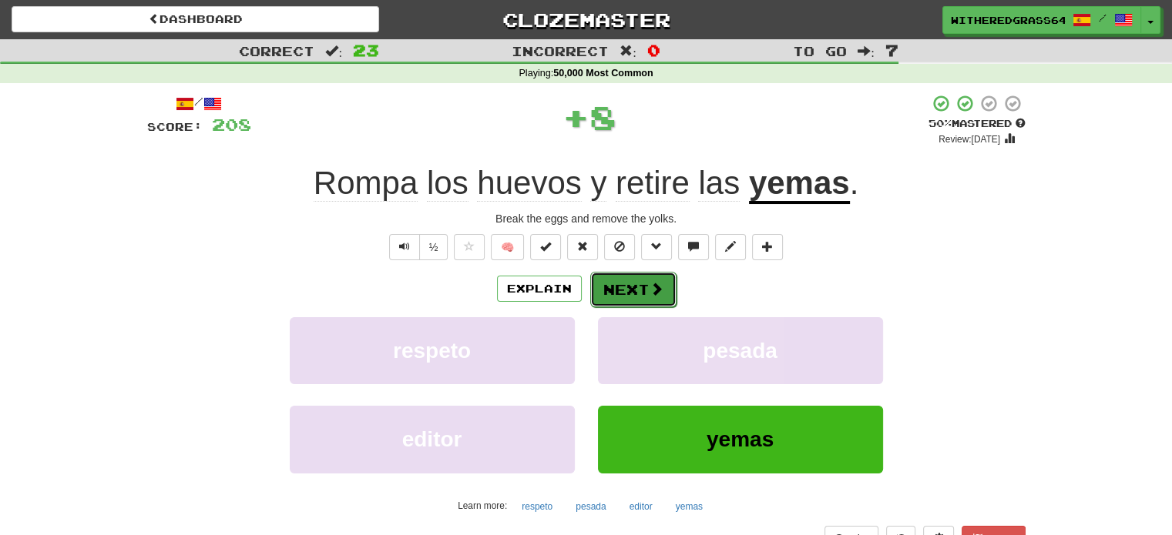
click at [644, 303] on button "Next" at bounding box center [633, 289] width 86 height 35
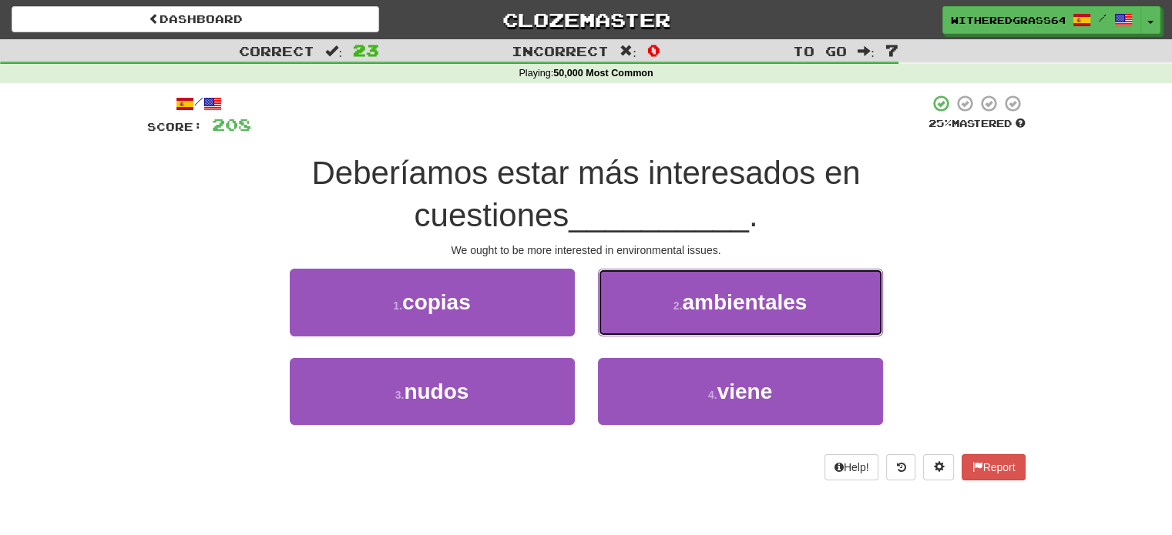
click at [644, 303] on button "2 . ambientales" at bounding box center [740, 302] width 285 height 67
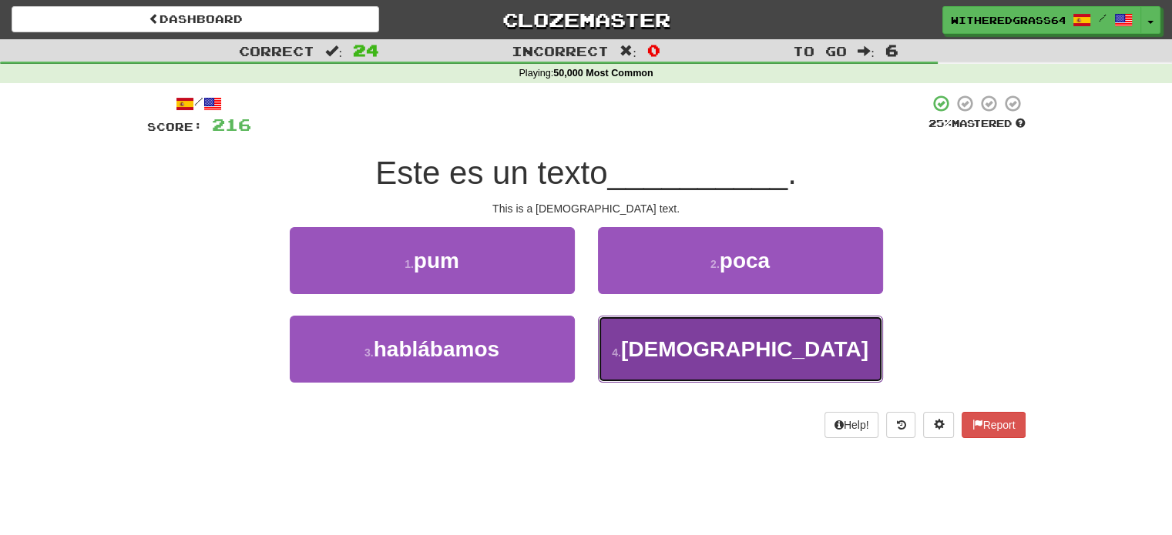
click at [624, 341] on button "4 . [DEMOGRAPHIC_DATA]" at bounding box center [740, 349] width 285 height 67
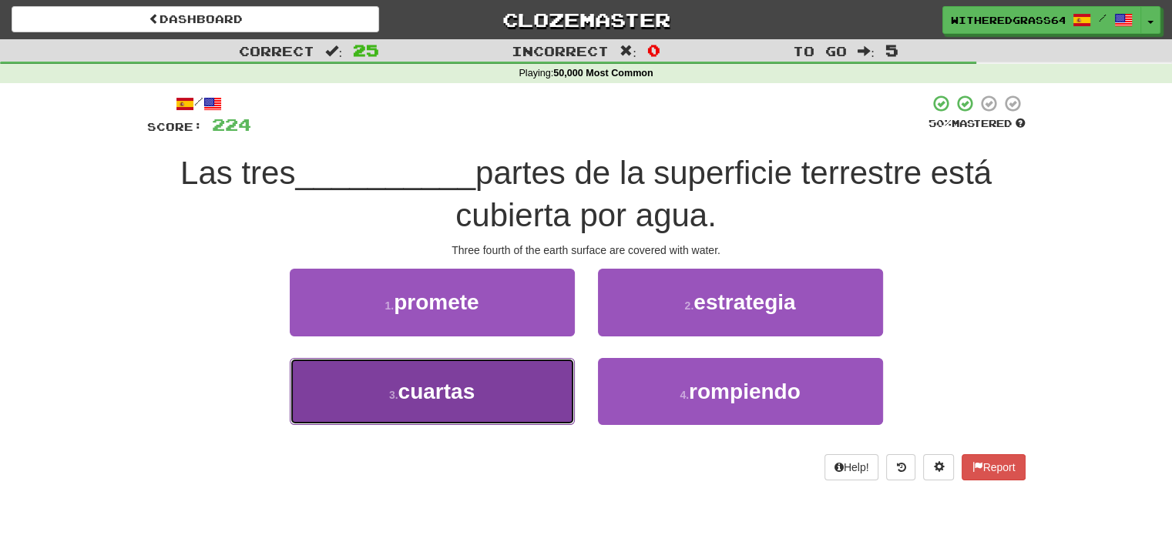
click at [546, 391] on button "3 . cuartas" at bounding box center [432, 391] width 285 height 67
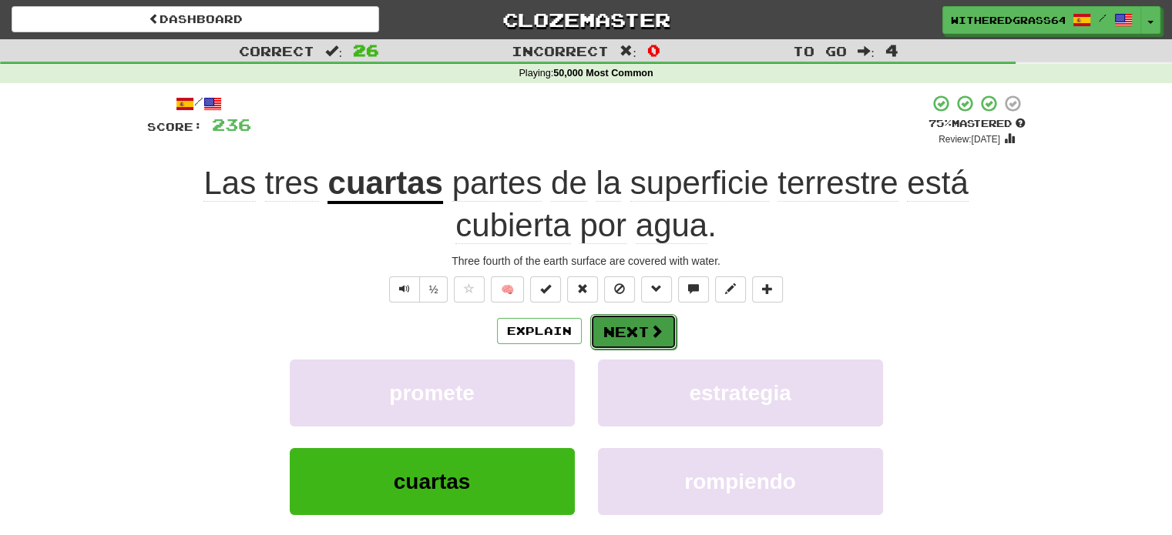
click at [632, 335] on button "Next" at bounding box center [633, 331] width 86 height 35
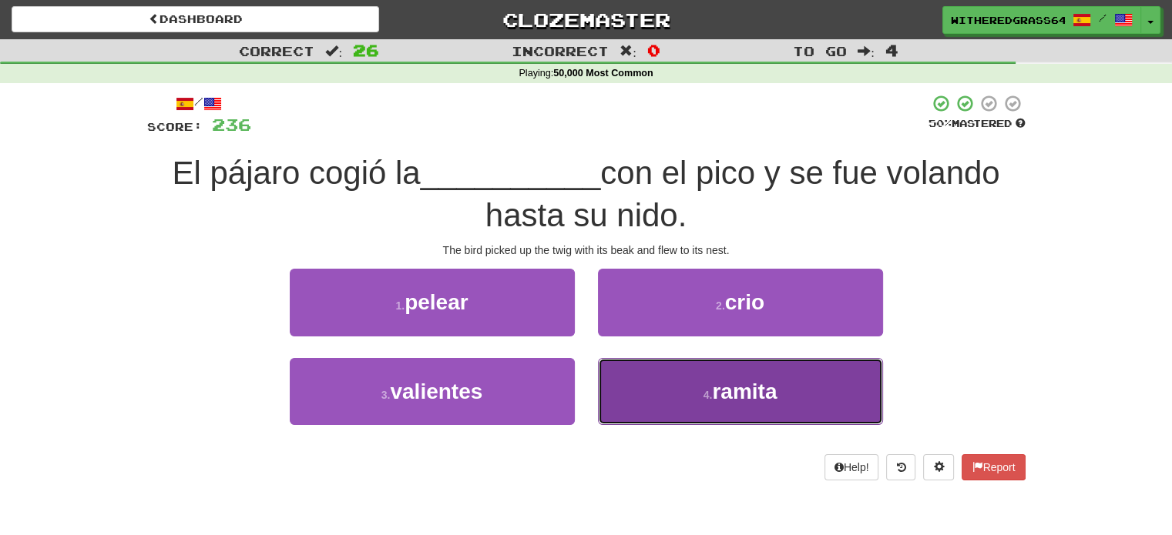
click at [645, 379] on button "4 . ramita" at bounding box center [740, 391] width 285 height 67
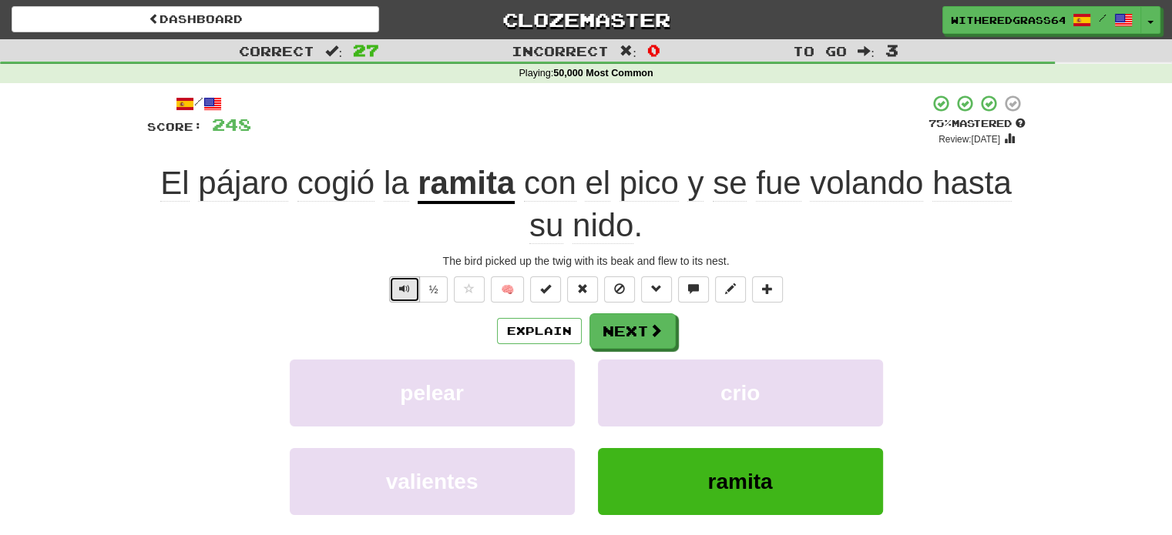
click at [391, 283] on button "Text-to-speech controls" at bounding box center [404, 290] width 31 height 26
click at [656, 335] on span at bounding box center [656, 331] width 14 height 14
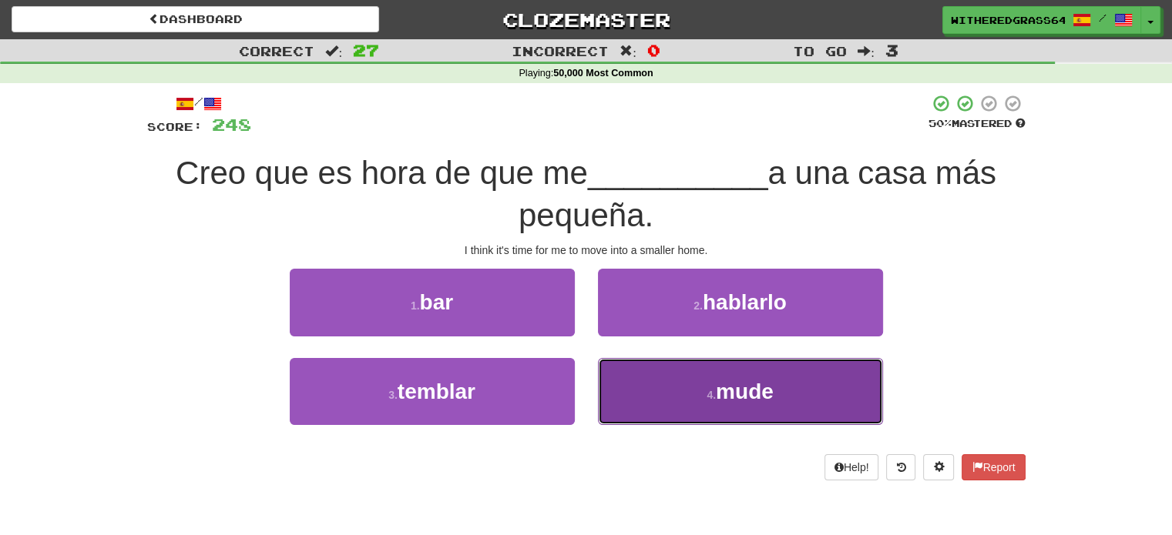
click at [686, 375] on button "4 . mude" at bounding box center [740, 391] width 285 height 67
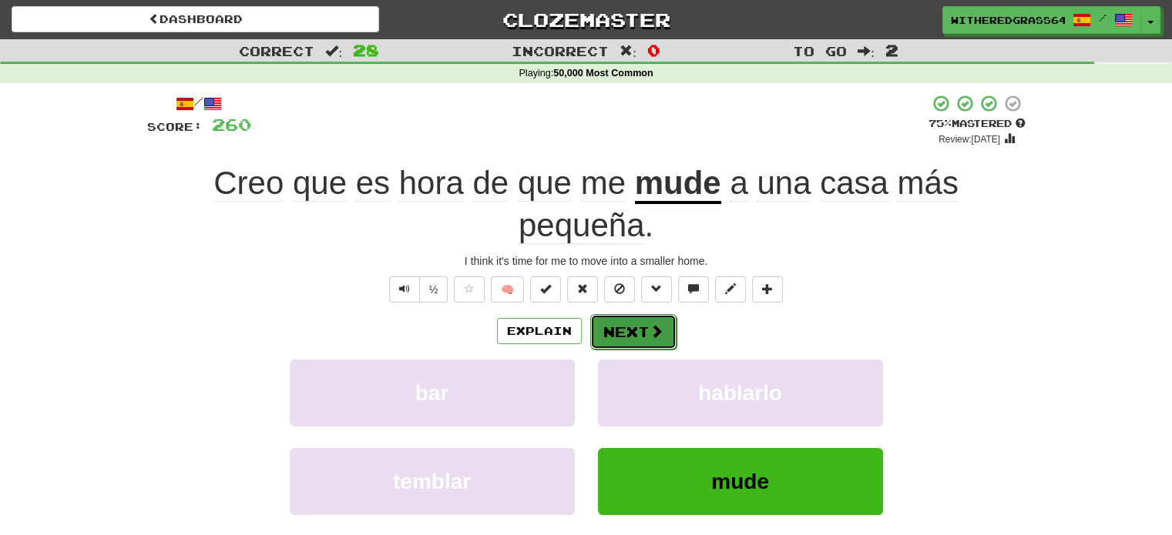
click at [652, 334] on span at bounding box center [656, 331] width 14 height 14
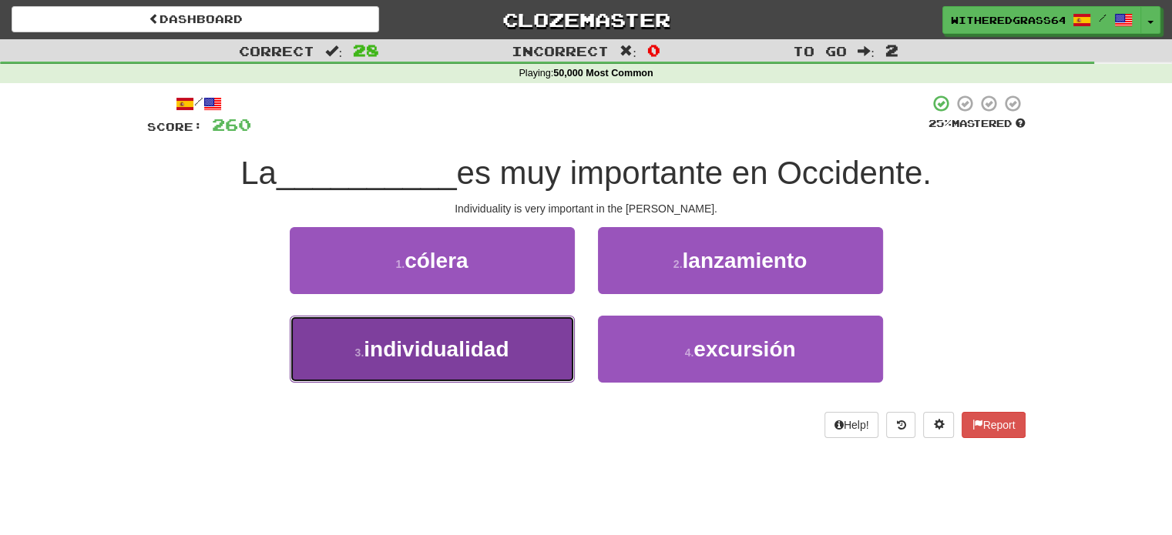
click at [533, 342] on button "3 . individualidad" at bounding box center [432, 349] width 285 height 67
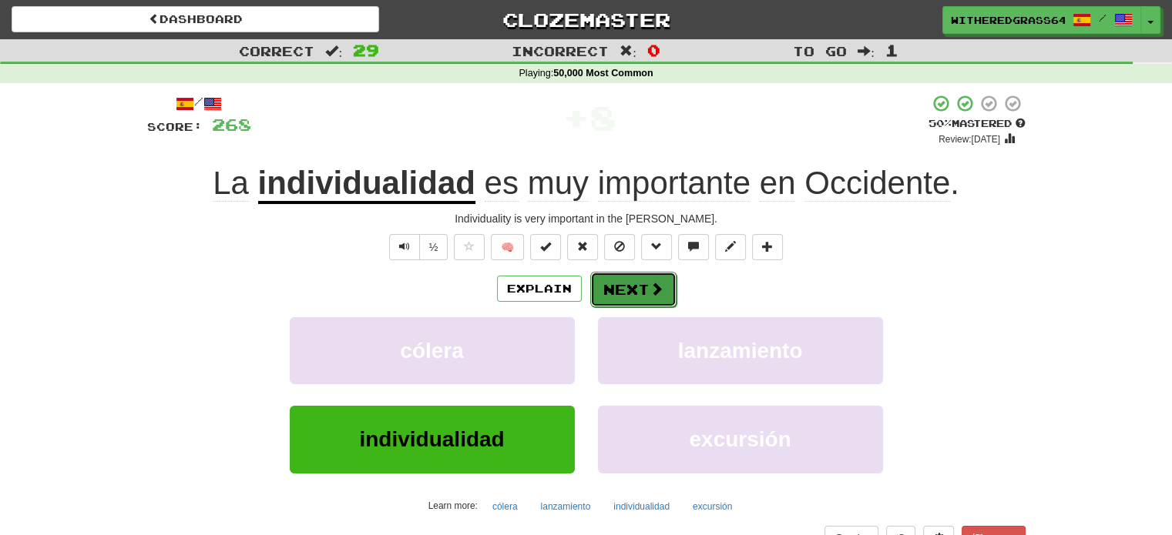
click at [619, 297] on button "Next" at bounding box center [633, 289] width 86 height 35
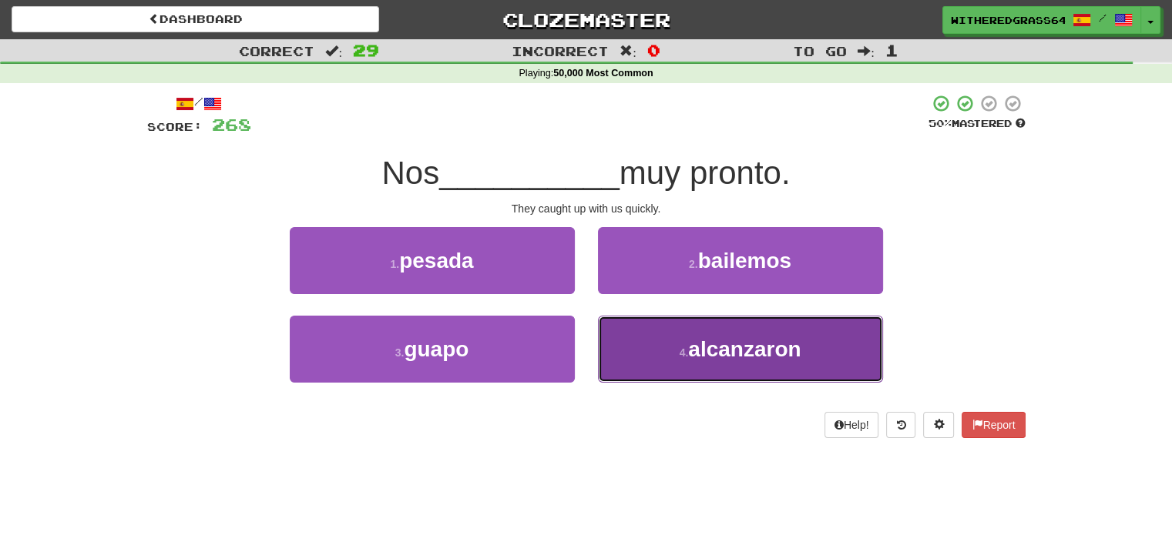
click at [665, 344] on button "4 . alcanzaron" at bounding box center [740, 349] width 285 height 67
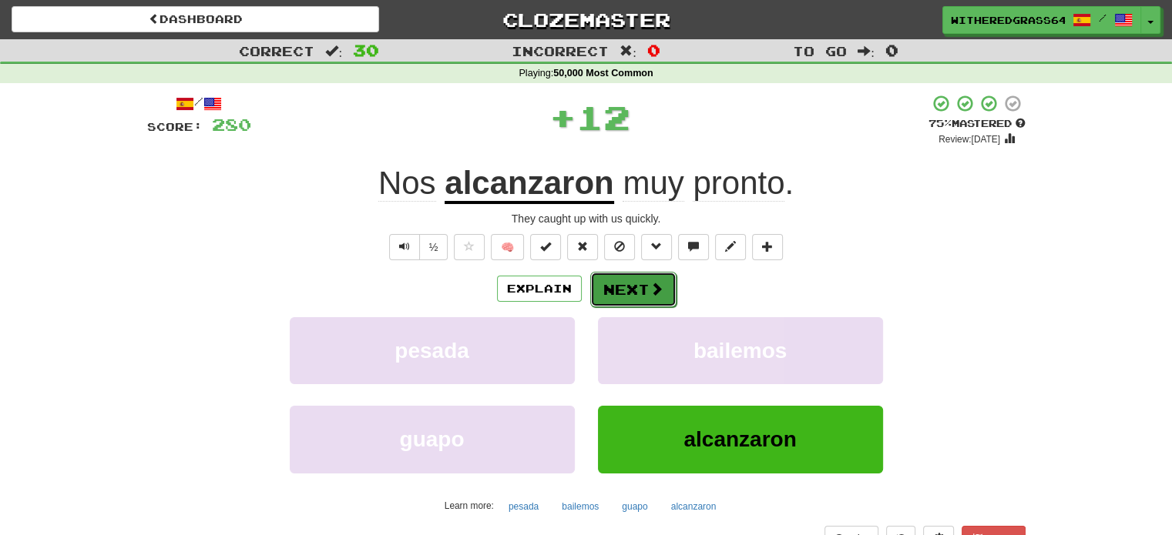
click at [642, 296] on button "Next" at bounding box center [633, 289] width 86 height 35
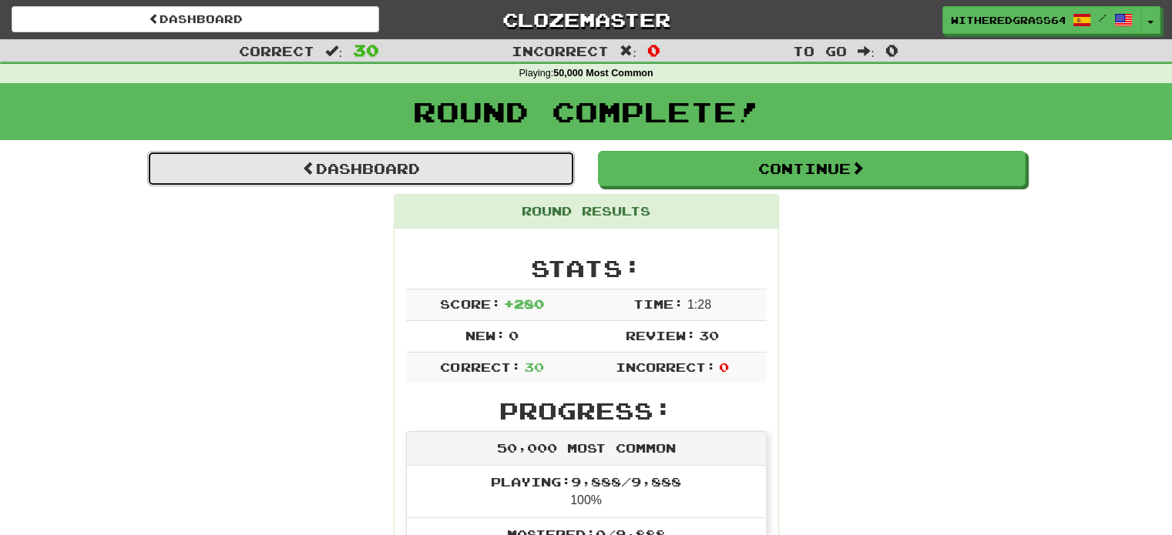
click at [531, 170] on link "Dashboard" at bounding box center [361, 168] width 428 height 35
